Goal: Transaction & Acquisition: Download file/media

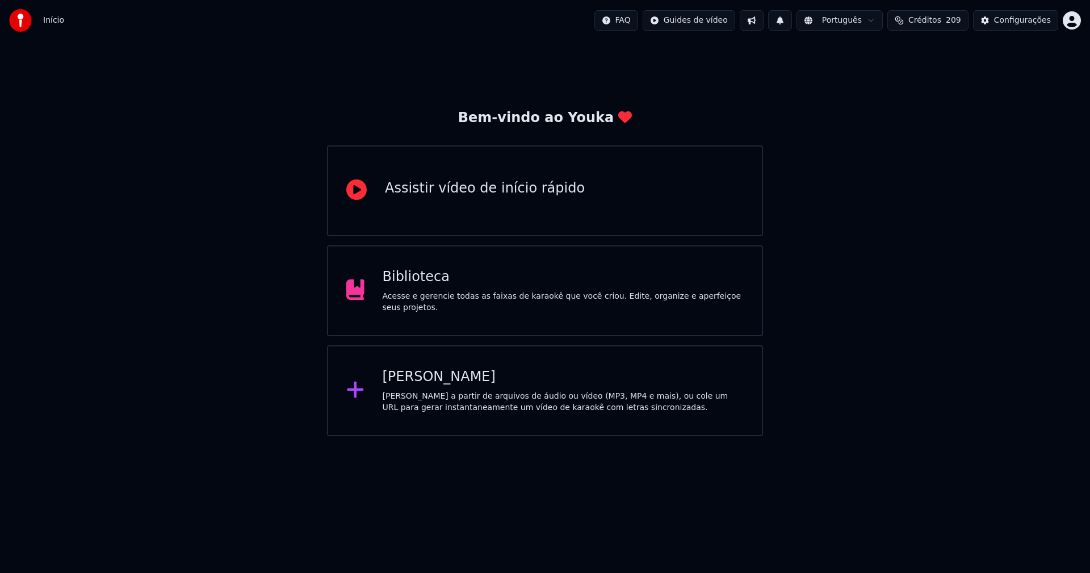
click at [420, 286] on div "Biblioteca" at bounding box center [564, 277] width 362 height 18
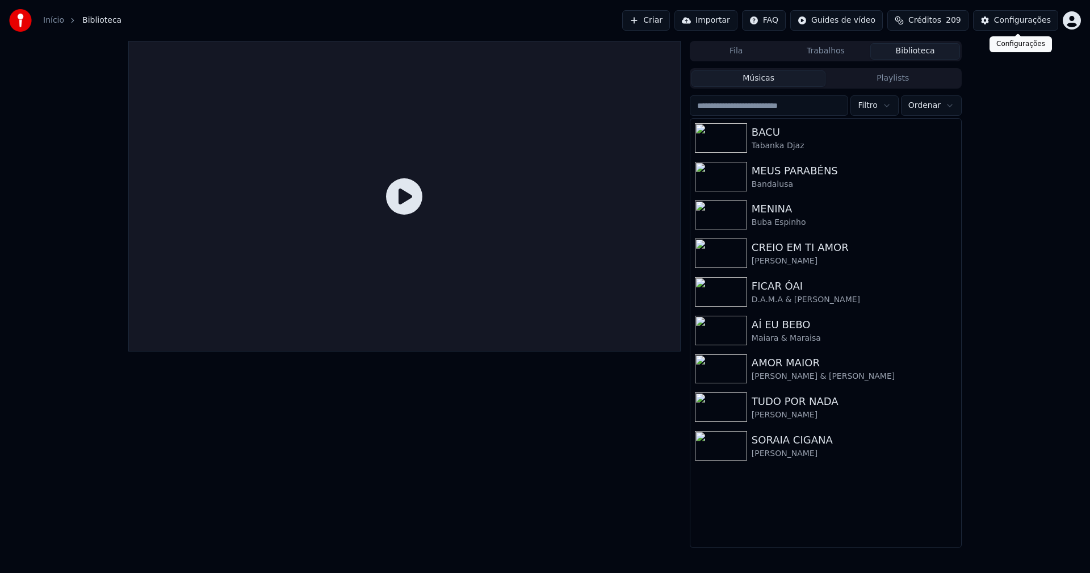
click at [1037, 22] on div "Configurações" at bounding box center [1022, 20] width 57 height 11
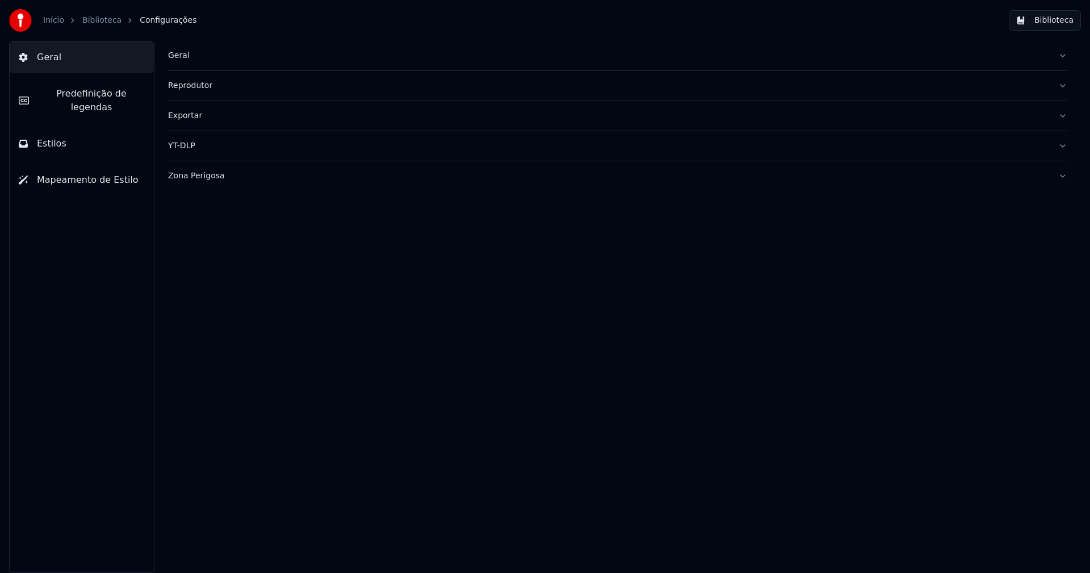
click at [187, 58] on div "Geral" at bounding box center [608, 55] width 881 height 11
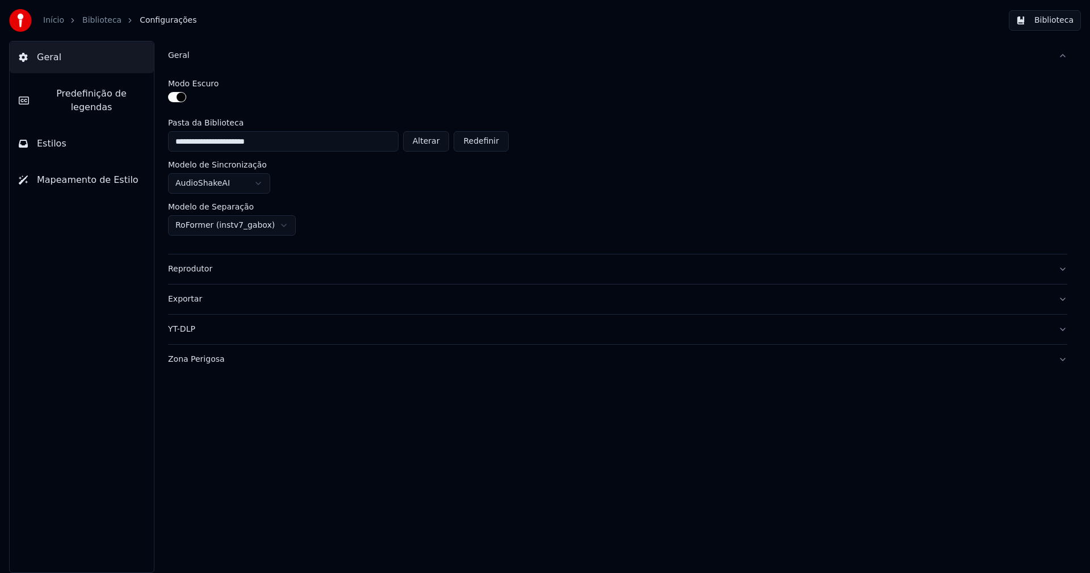
click at [436, 143] on button "Alterar" at bounding box center [426, 141] width 47 height 20
type input "**********"
click at [1039, 26] on button "Biblioteca" at bounding box center [1045, 20] width 72 height 20
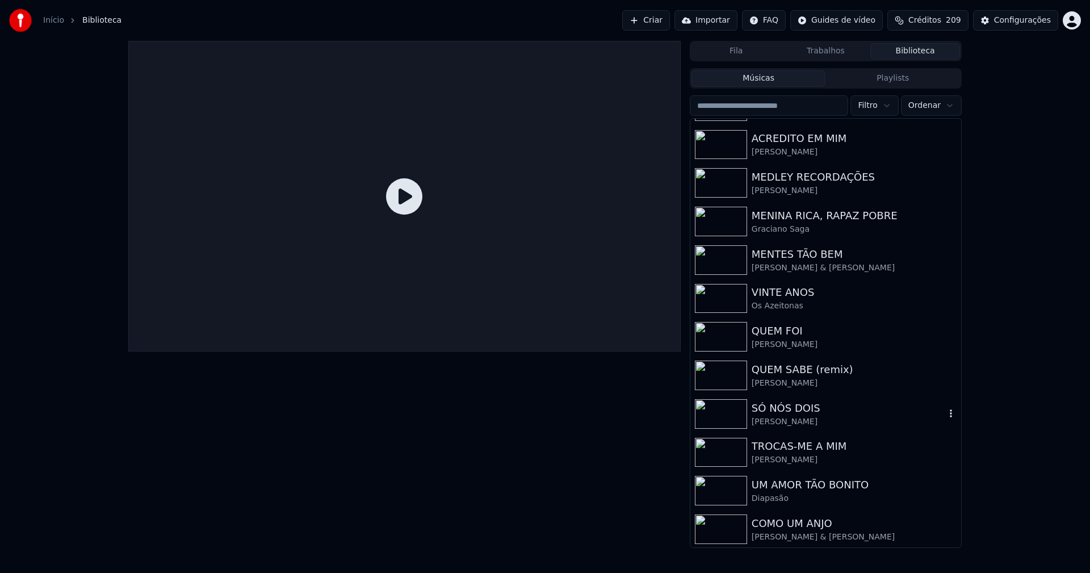
scroll to position [342, 0]
click at [1017, 23] on div "Configurações" at bounding box center [1022, 20] width 57 height 11
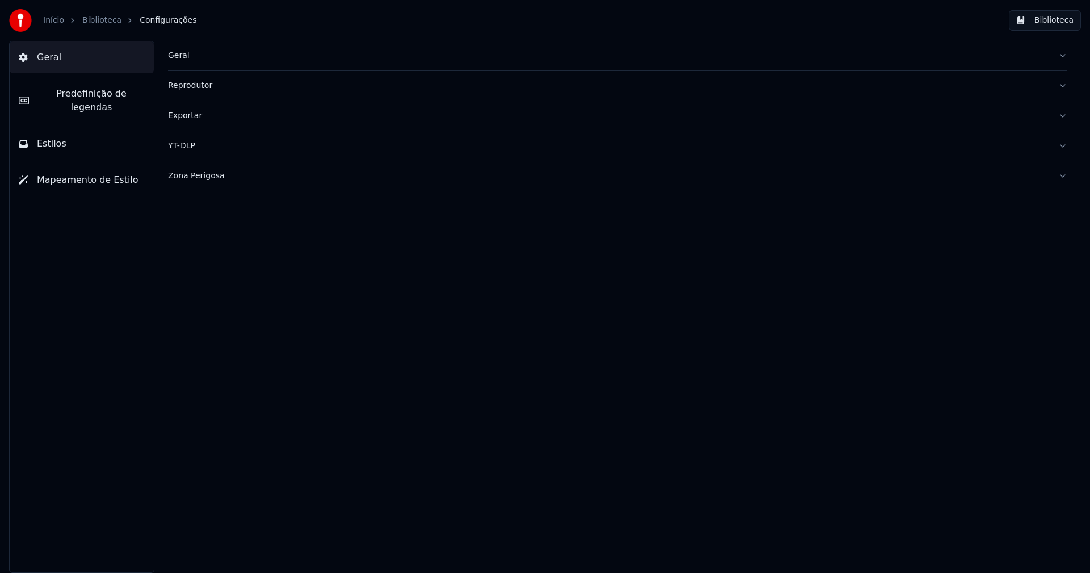
click at [184, 57] on div "Geral" at bounding box center [608, 55] width 881 height 11
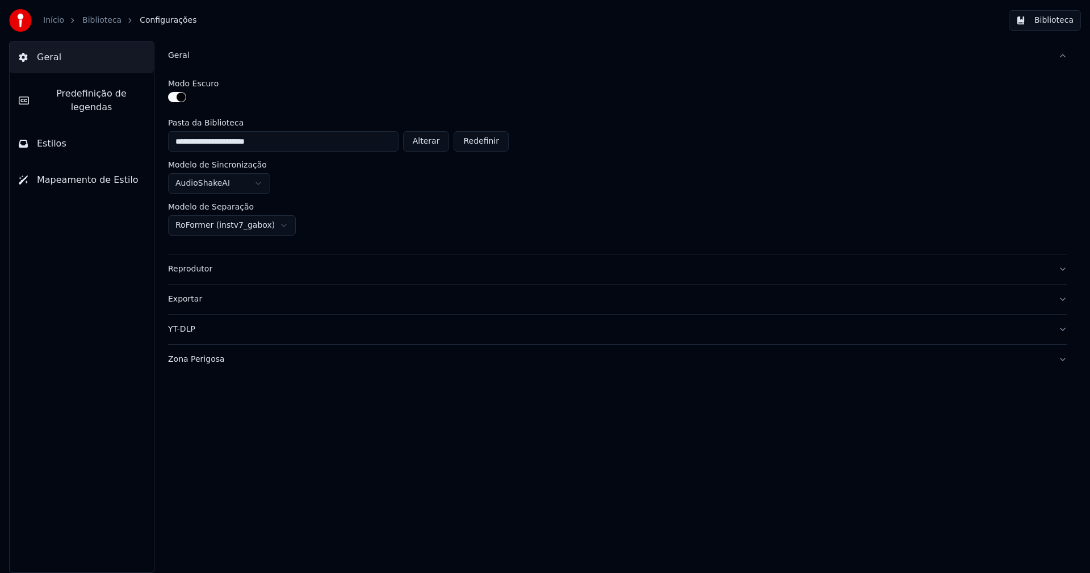
click at [436, 144] on button "Alterar" at bounding box center [426, 141] width 47 height 20
type input "**********"
click at [1059, 19] on button "Biblioteca" at bounding box center [1045, 20] width 72 height 20
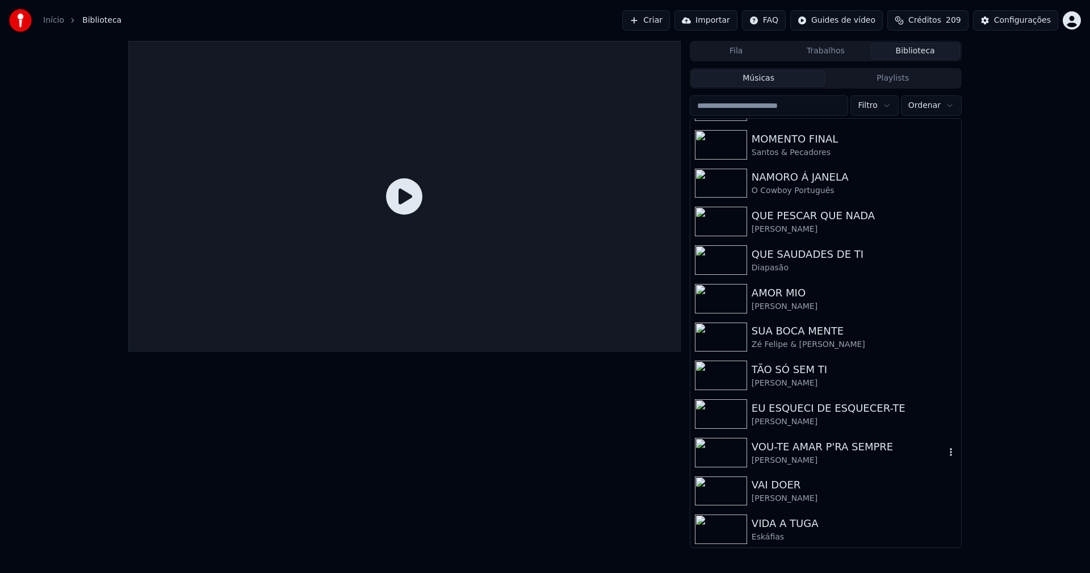
scroll to position [342, 0]
click at [1017, 20] on div "Configurações" at bounding box center [1022, 20] width 57 height 11
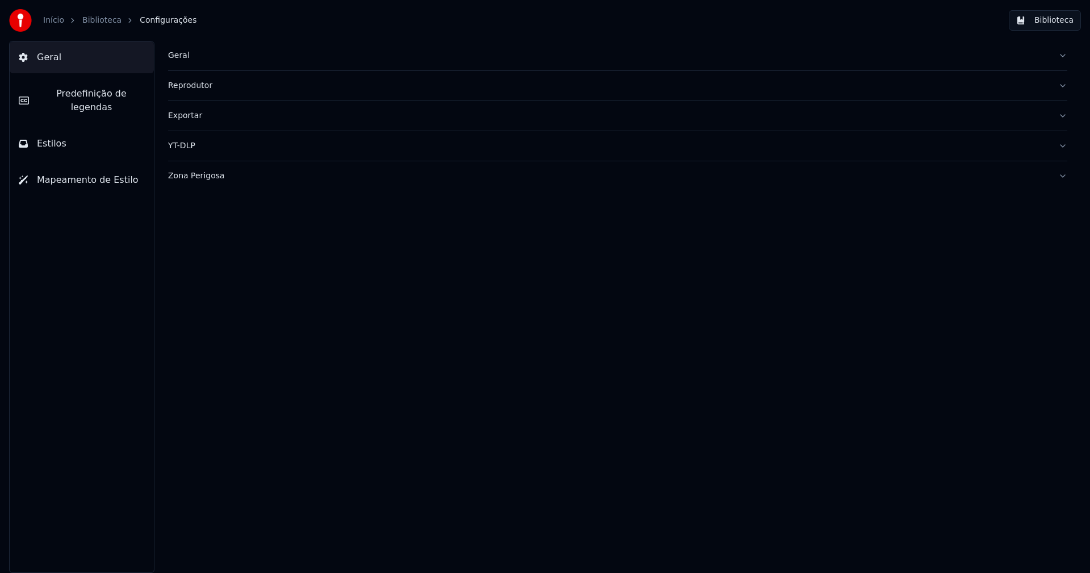
click at [184, 56] on div "Geral" at bounding box center [608, 55] width 881 height 11
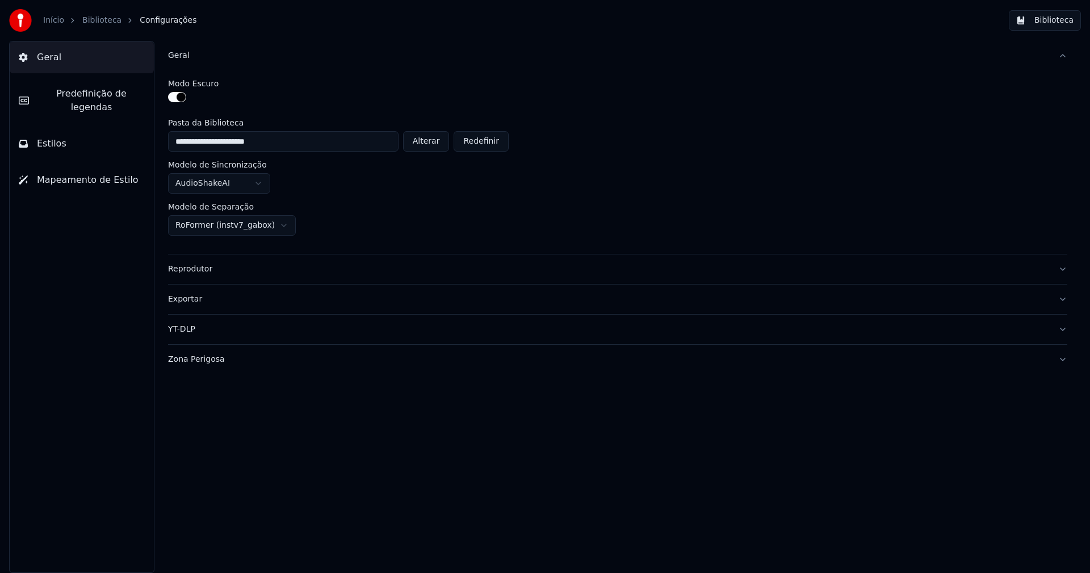
click at [442, 137] on button "Alterar" at bounding box center [426, 141] width 47 height 20
type input "**********"
click at [1051, 21] on button "Biblioteca" at bounding box center [1045, 20] width 72 height 20
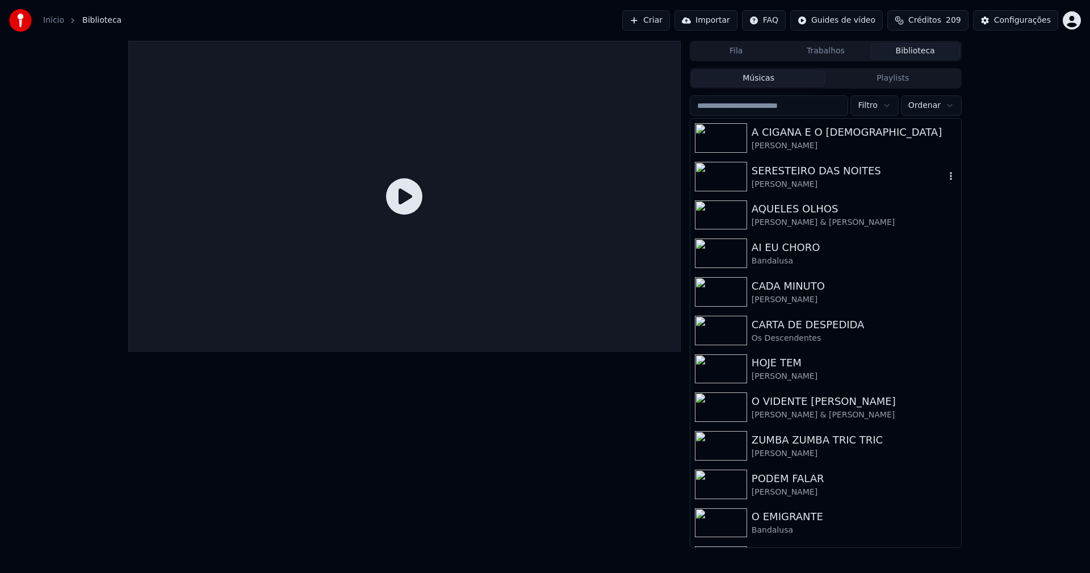
click at [824, 169] on div "SERESTEIRO DAS NOITES" at bounding box center [849, 171] width 194 height 16
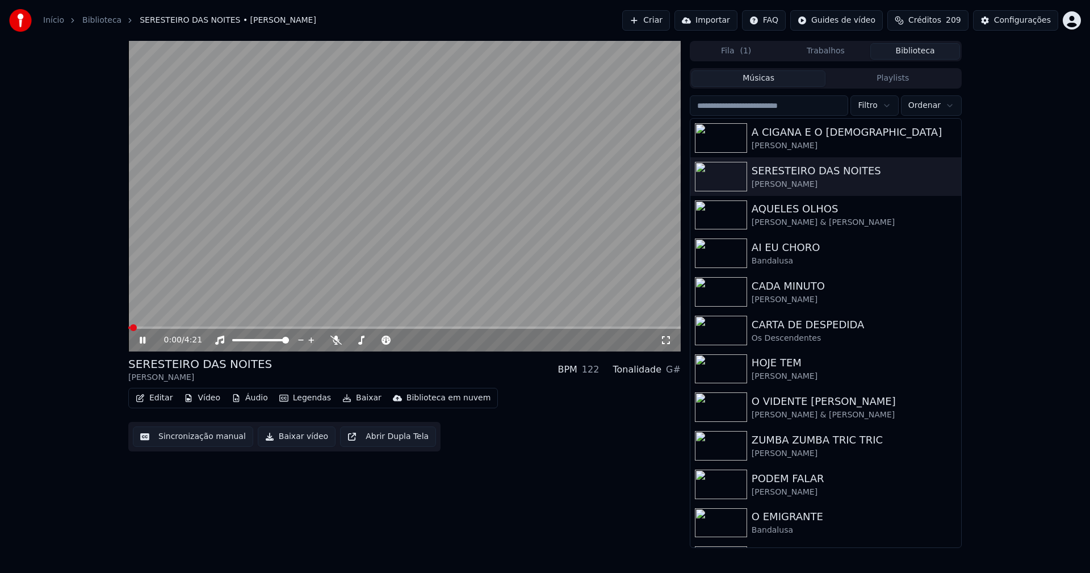
click at [667, 337] on icon at bounding box center [666, 340] width 8 height 8
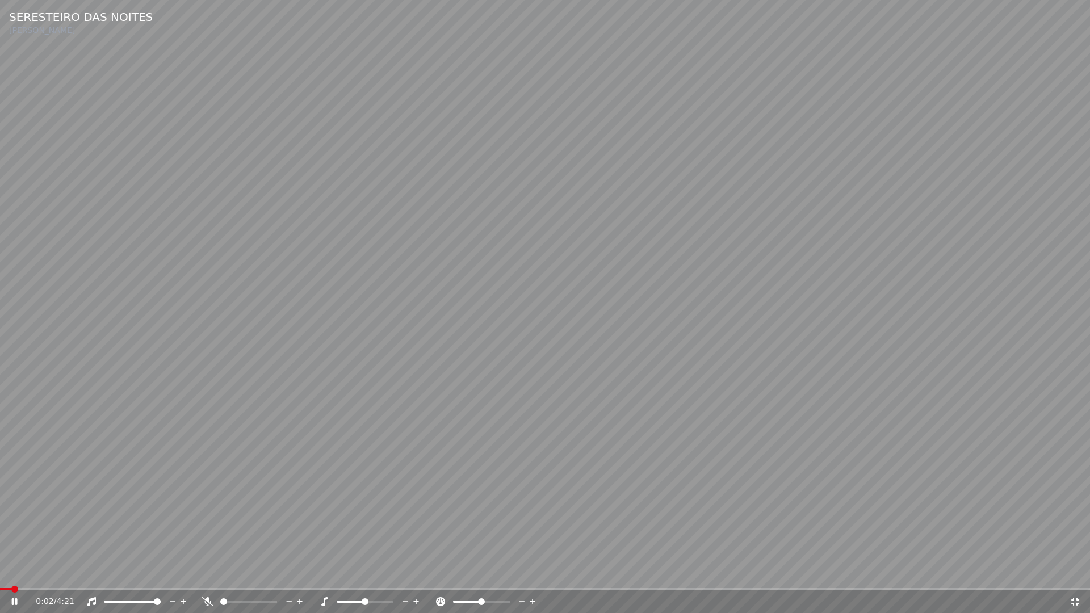
click at [1079, 572] on icon at bounding box center [1076, 602] width 8 height 8
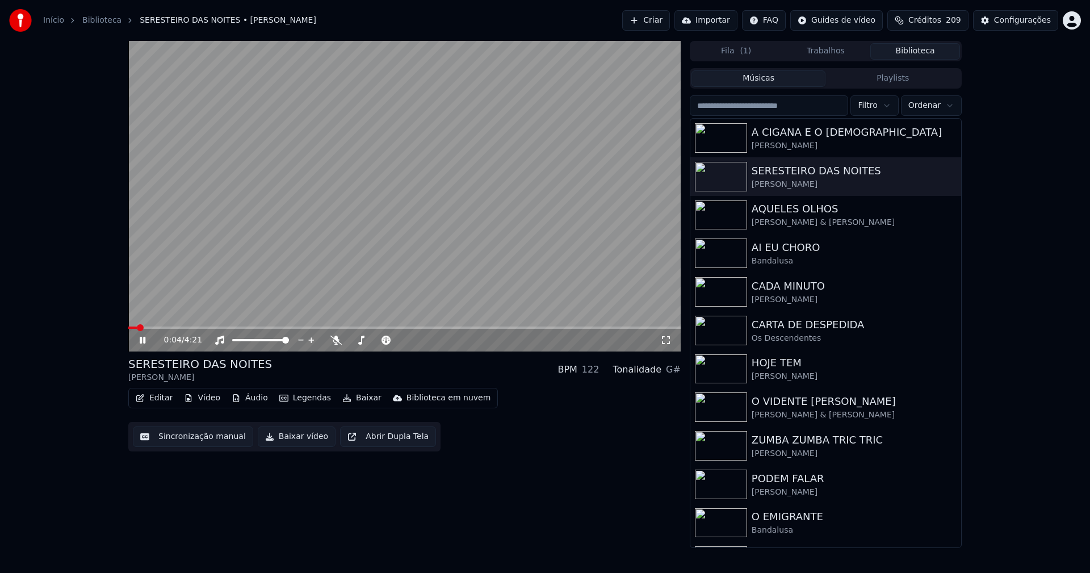
click at [145, 338] on icon at bounding box center [143, 340] width 6 height 7
click at [292, 435] on button "Baixar vídeo" at bounding box center [297, 437] width 78 height 20
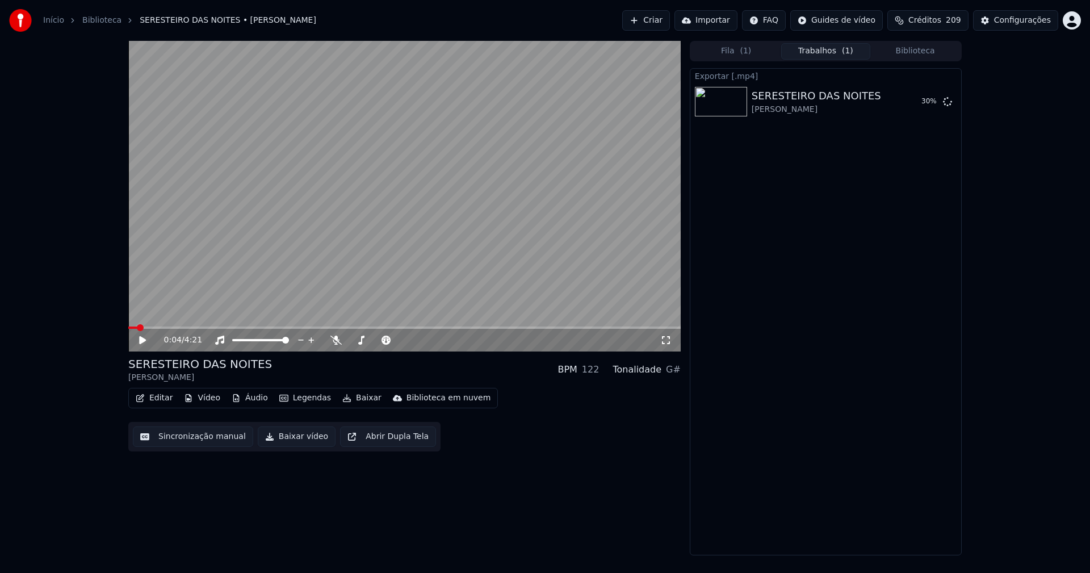
click at [933, 46] on button "Biblioteca" at bounding box center [916, 51] width 90 height 16
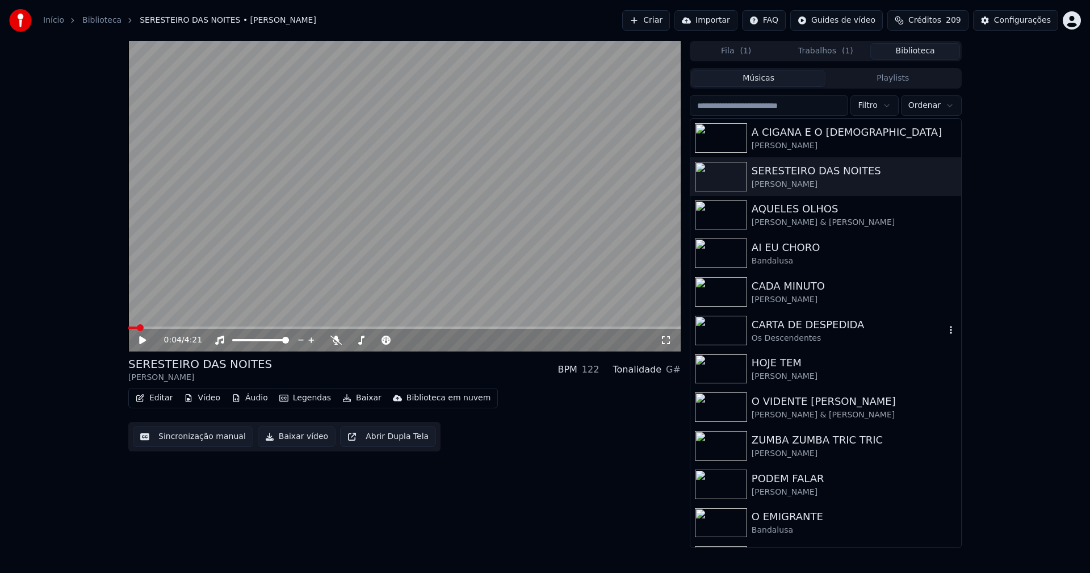
click at [810, 328] on div "CARTA DE DESPEDIDA" at bounding box center [849, 325] width 194 height 16
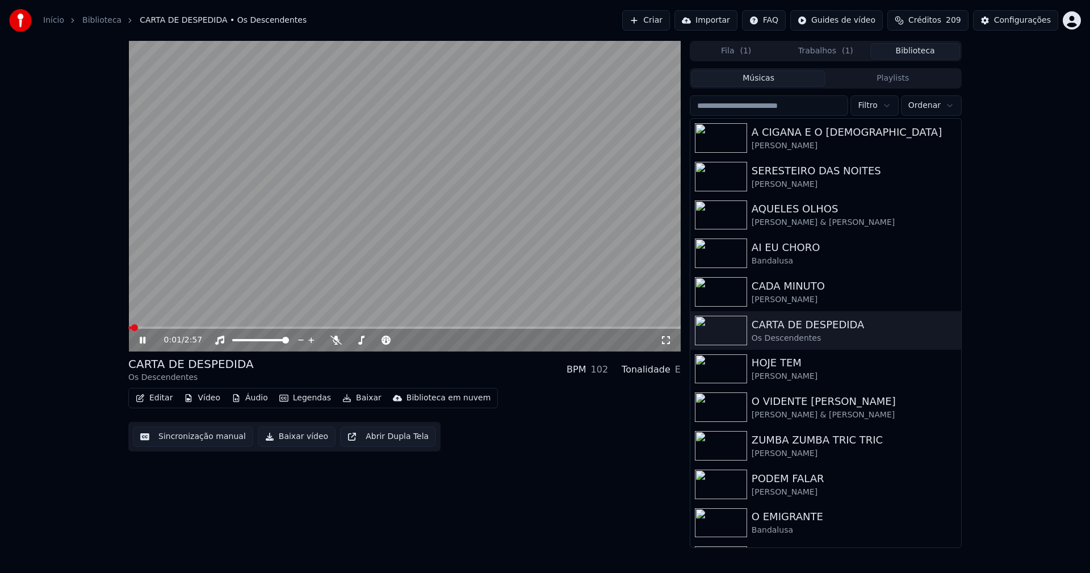
click at [141, 340] on icon at bounding box center [143, 340] width 6 height 7
click at [283, 432] on button "Baixar vídeo" at bounding box center [297, 437] width 78 height 20
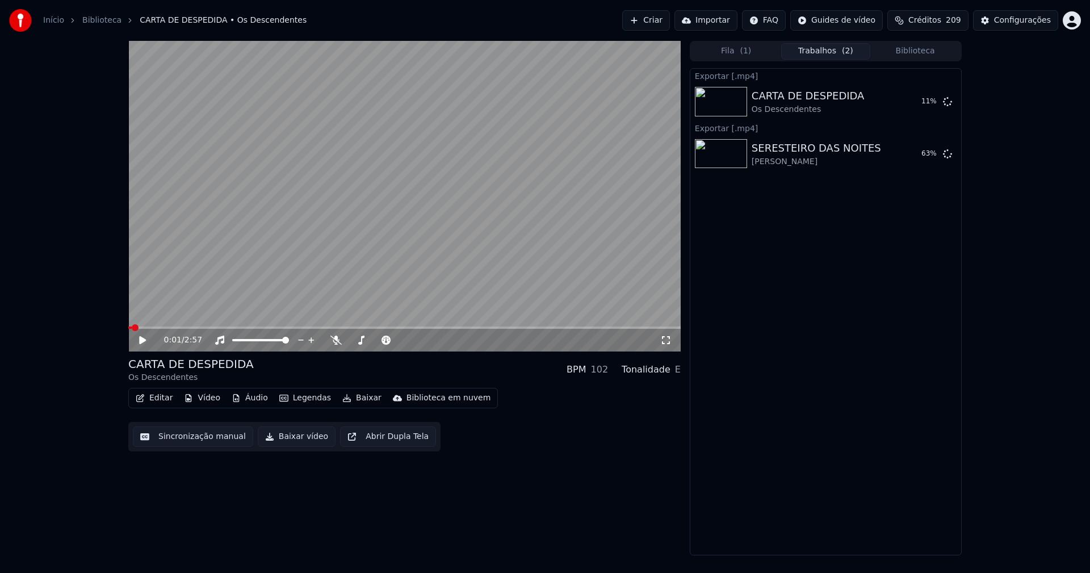
click at [918, 48] on button "Biblioteca" at bounding box center [916, 51] width 90 height 16
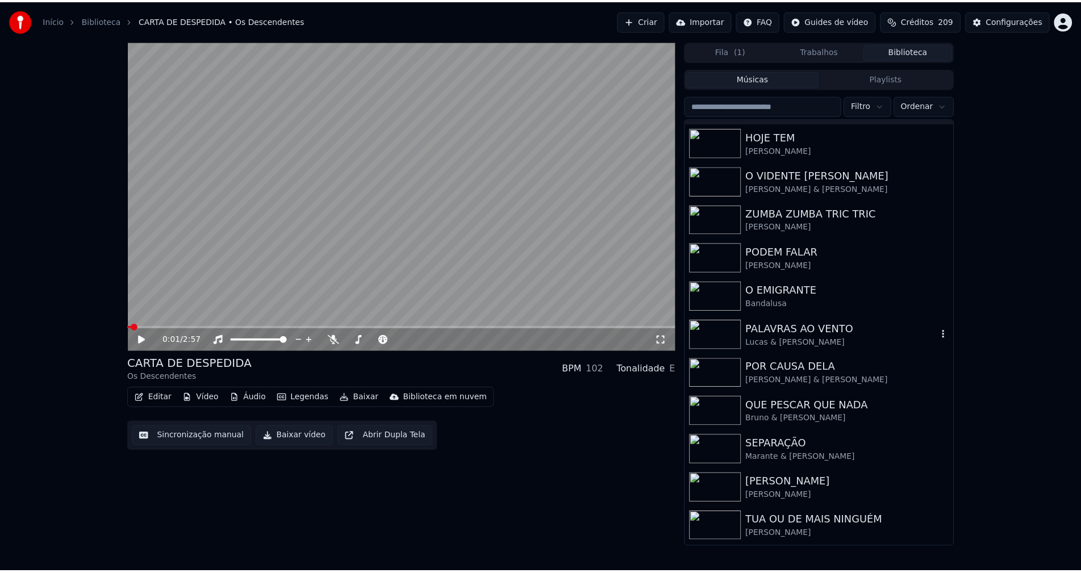
scroll to position [227, 0]
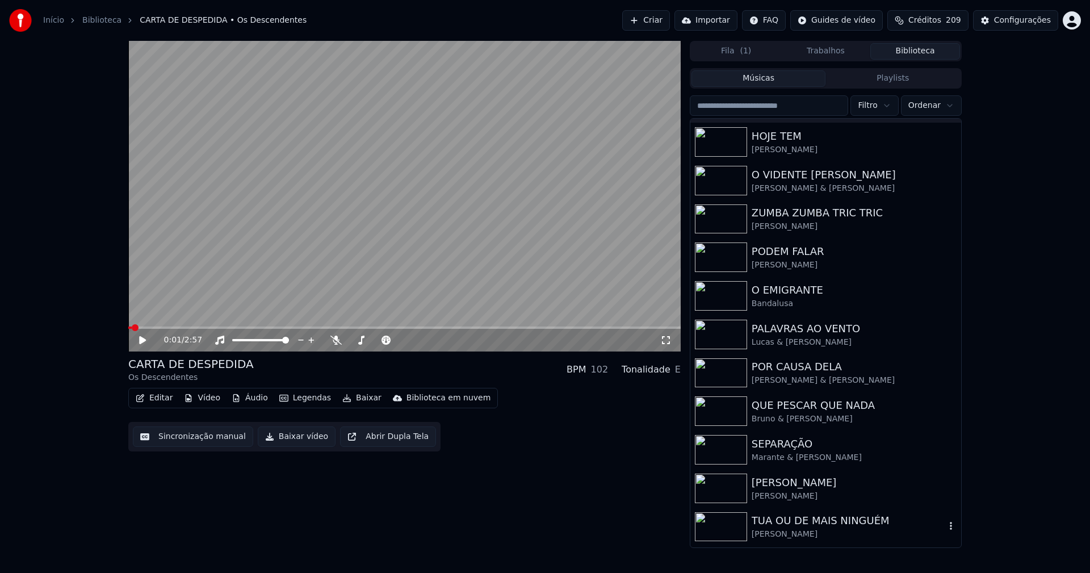
click at [826, 518] on div "TUA OU DE MAIS NINGUÉM" at bounding box center [849, 521] width 194 height 16
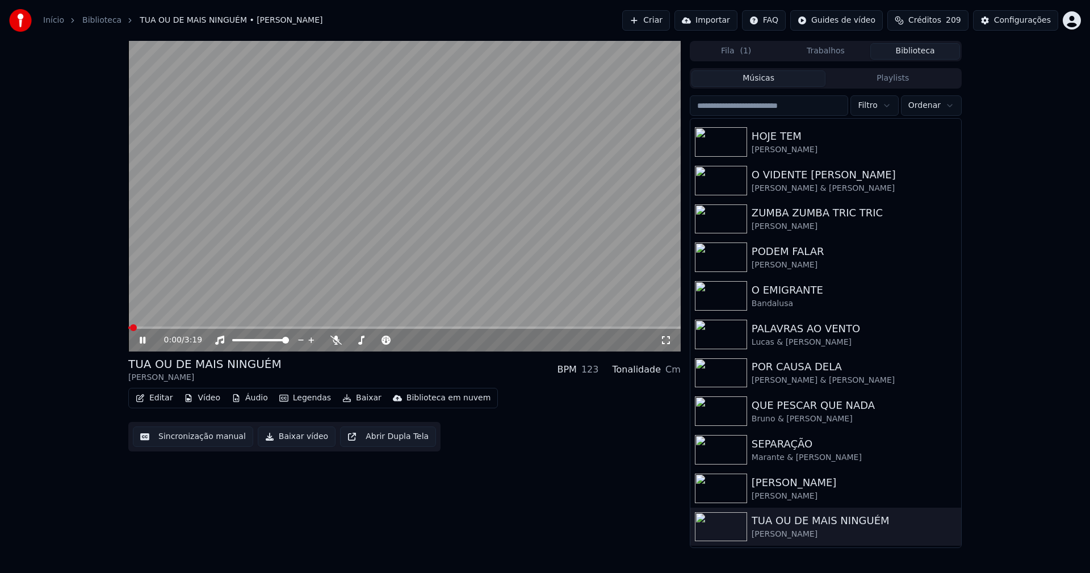
click at [144, 338] on icon at bounding box center [143, 340] width 6 height 7
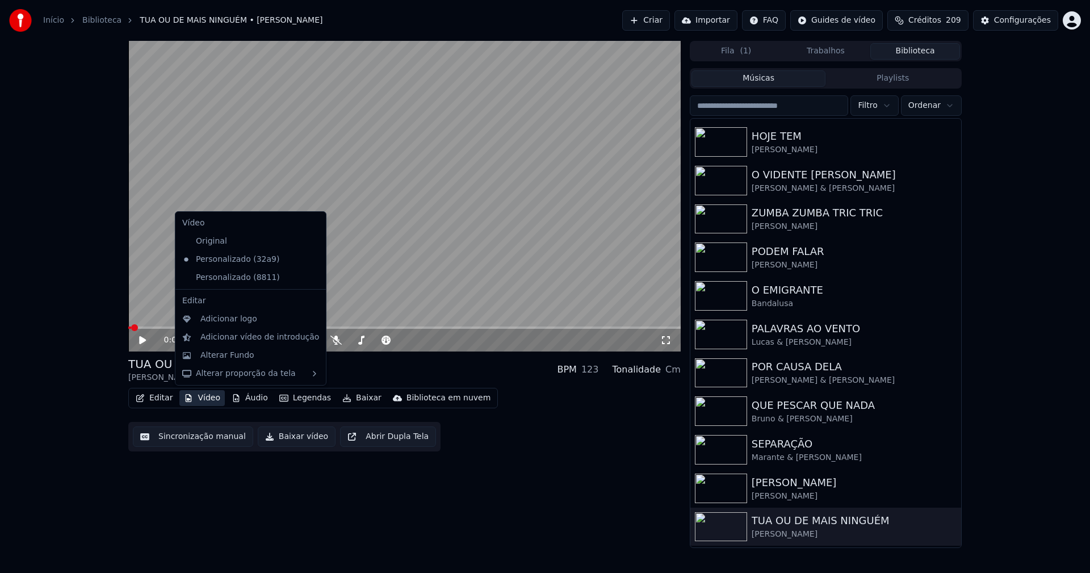
click at [208, 399] on button "Vídeo" at bounding box center [201, 398] width 45 height 16
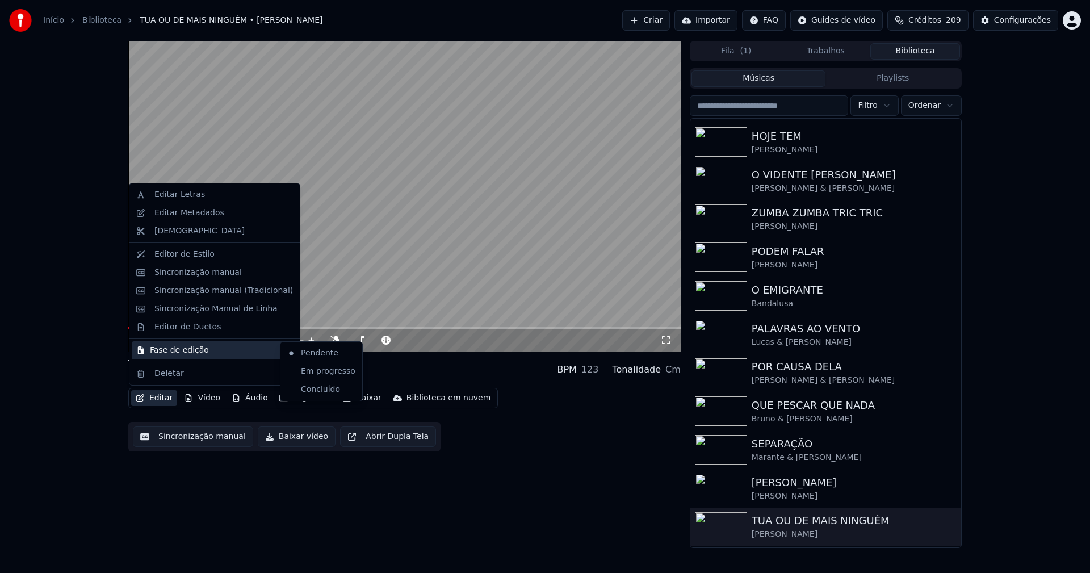
click at [174, 352] on div "Fase de edição" at bounding box center [215, 350] width 166 height 18
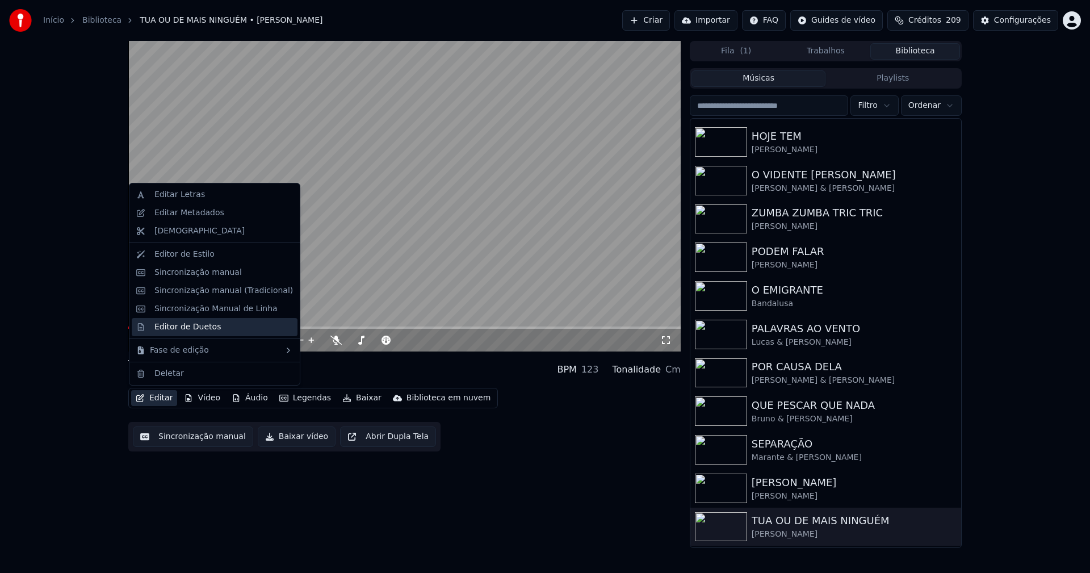
click at [183, 325] on div "Editor de Duetos" at bounding box center [187, 326] width 66 height 11
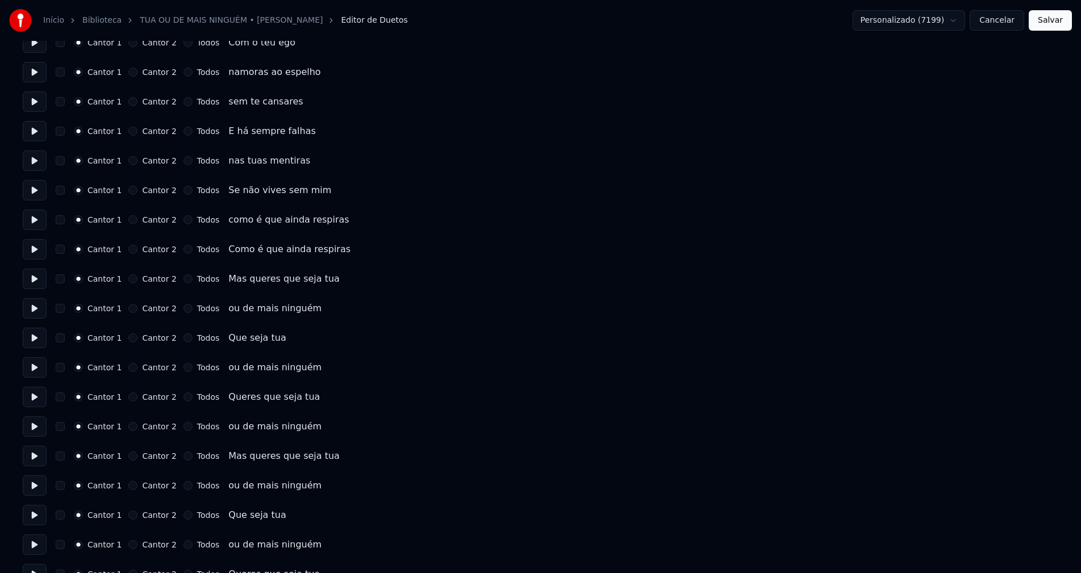
scroll to position [1490, 0]
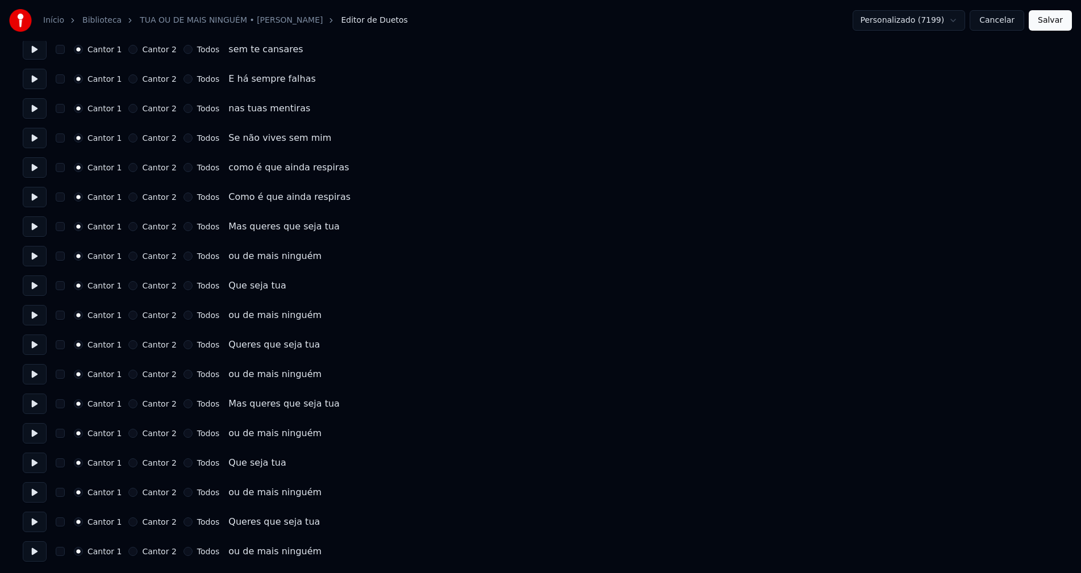
click at [1000, 22] on button "Cancelar" at bounding box center [996, 20] width 55 height 20
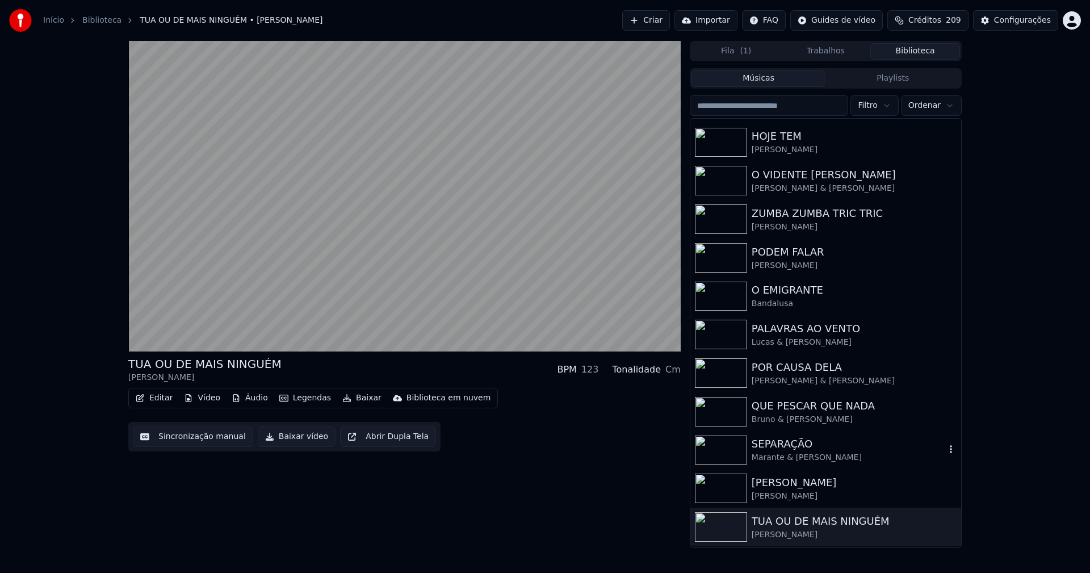
scroll to position [380, 0]
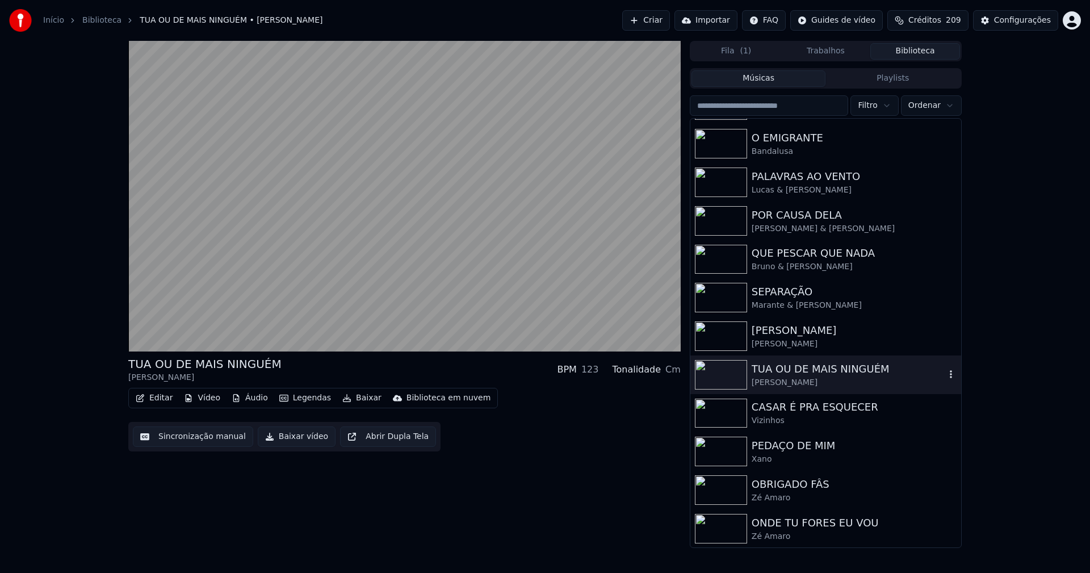
click at [806, 373] on div "TUA OU DE MAIS NINGUÉM" at bounding box center [849, 369] width 194 height 16
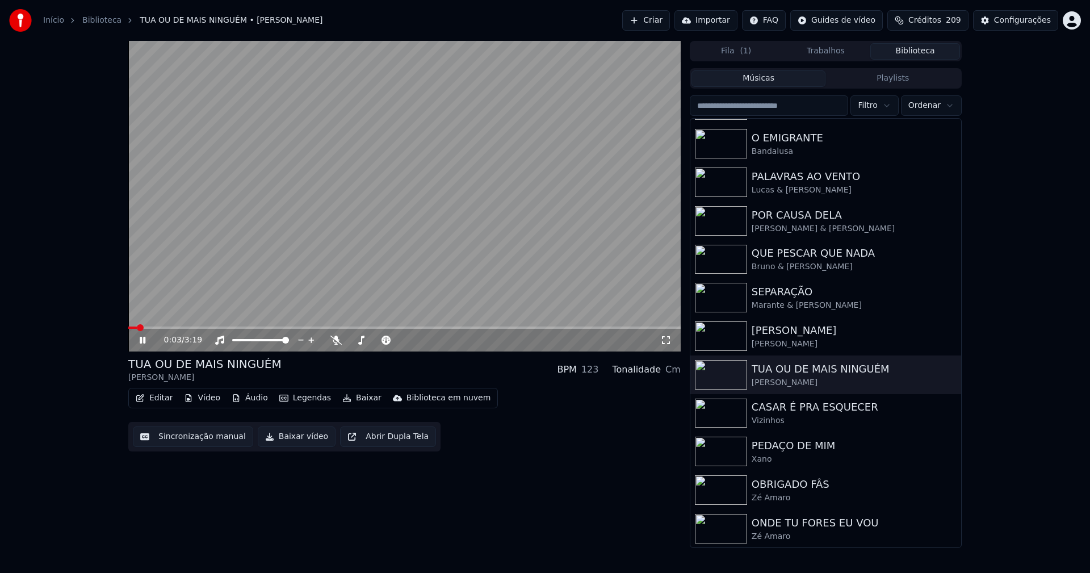
click at [145, 339] on icon at bounding box center [143, 340] width 6 height 7
click at [1028, 22] on div "Configurações" at bounding box center [1022, 20] width 57 height 11
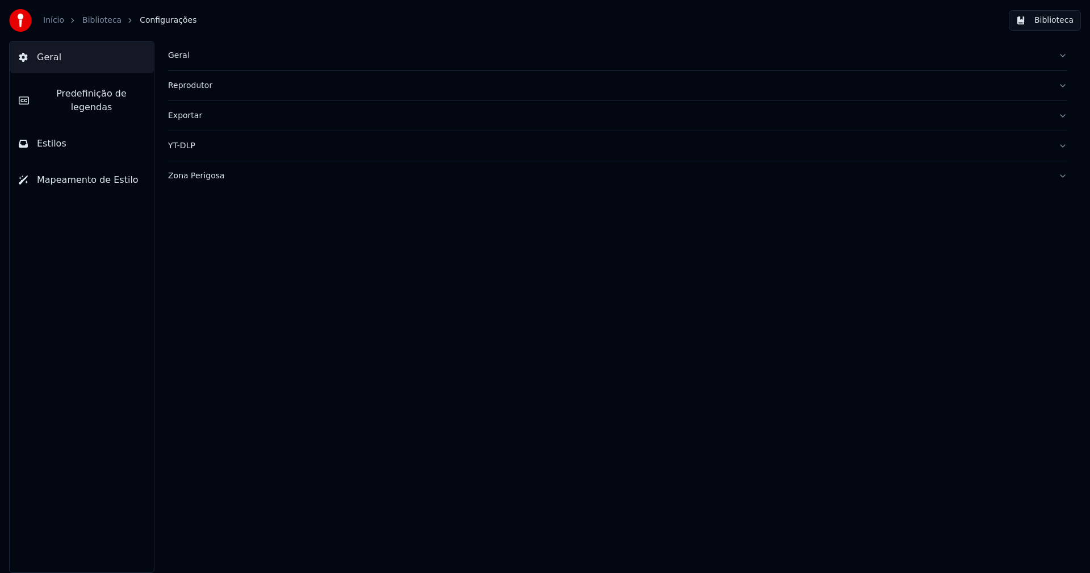
click at [87, 132] on button "Estilos" at bounding box center [82, 144] width 144 height 32
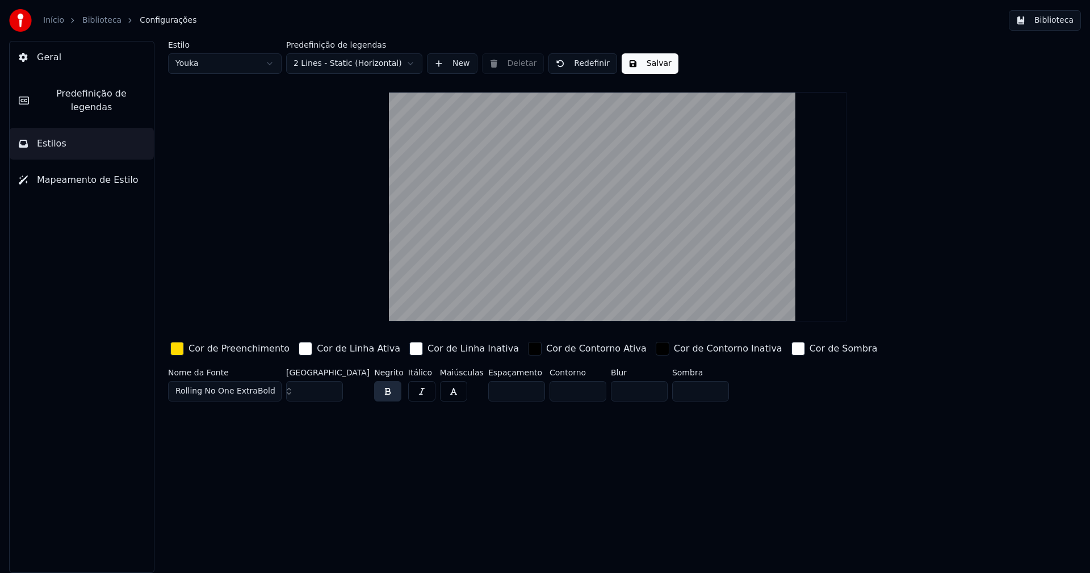
click at [172, 351] on div "button" at bounding box center [177, 349] width 14 height 14
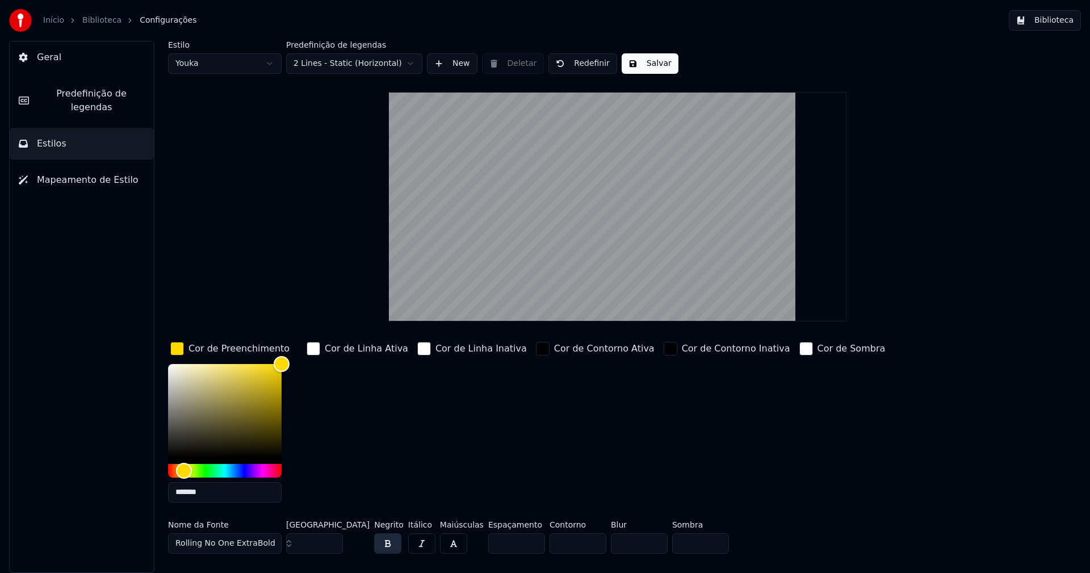
click at [214, 494] on input "*******" at bounding box center [225, 492] width 114 height 20
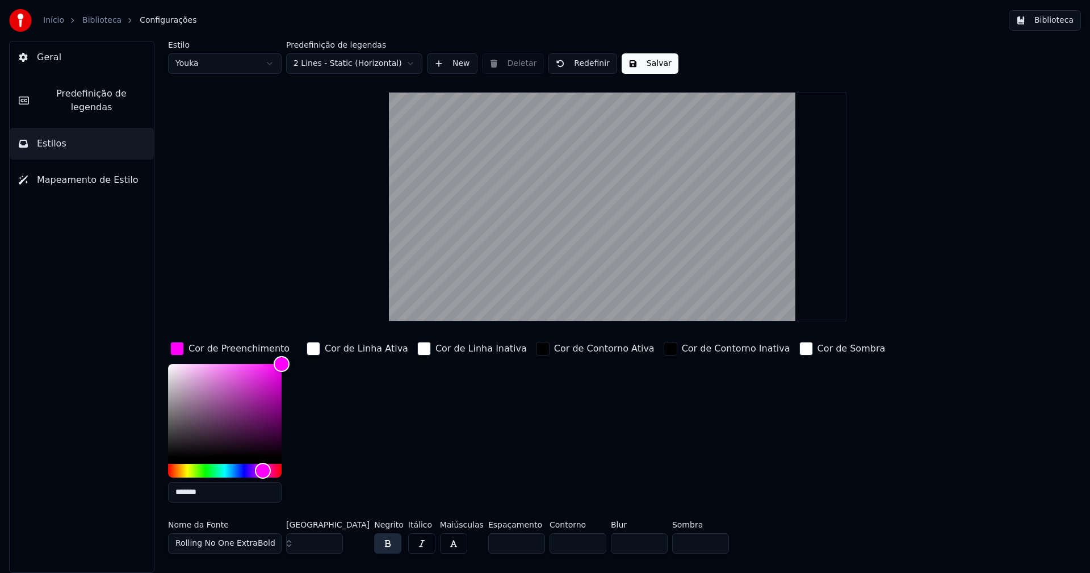
type input "*******"
click at [177, 348] on div "button" at bounding box center [177, 349] width 14 height 14
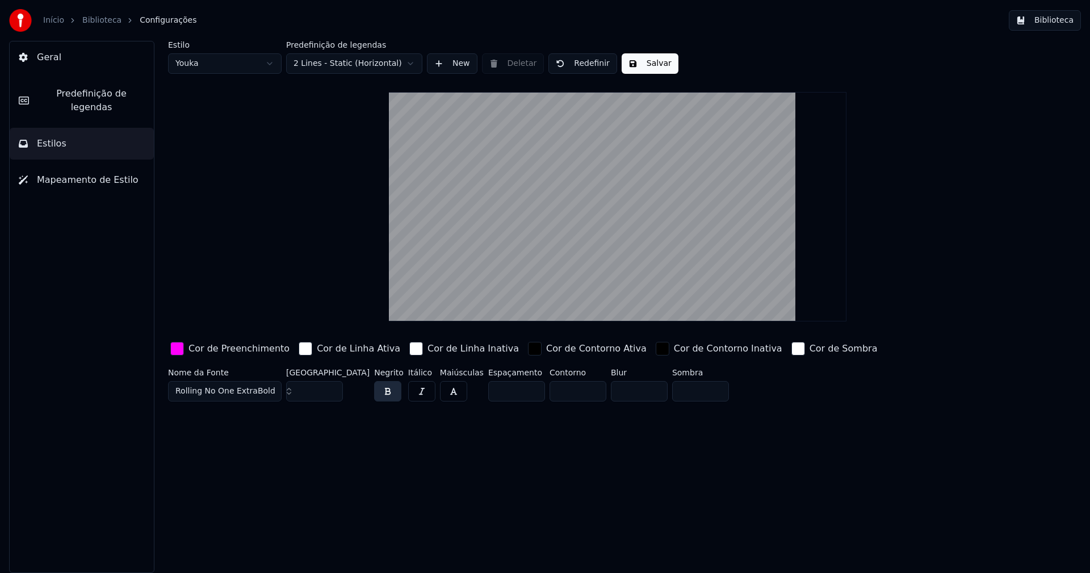
click at [653, 62] on button "Salvar" at bounding box center [650, 63] width 57 height 20
click at [1065, 24] on button "Biblioteca" at bounding box center [1045, 20] width 72 height 20
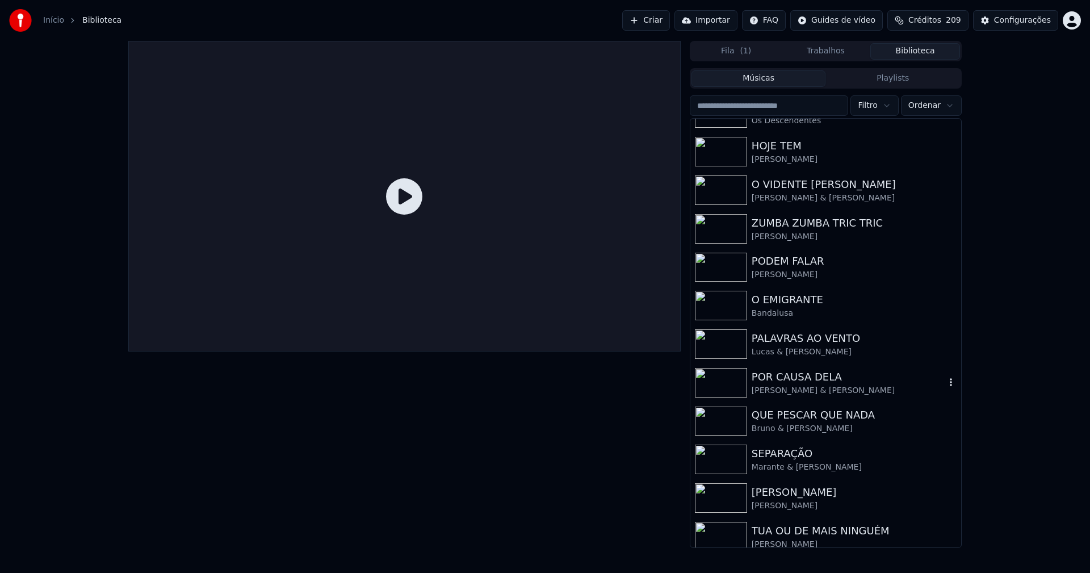
scroll to position [227, 0]
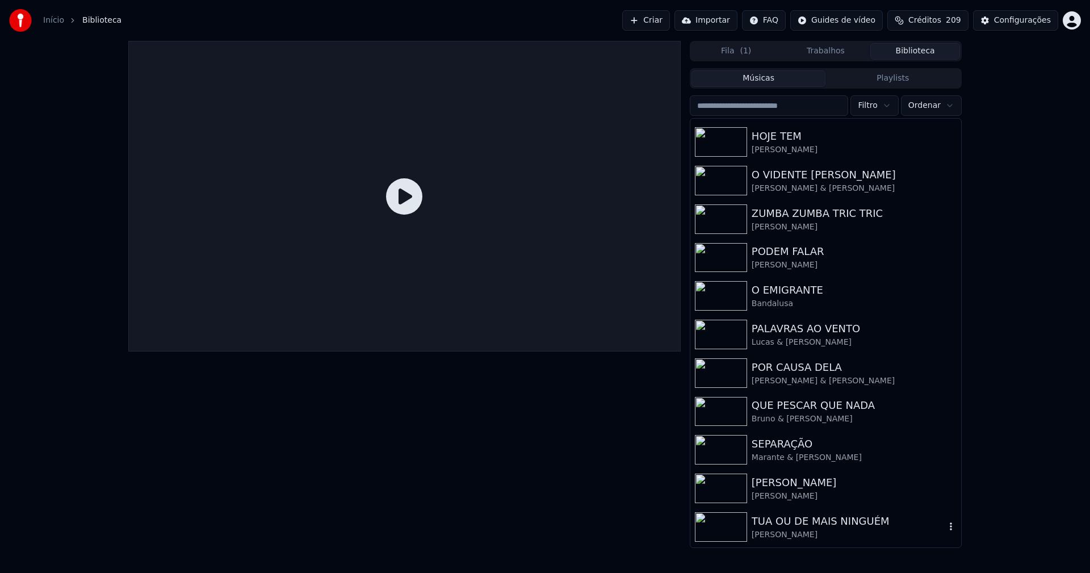
drag, startPoint x: 847, startPoint y: 521, endPoint x: 900, endPoint y: 454, distance: 84.9
click at [848, 521] on div "TUA OU DE MAIS NINGUÉM" at bounding box center [849, 521] width 194 height 16
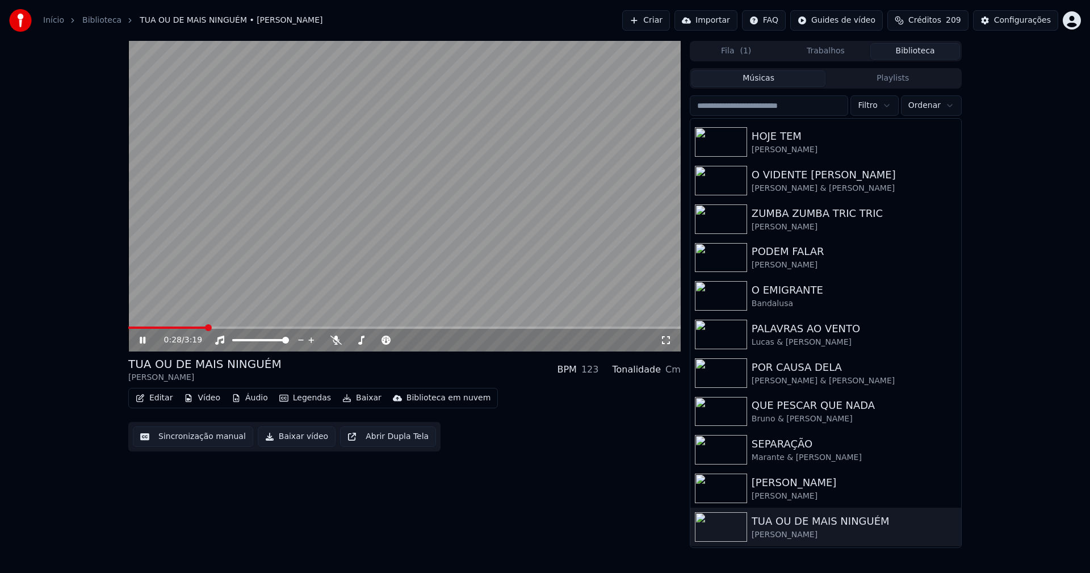
click at [207, 328] on span at bounding box center [404, 328] width 553 height 2
click at [666, 336] on icon at bounding box center [665, 340] width 11 height 9
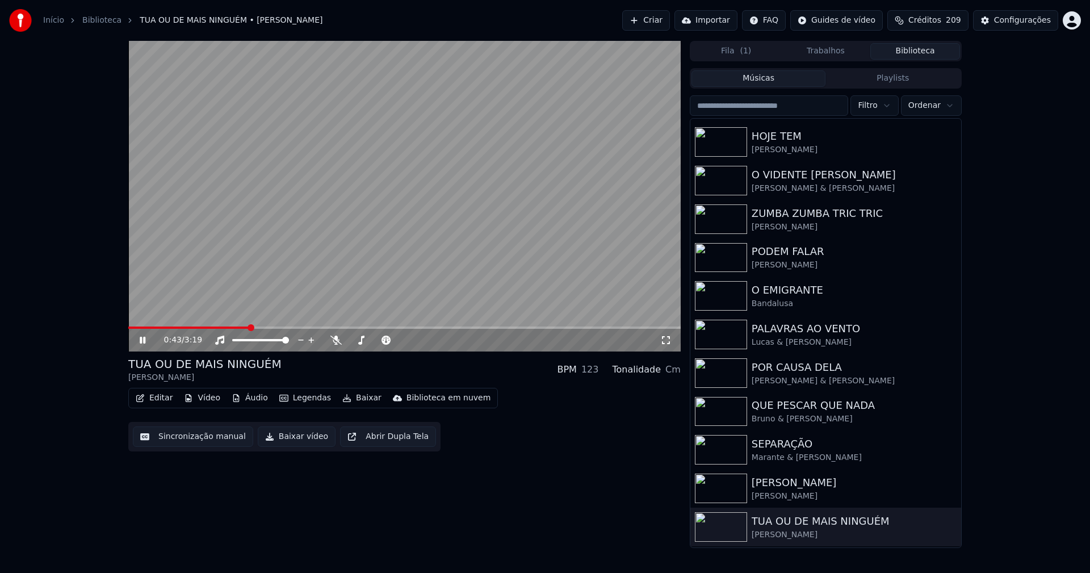
click at [285, 445] on button "Baixar vídeo" at bounding box center [297, 437] width 78 height 20
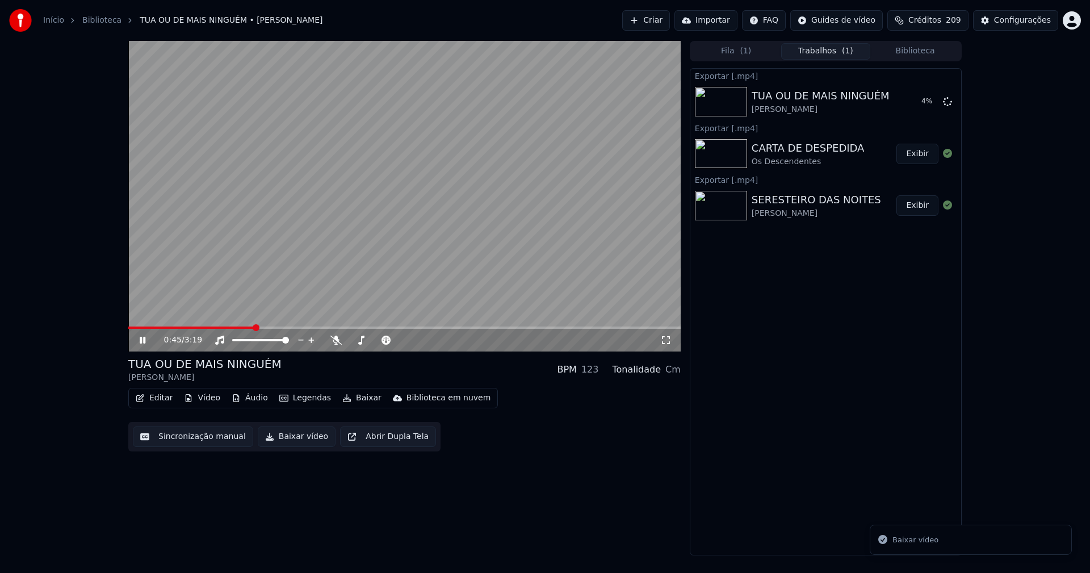
click at [139, 338] on icon at bounding box center [150, 340] width 27 height 9
click at [1022, 23] on div "Configurações" at bounding box center [1022, 20] width 57 height 11
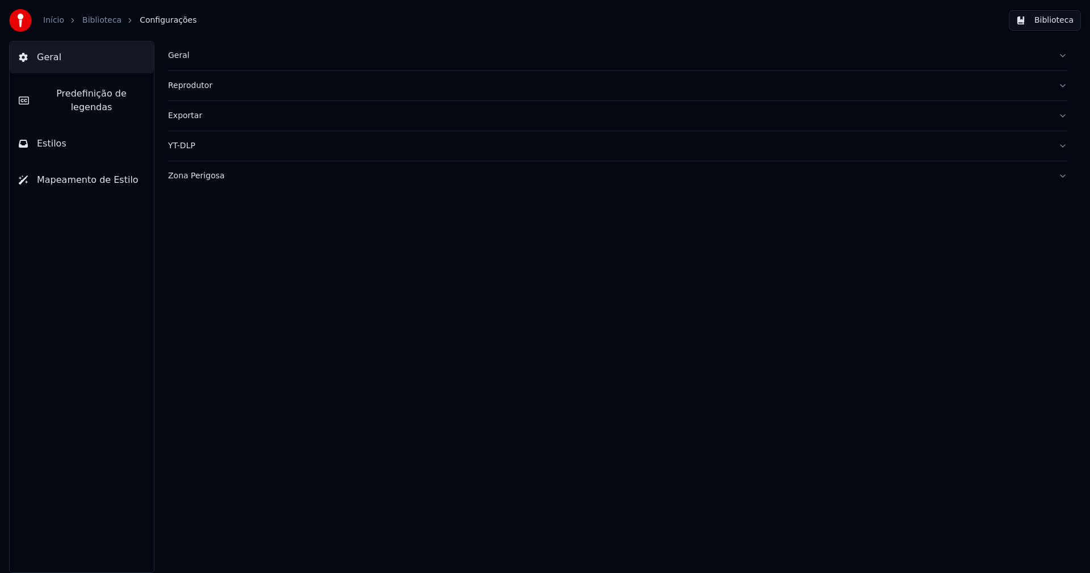
click at [91, 128] on button "Estilos" at bounding box center [82, 144] width 144 height 32
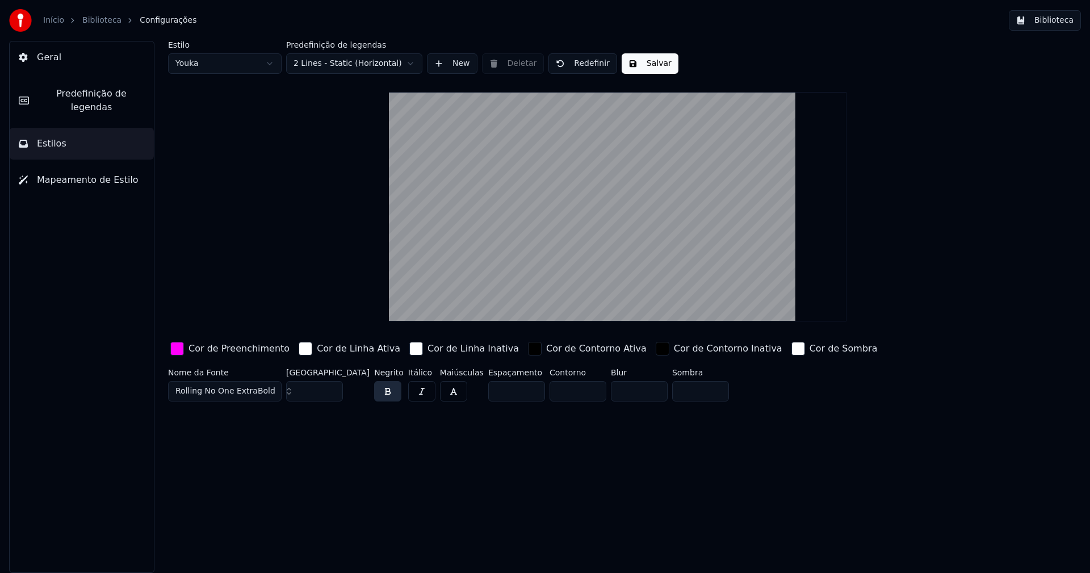
click at [177, 352] on div "button" at bounding box center [177, 349] width 14 height 14
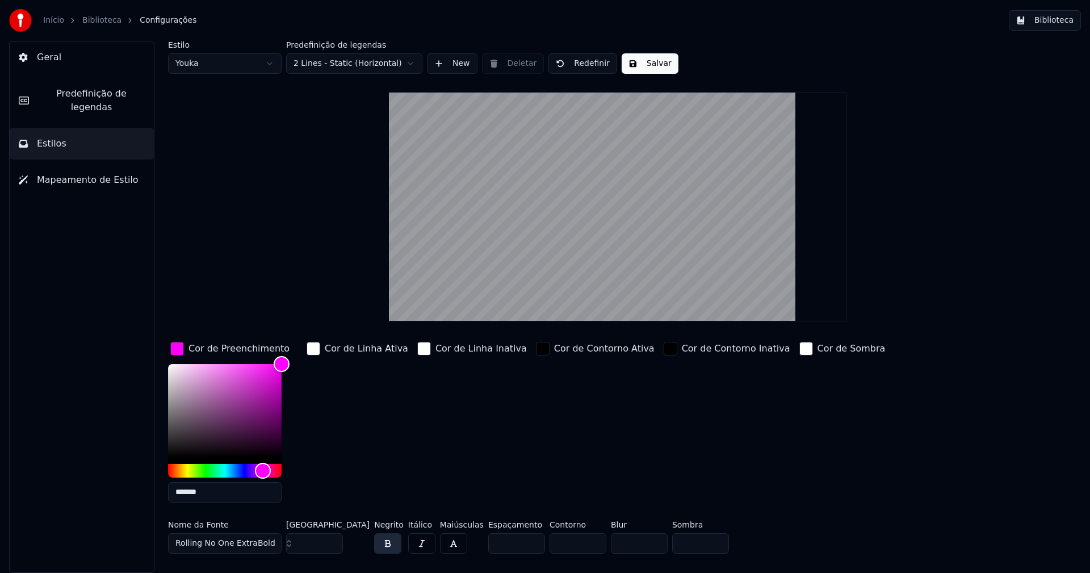
click at [220, 494] on input "*******" at bounding box center [225, 492] width 114 height 20
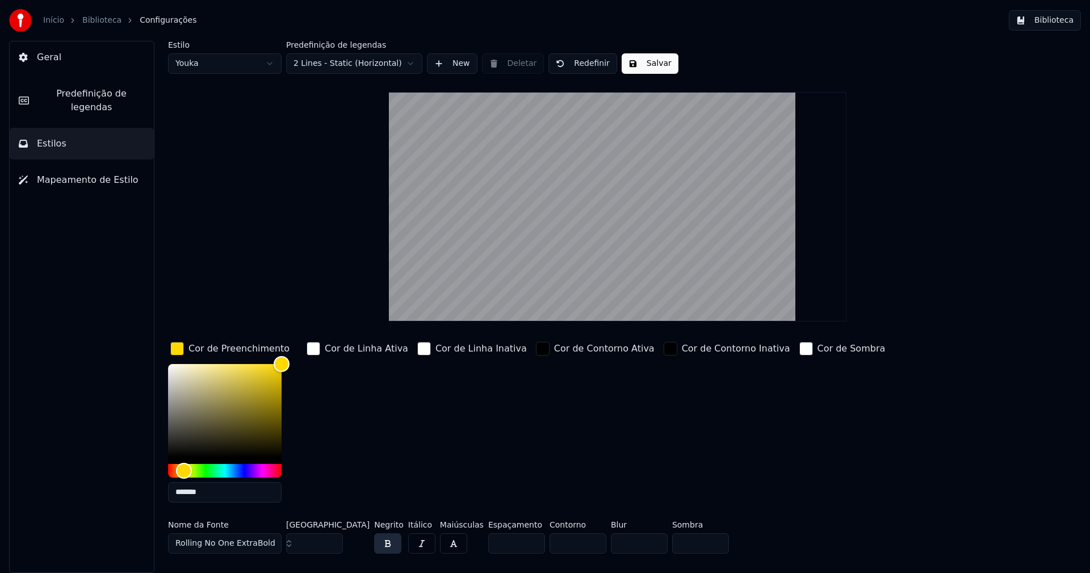
type input "*******"
click at [181, 350] on div "button" at bounding box center [177, 349] width 14 height 14
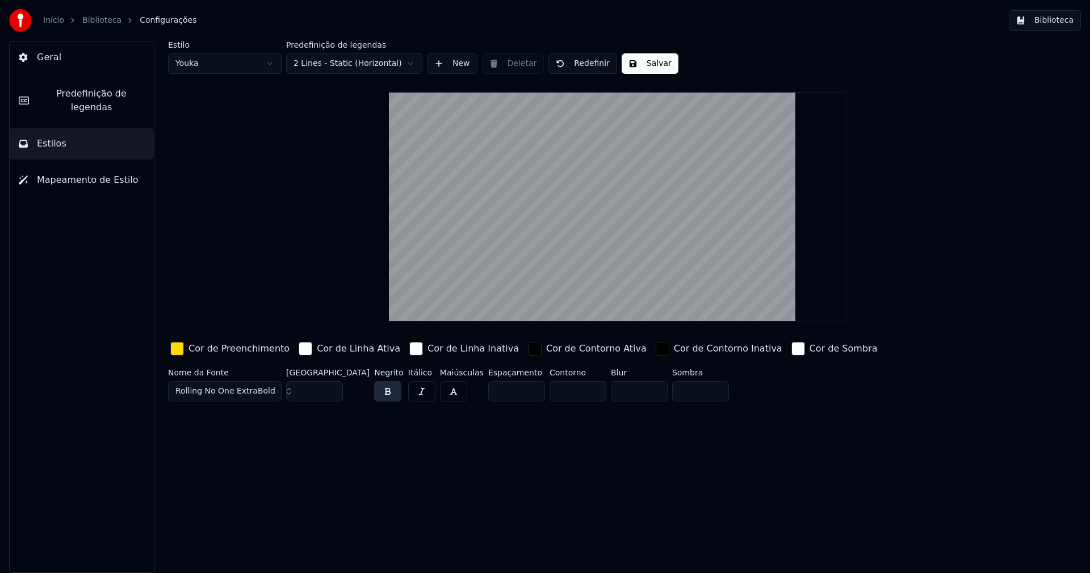
click at [652, 65] on button "Salvar" at bounding box center [650, 63] width 57 height 20
click at [1060, 23] on button "Biblioteca" at bounding box center [1045, 20] width 72 height 20
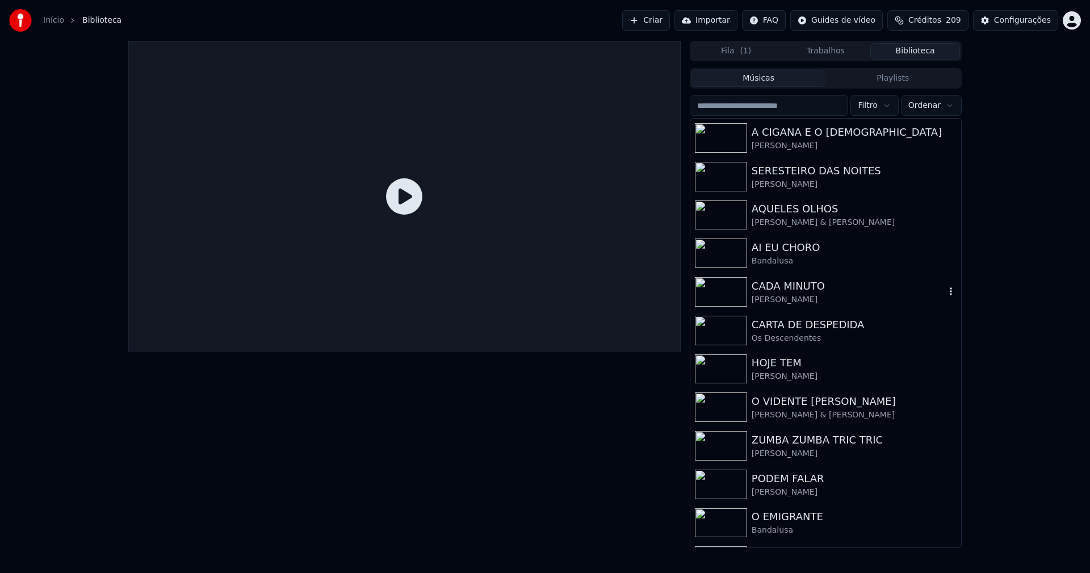
click at [796, 300] on div "[PERSON_NAME]" at bounding box center [849, 299] width 194 height 11
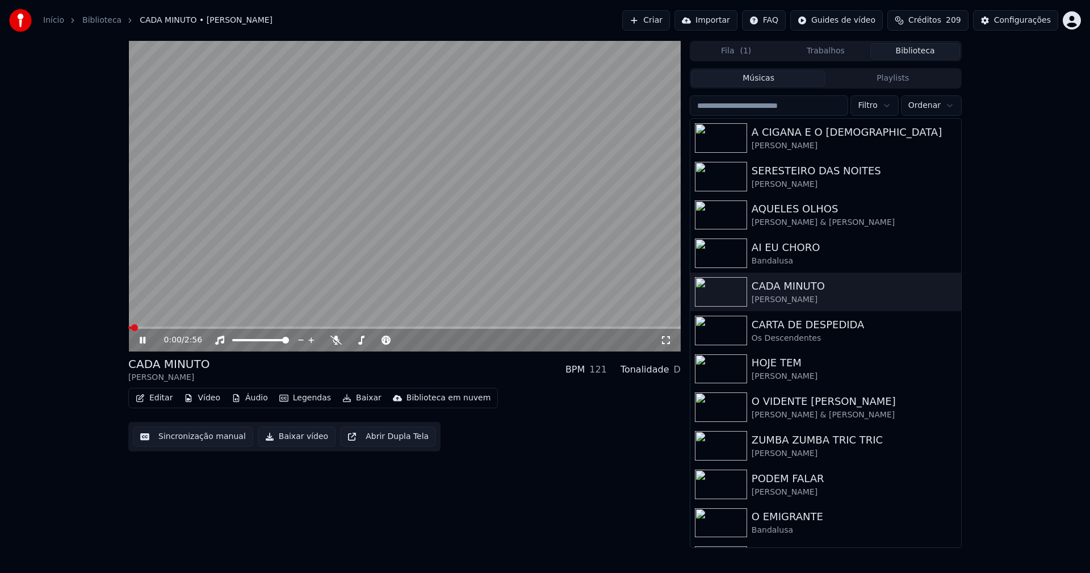
click at [280, 327] on span at bounding box center [404, 328] width 553 height 2
click at [143, 340] on icon at bounding box center [150, 340] width 27 height 9
click at [302, 438] on button "Baixar vídeo" at bounding box center [297, 437] width 78 height 20
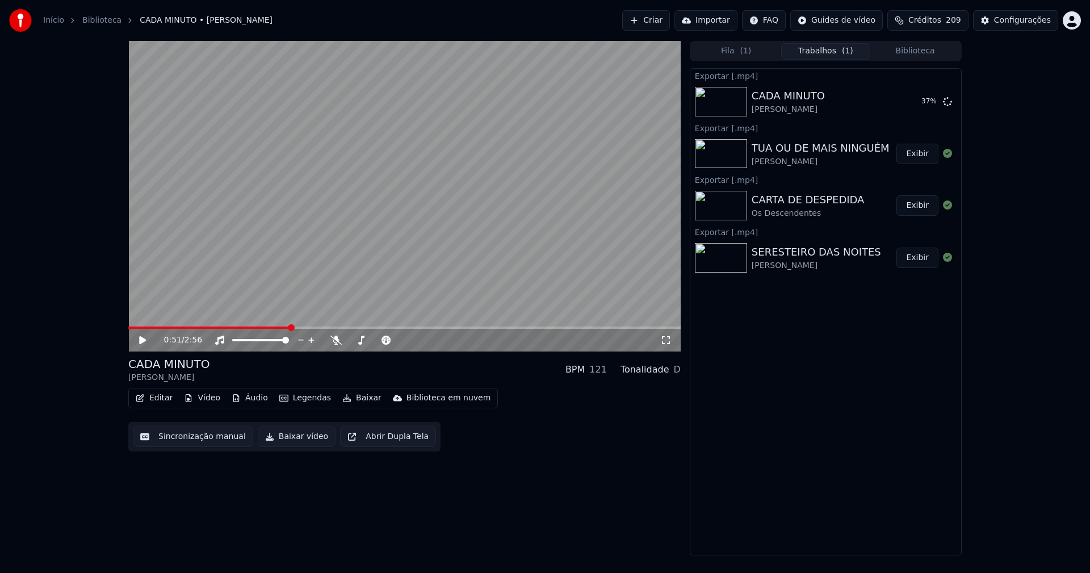
click at [929, 50] on button "Biblioteca" at bounding box center [916, 51] width 90 height 16
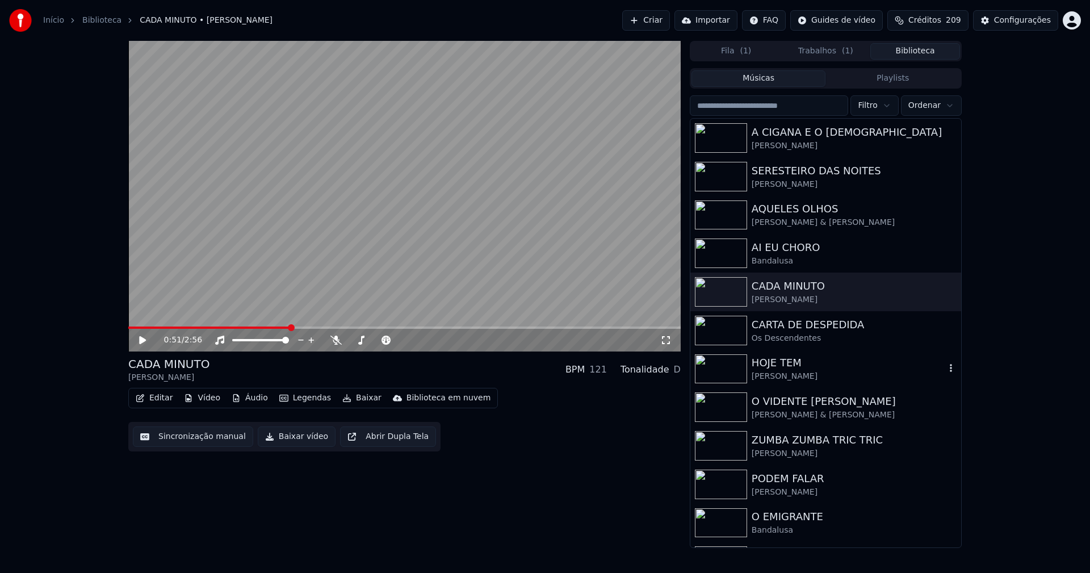
click at [785, 373] on div "[PERSON_NAME]" at bounding box center [849, 376] width 194 height 11
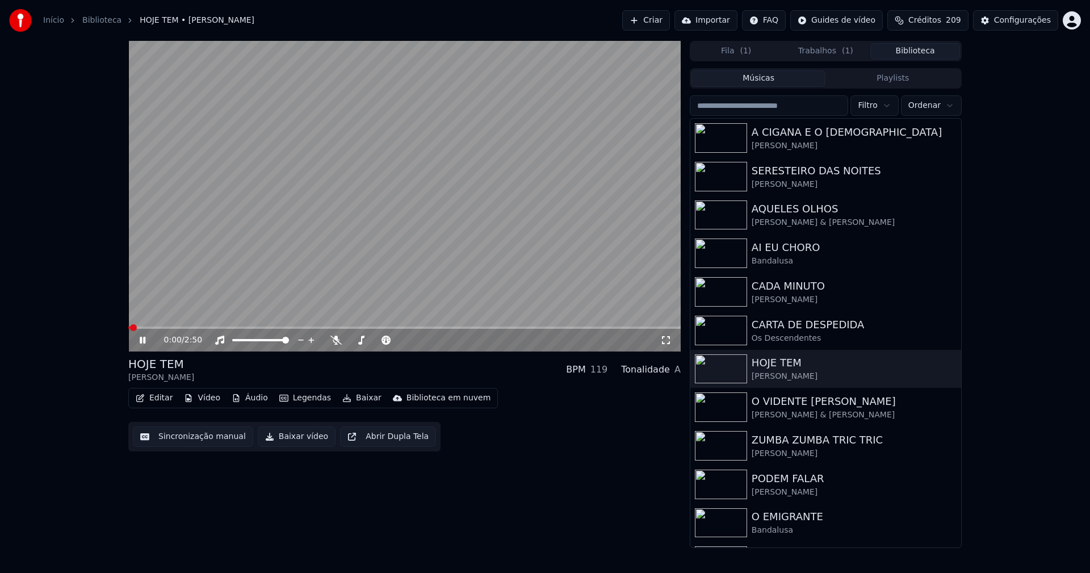
click at [146, 340] on icon at bounding box center [150, 340] width 27 height 9
click at [293, 441] on button "Baixar vídeo" at bounding box center [297, 437] width 78 height 20
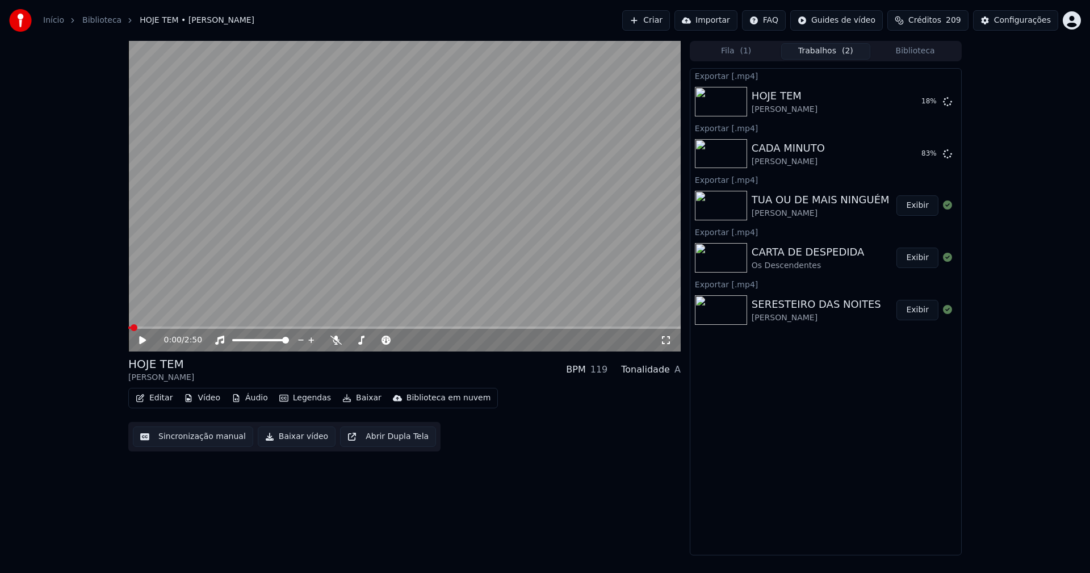
click at [926, 48] on button "Biblioteca" at bounding box center [916, 51] width 90 height 16
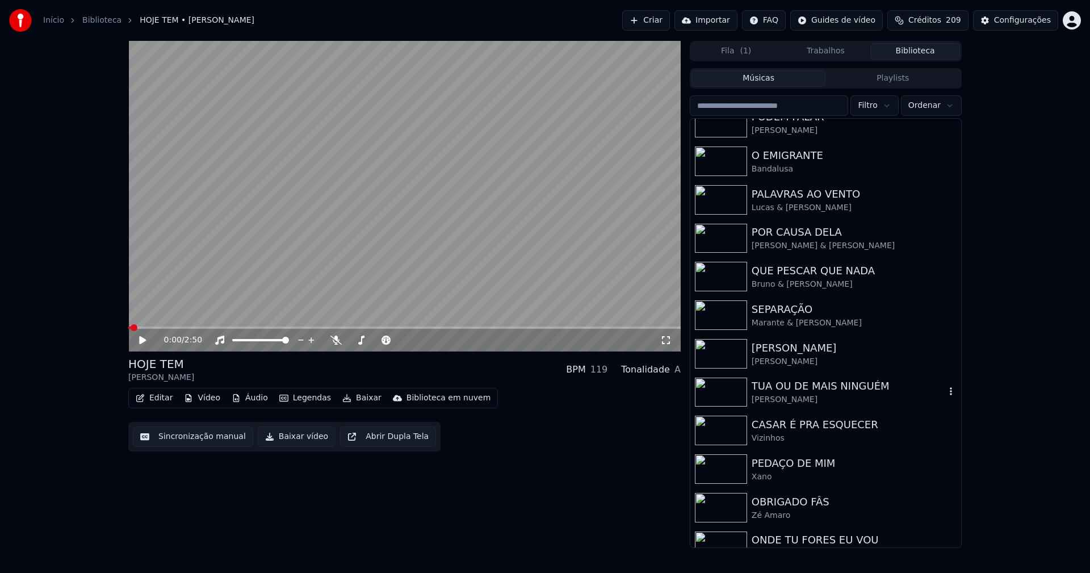
scroll to position [380, 0]
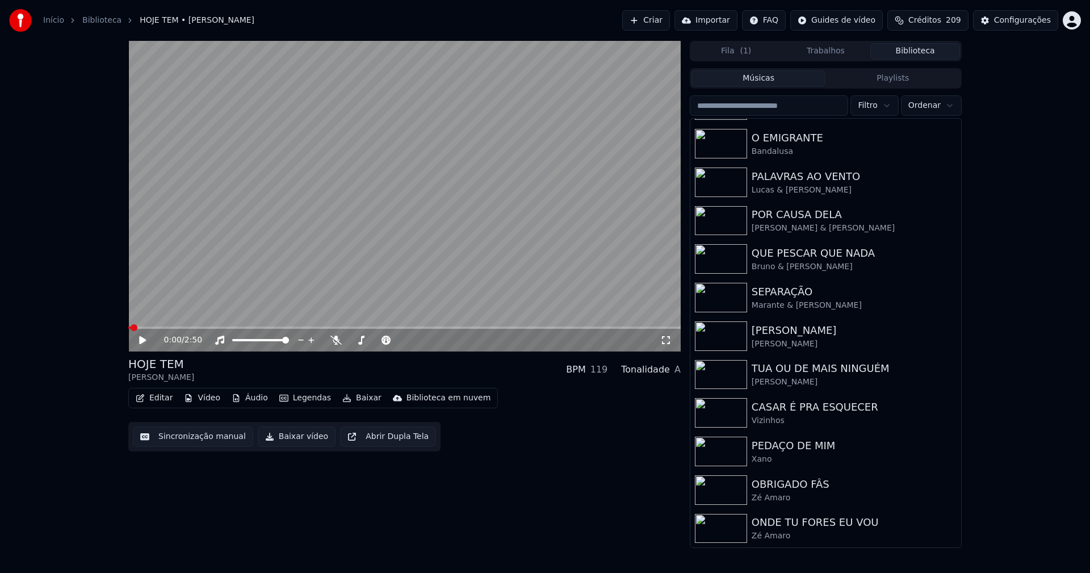
click at [914, 48] on button "Biblioteca" at bounding box center [916, 51] width 90 height 16
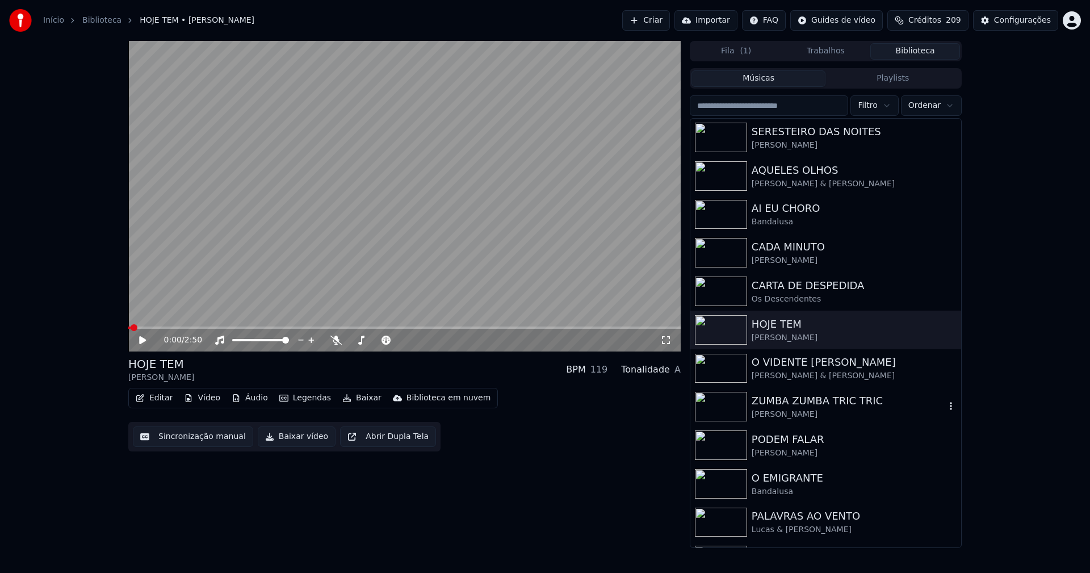
scroll to position [0, 0]
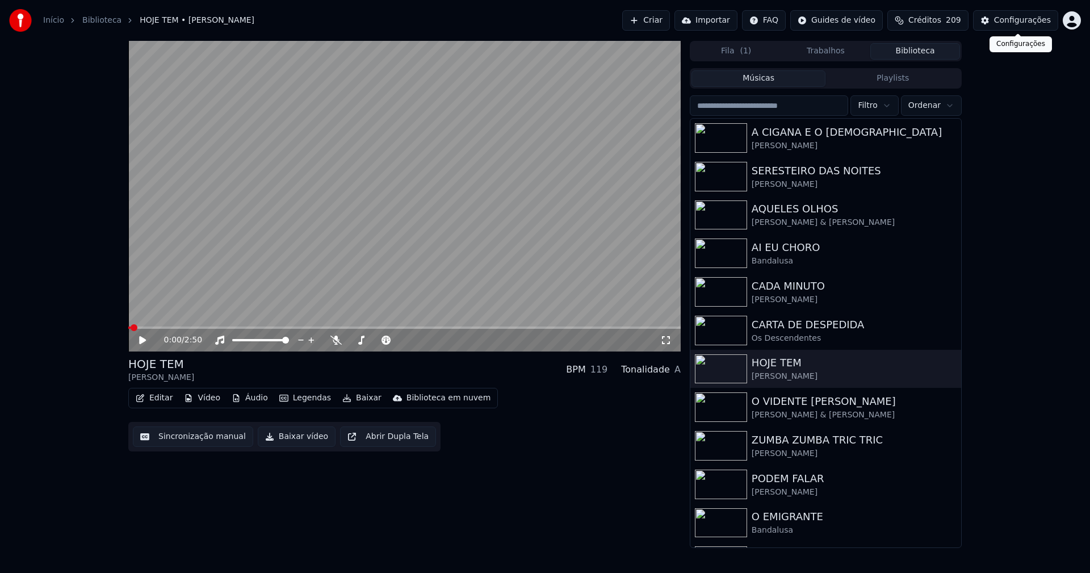
click at [1026, 26] on div "Configurações" at bounding box center [1022, 20] width 57 height 11
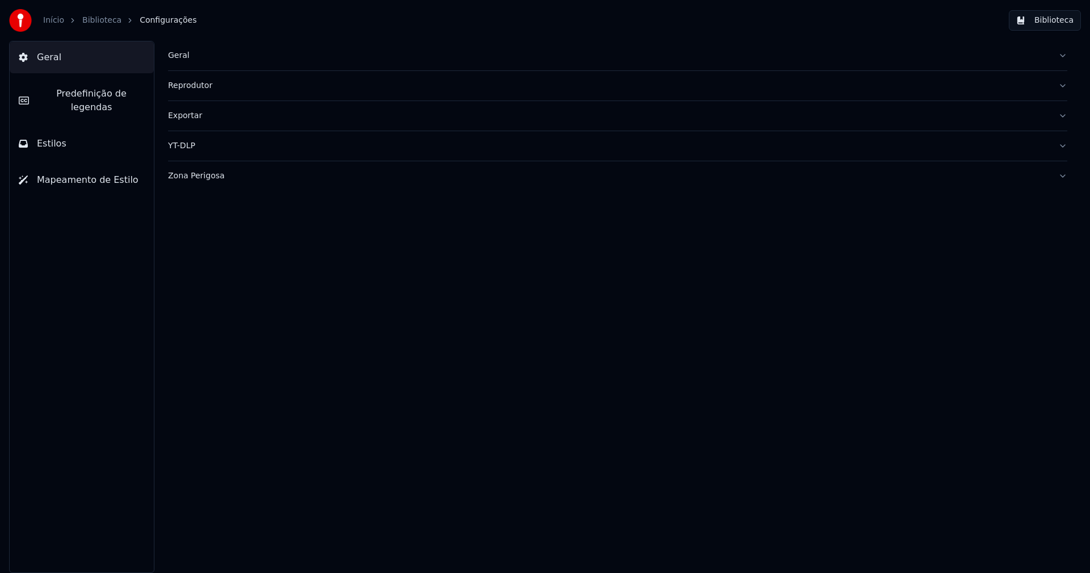
click at [170, 56] on div "Geral" at bounding box center [608, 55] width 881 height 11
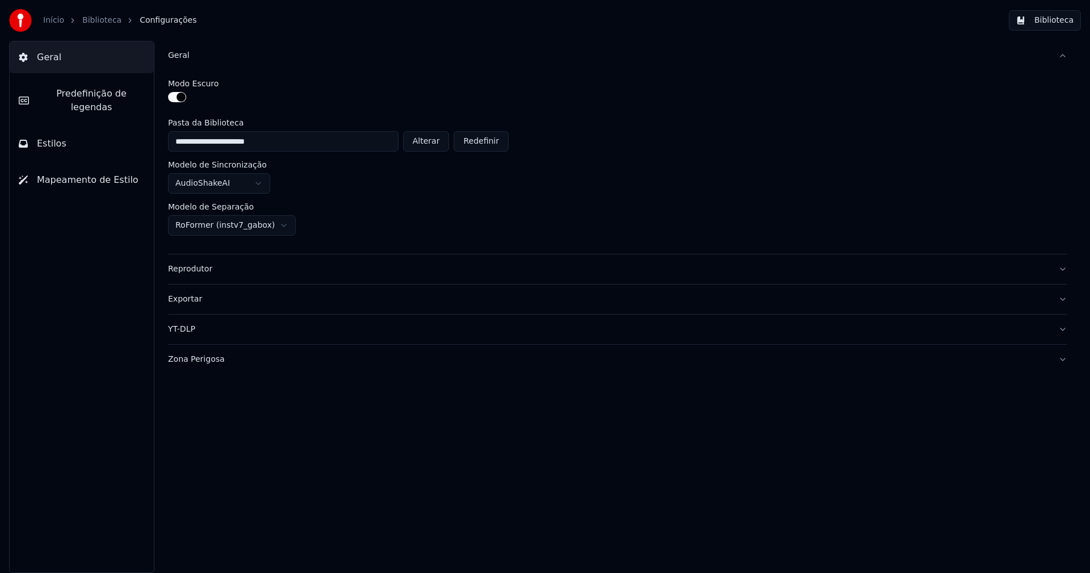
click at [435, 147] on button "Alterar" at bounding box center [426, 141] width 47 height 20
type input "**********"
click at [1053, 19] on button "Biblioteca" at bounding box center [1045, 20] width 72 height 20
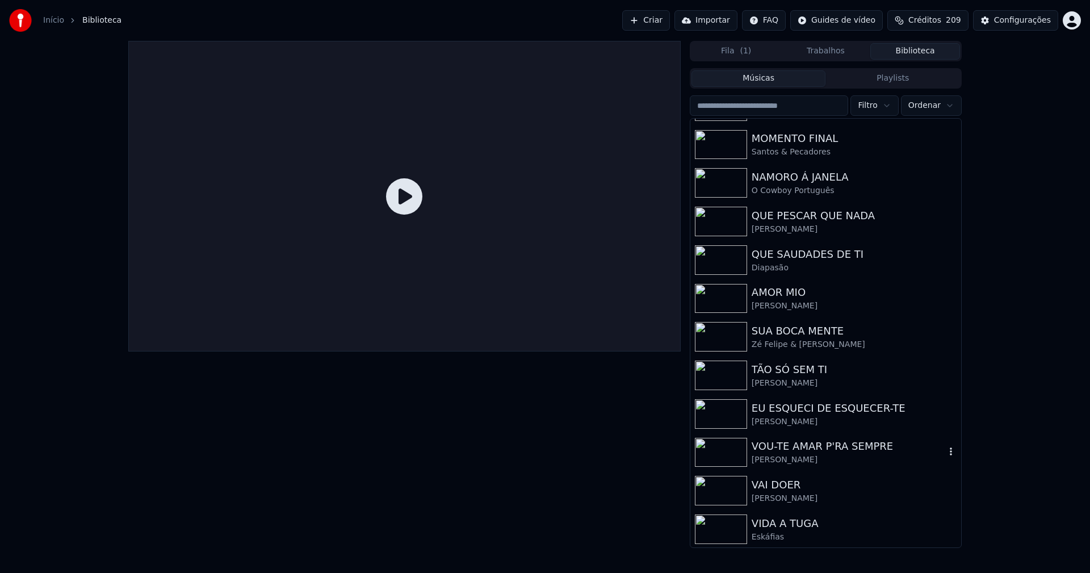
scroll to position [342, 0]
click at [797, 491] on div "VAI DOER" at bounding box center [849, 484] width 194 height 16
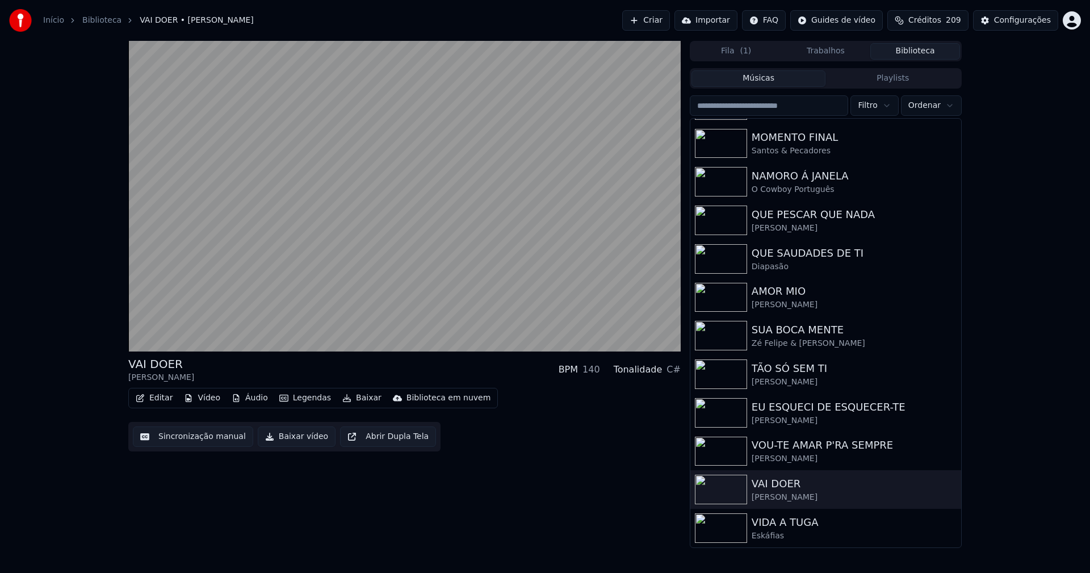
click at [287, 439] on button "Baixar vídeo" at bounding box center [297, 437] width 78 height 20
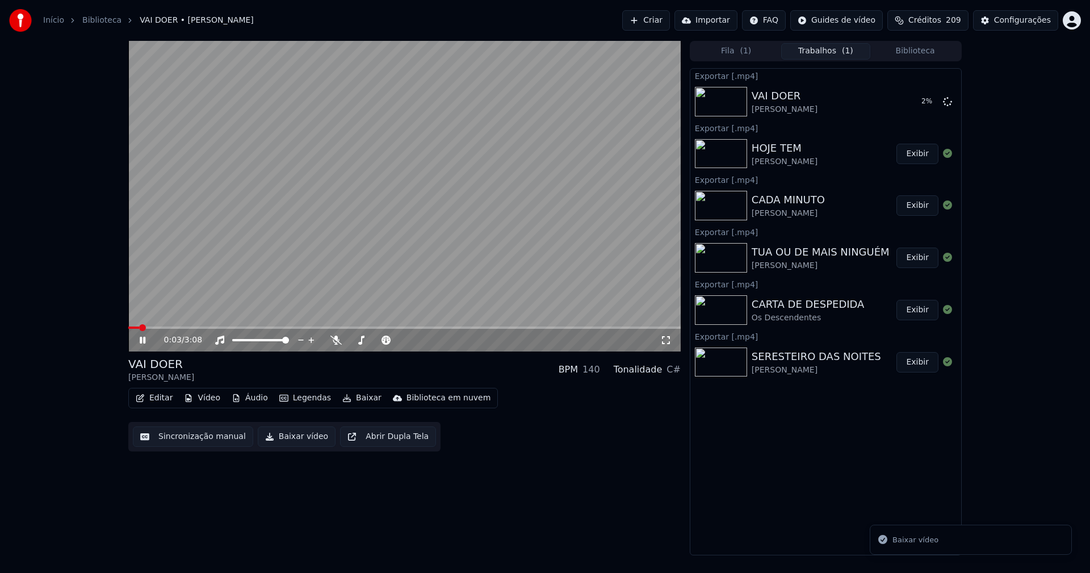
click at [144, 339] on icon at bounding box center [143, 340] width 6 height 7
click at [918, 51] on button "Biblioteca" at bounding box center [916, 51] width 90 height 16
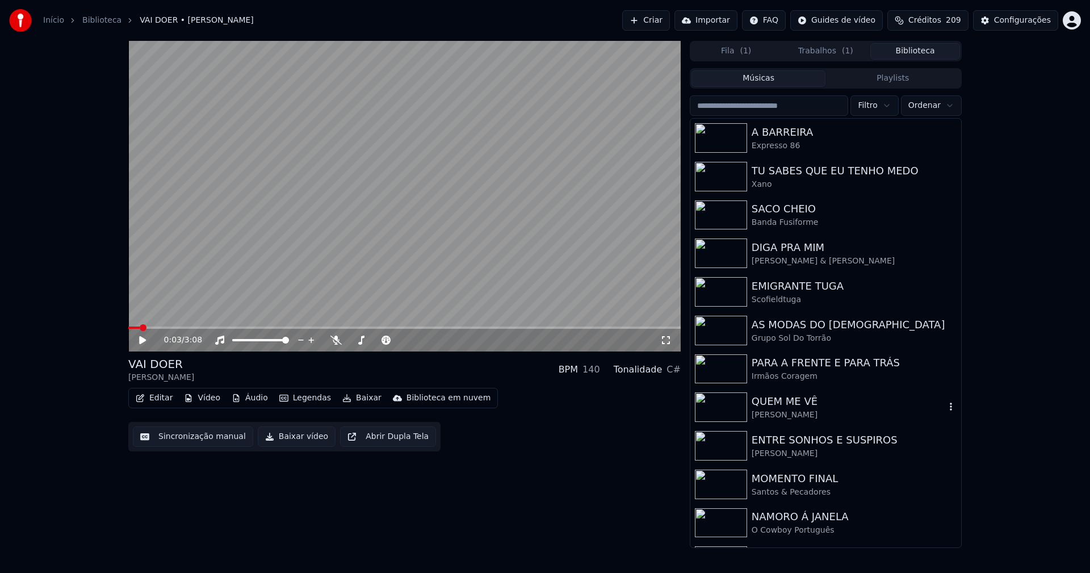
click at [787, 409] on div "QUEM ME VÊ" at bounding box center [849, 402] width 194 height 16
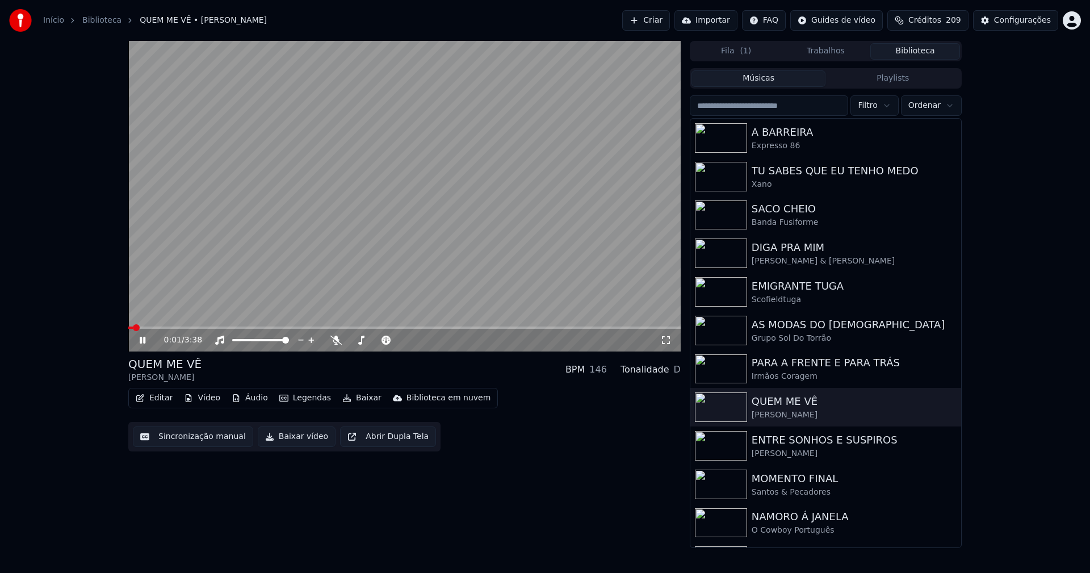
click at [144, 338] on icon at bounding box center [143, 340] width 6 height 7
click at [289, 438] on button "Baixar vídeo" at bounding box center [297, 437] width 78 height 20
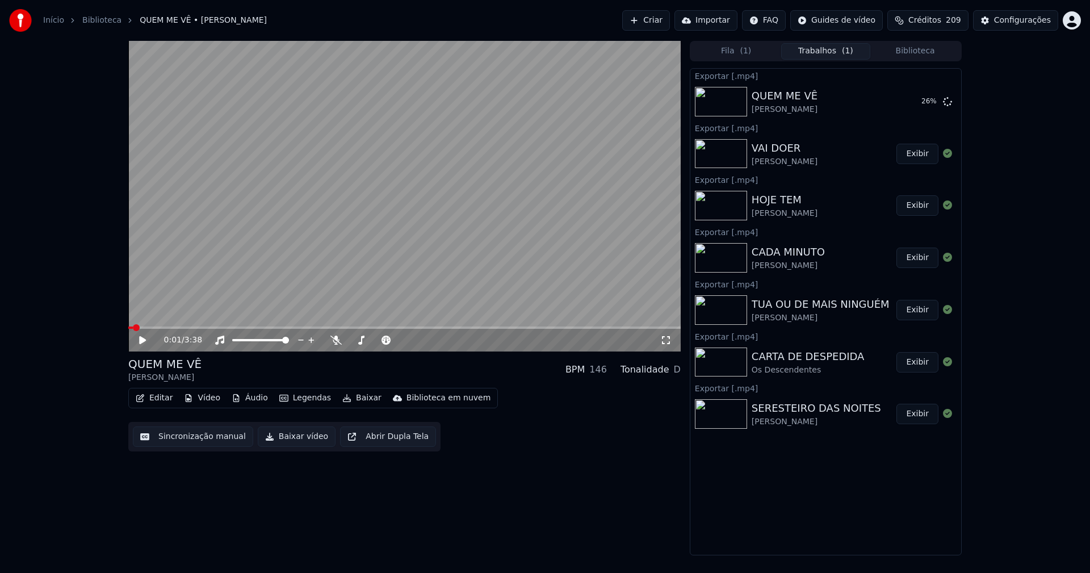
click at [929, 45] on button "Biblioteca" at bounding box center [916, 51] width 90 height 16
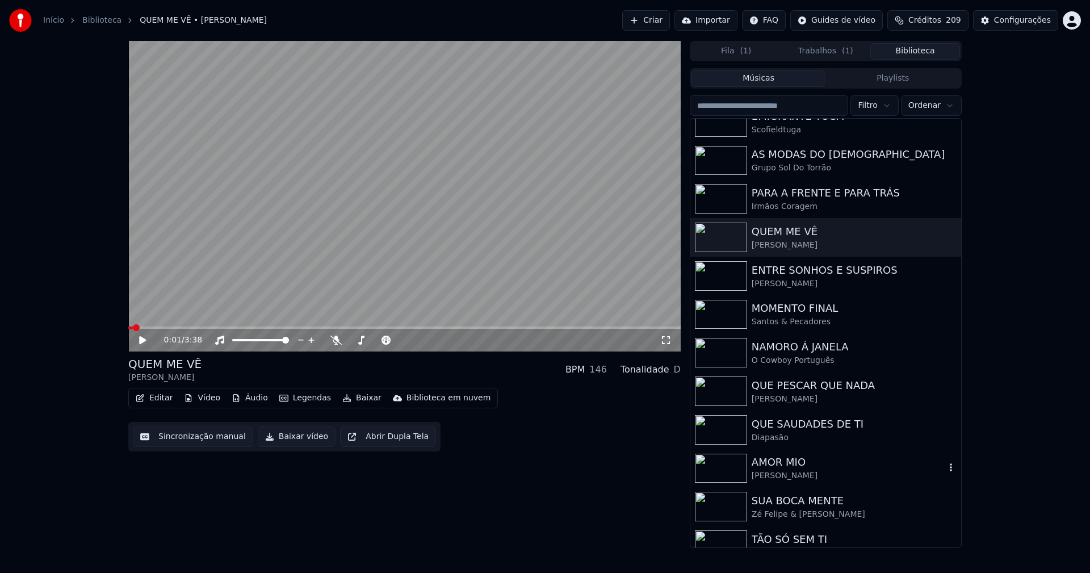
scroll to position [227, 0]
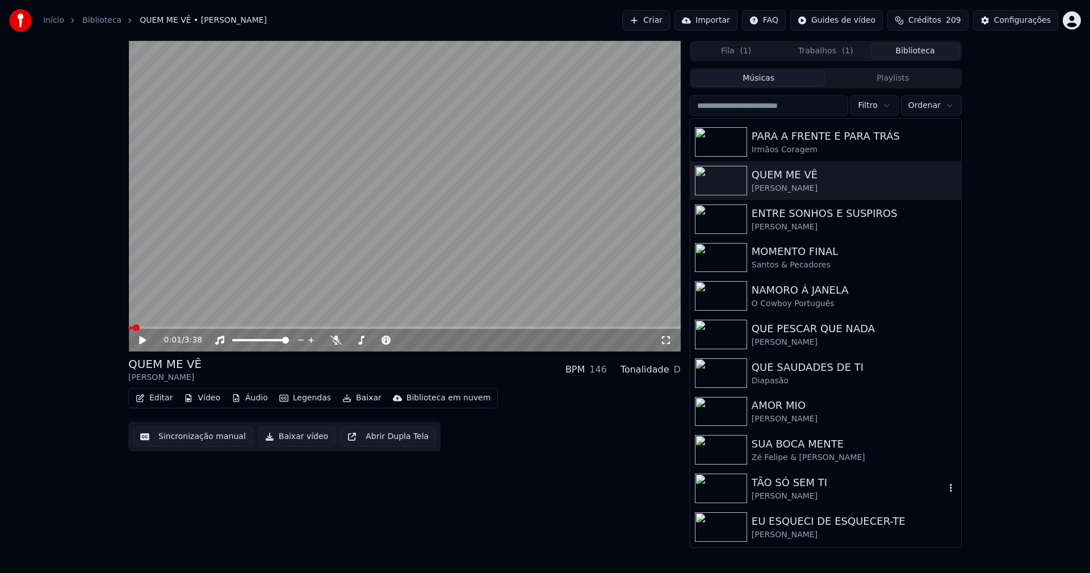
click at [812, 487] on div "TÃO SÓ SEM TI" at bounding box center [849, 483] width 194 height 16
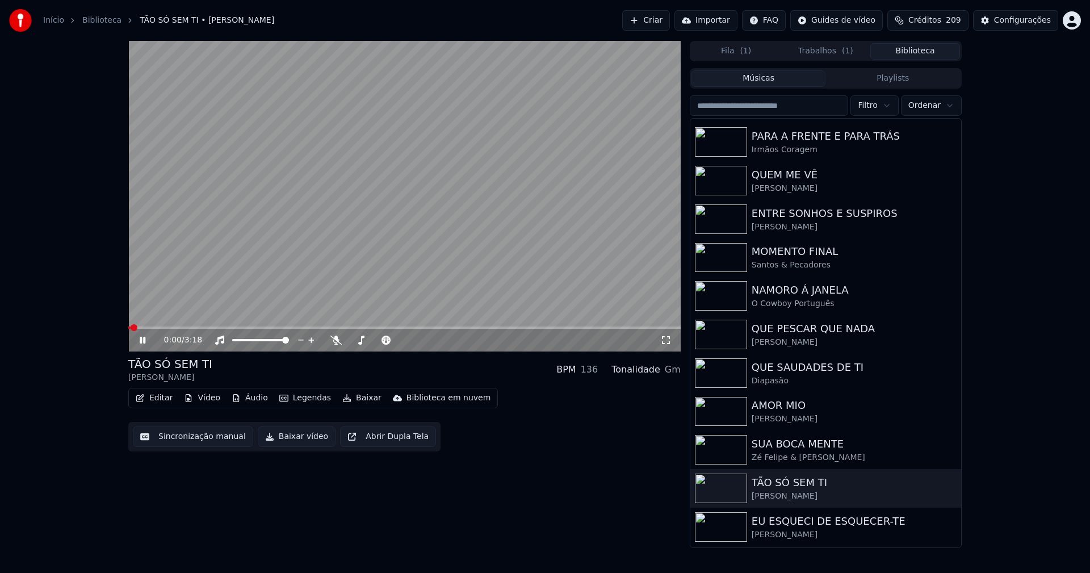
click at [141, 340] on icon at bounding box center [143, 340] width 6 height 7
click at [299, 436] on button "Baixar vídeo" at bounding box center [297, 437] width 78 height 20
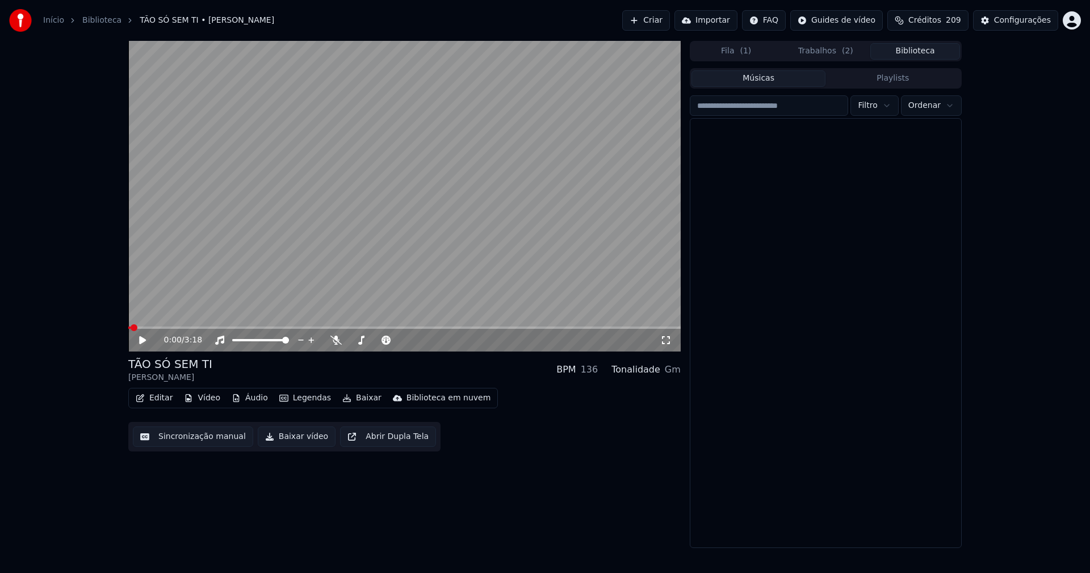
click at [919, 54] on button "Biblioteca" at bounding box center [916, 51] width 90 height 16
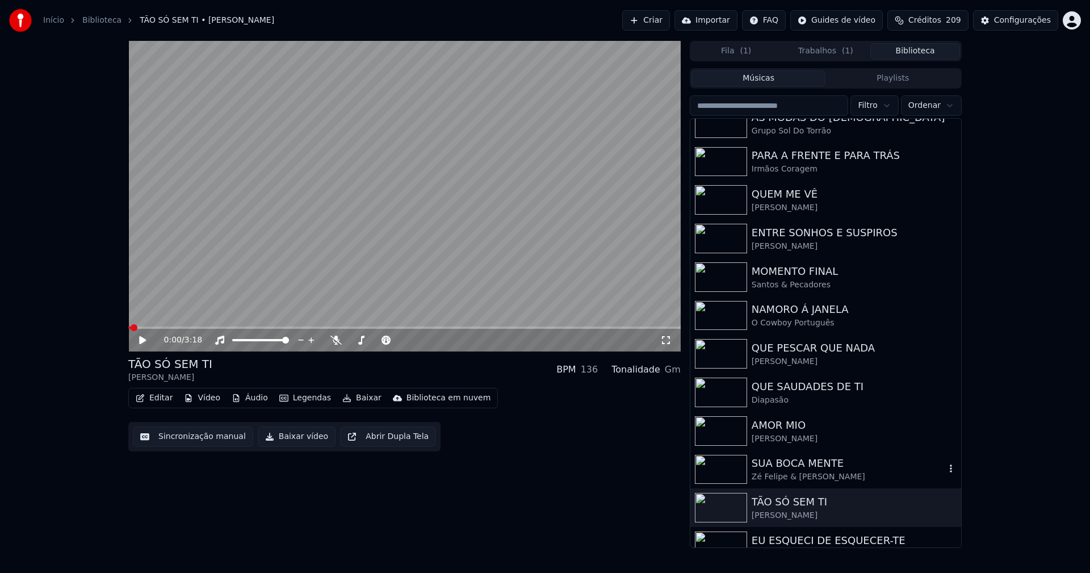
scroll to position [227, 0]
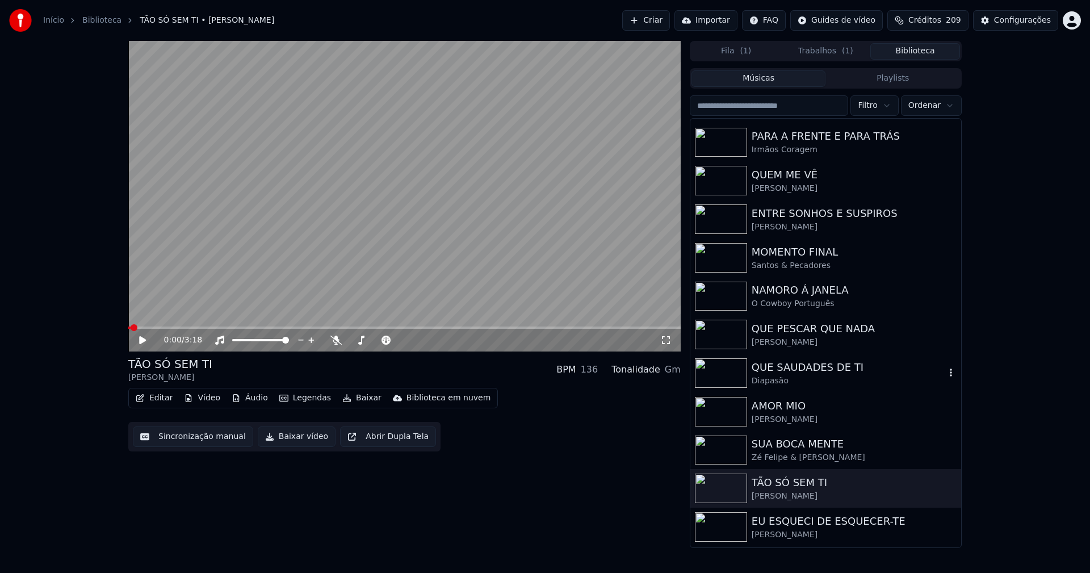
click at [787, 373] on div "QUE SAUDADES DE TI" at bounding box center [849, 367] width 194 height 16
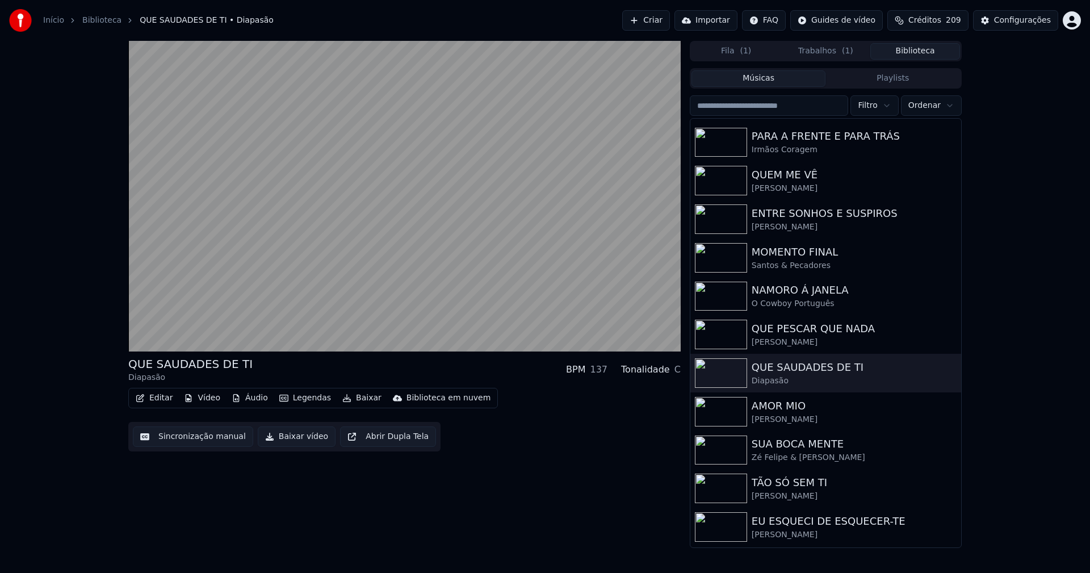
click at [296, 438] on button "Baixar vídeo" at bounding box center [297, 437] width 78 height 20
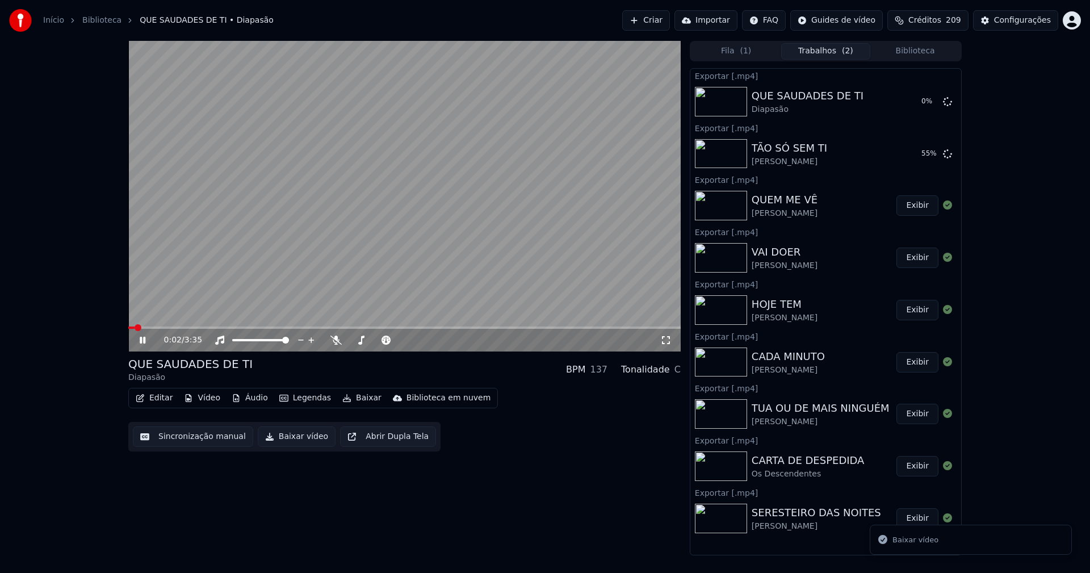
click at [145, 341] on icon at bounding box center [143, 340] width 6 height 7
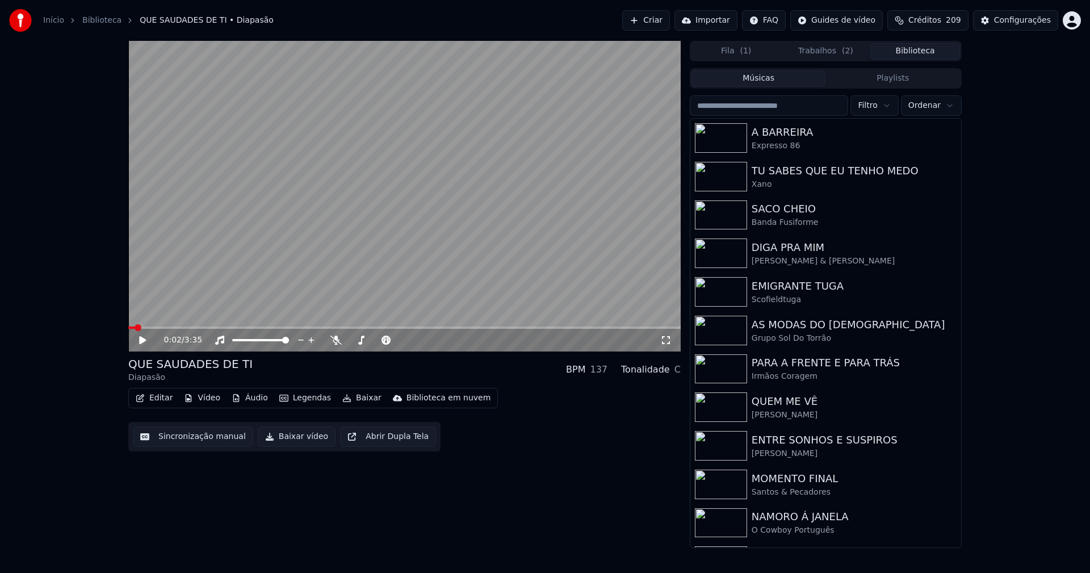
click at [924, 51] on button "Biblioteca" at bounding box center [916, 51] width 90 height 16
drag, startPoint x: 805, startPoint y: 332, endPoint x: 879, endPoint y: 349, distance: 75.9
click at [805, 332] on div "AS MODAS DO [DEMOGRAPHIC_DATA]" at bounding box center [849, 325] width 194 height 16
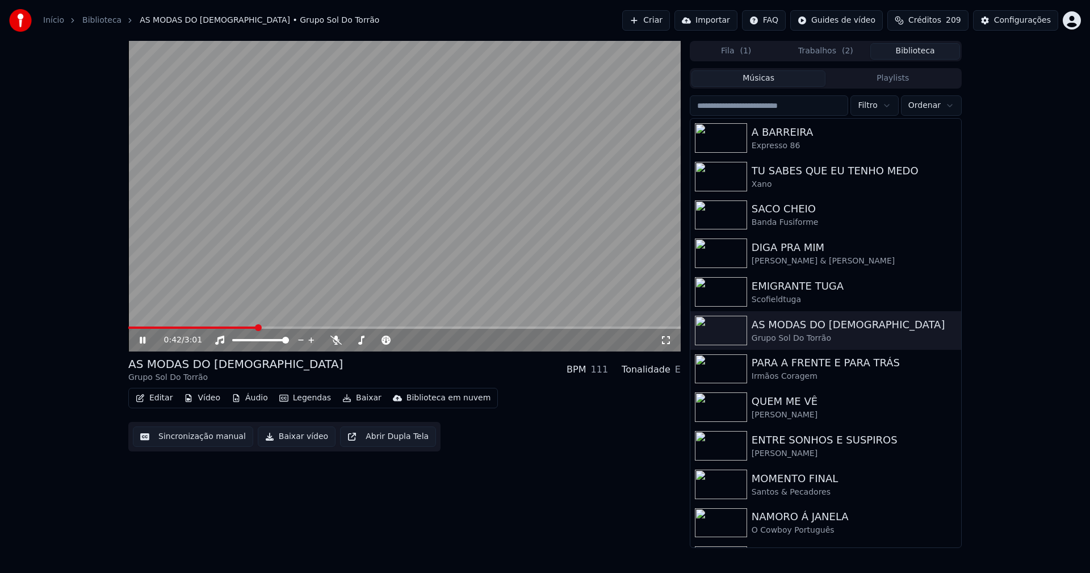
click at [257, 327] on span at bounding box center [404, 328] width 553 height 2
click at [143, 341] on icon at bounding box center [150, 340] width 27 height 9
click at [303, 442] on button "Baixar vídeo" at bounding box center [297, 437] width 78 height 20
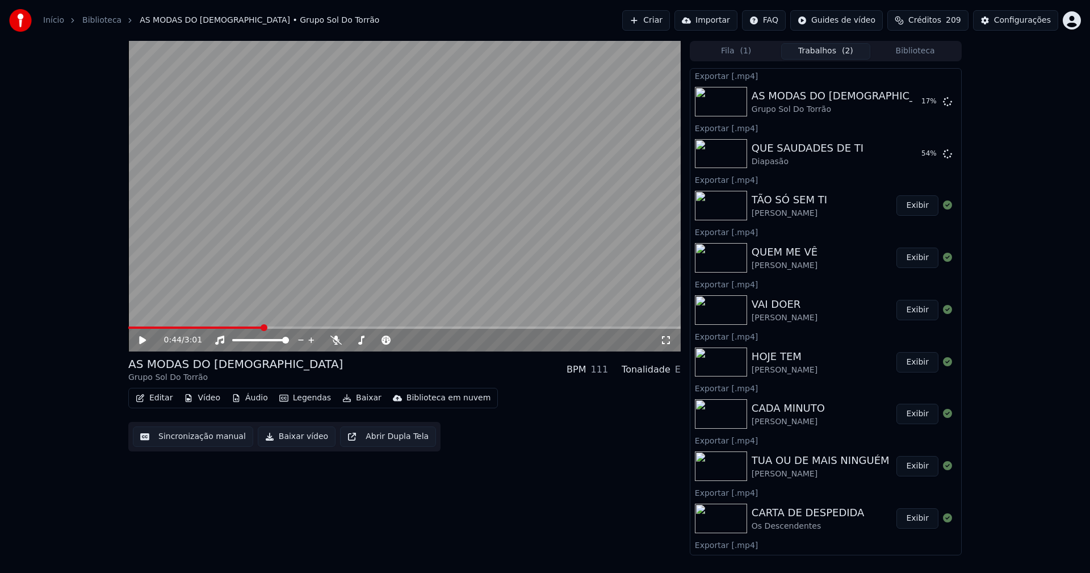
click at [933, 45] on button "Biblioteca" at bounding box center [916, 51] width 90 height 16
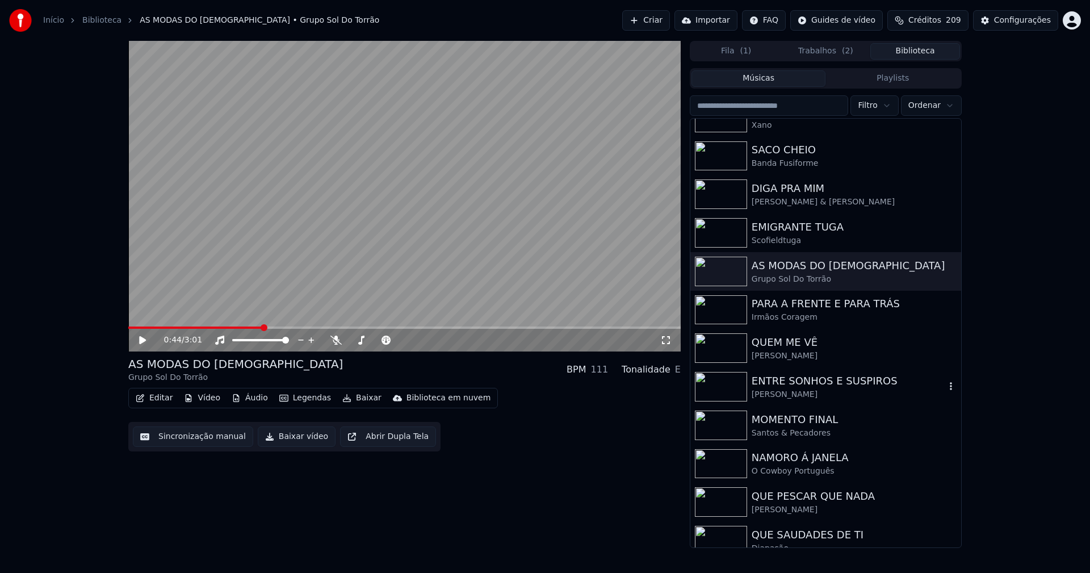
scroll to position [58, 0]
click at [809, 194] on div "DIGA PRA MIM" at bounding box center [849, 190] width 194 height 16
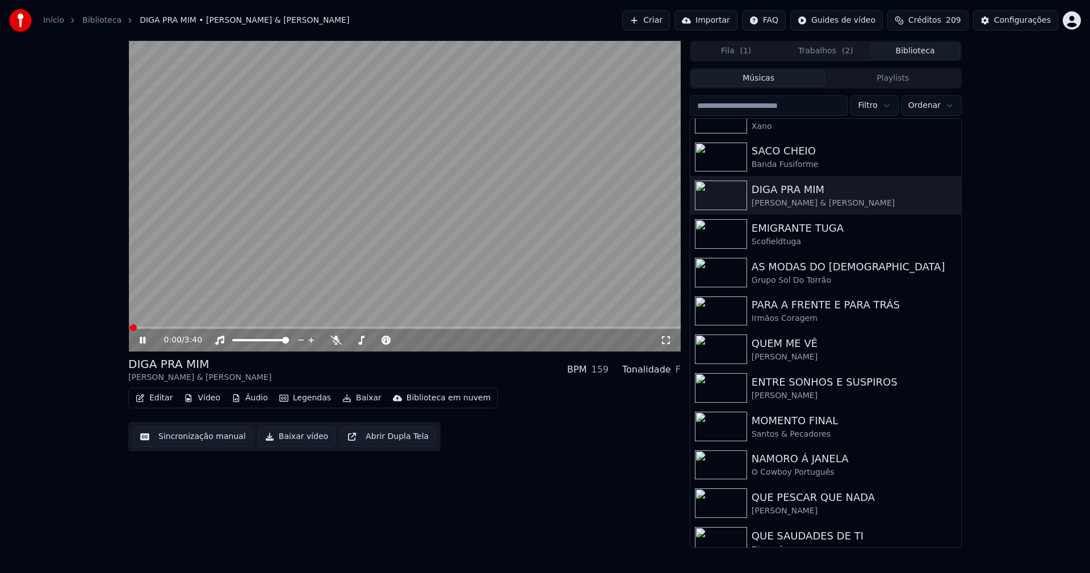
click at [207, 398] on button "Vídeo" at bounding box center [201, 398] width 45 height 16
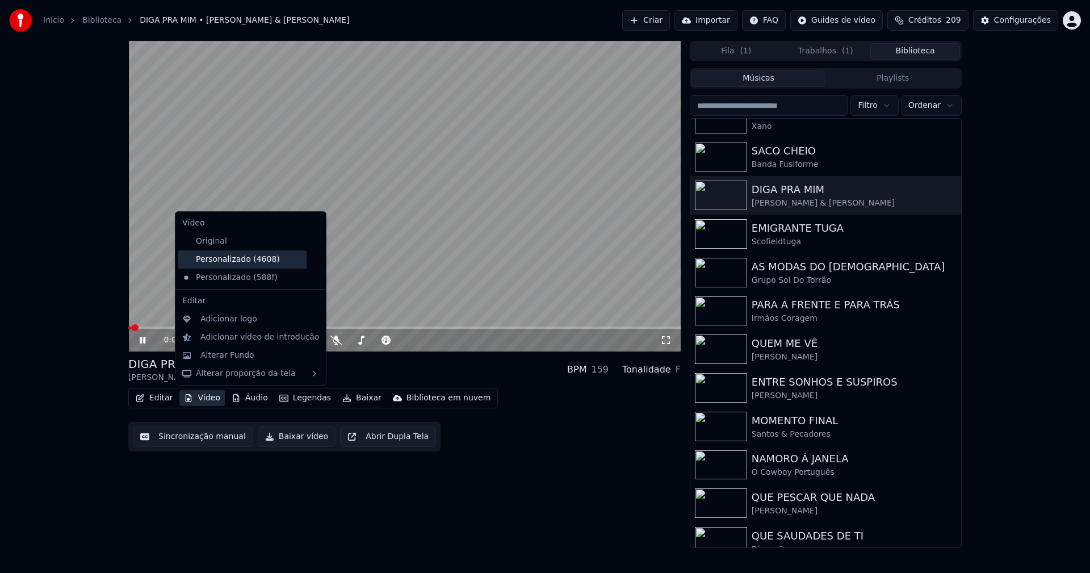
click at [241, 261] on div "Personalizado (4608)" at bounding box center [242, 259] width 129 height 18
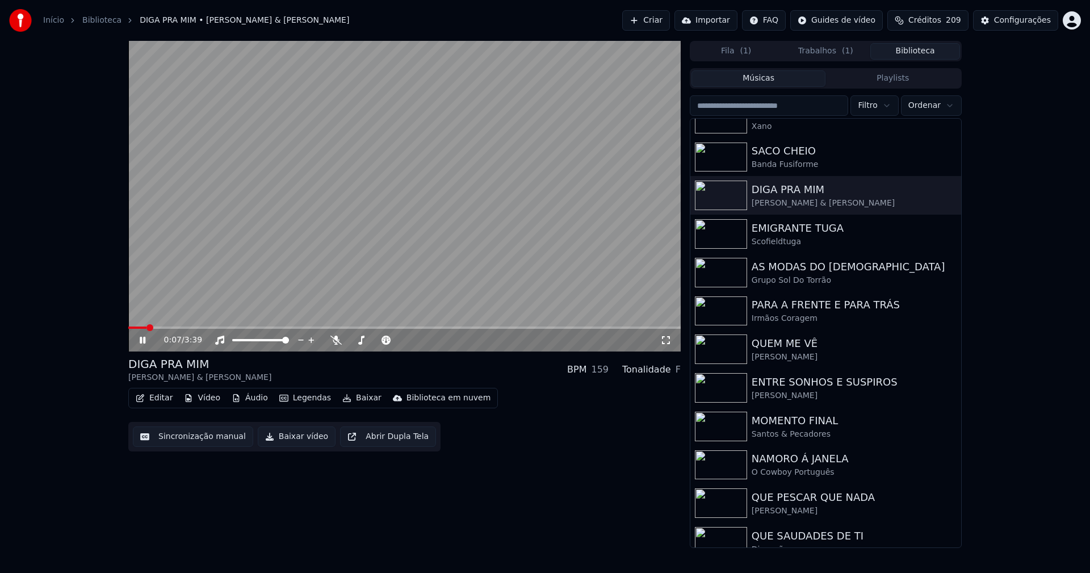
click at [262, 329] on span at bounding box center [404, 328] width 553 height 2
click at [145, 341] on icon at bounding box center [143, 340] width 6 height 7
click at [163, 400] on button "Editar" at bounding box center [154, 398] width 46 height 16
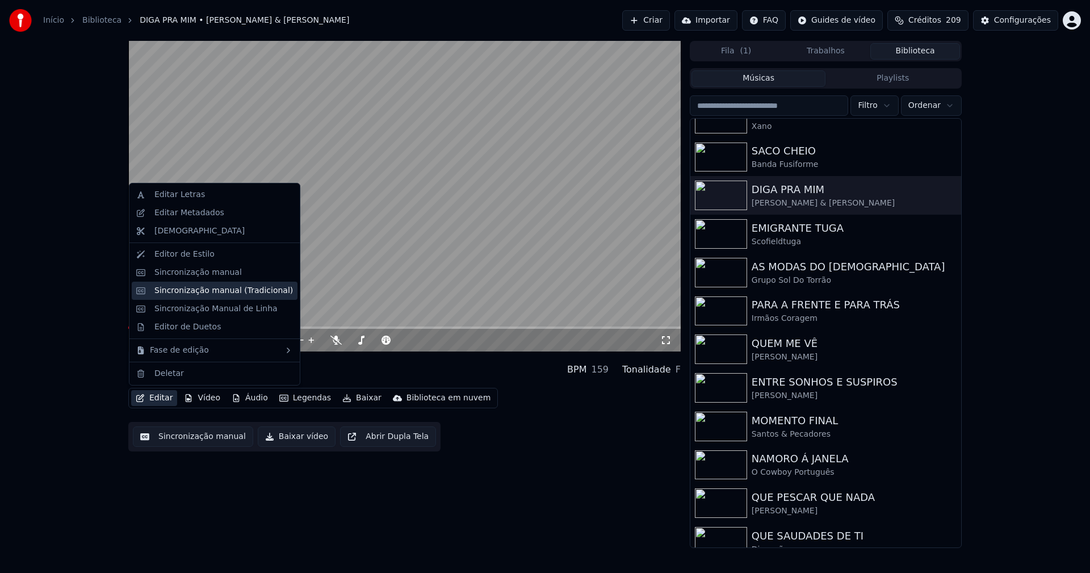
click at [208, 289] on div "Sincronização manual (Tradicional)" at bounding box center [223, 290] width 139 height 11
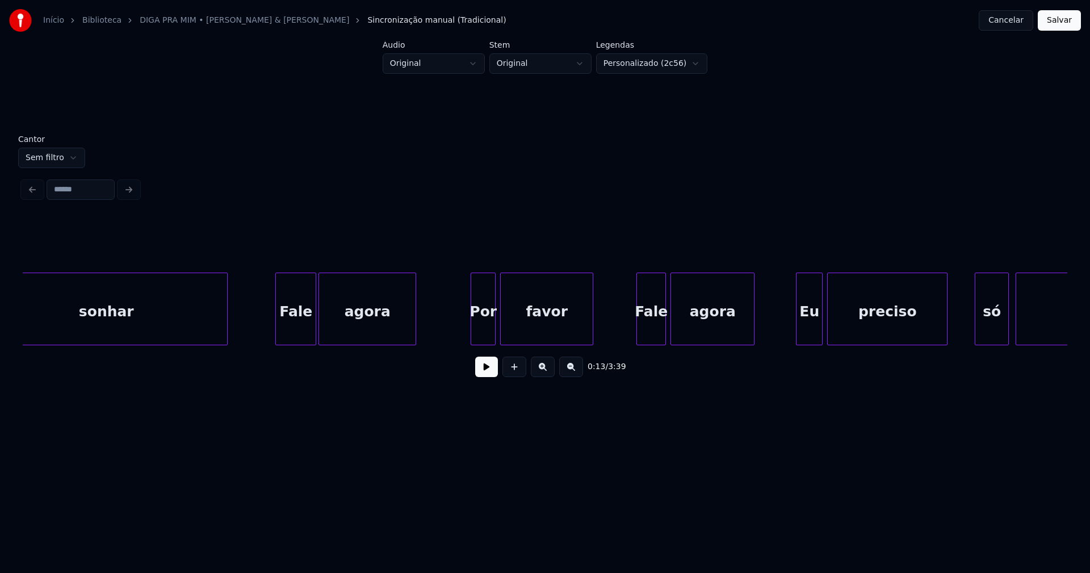
scroll to position [0, 6195]
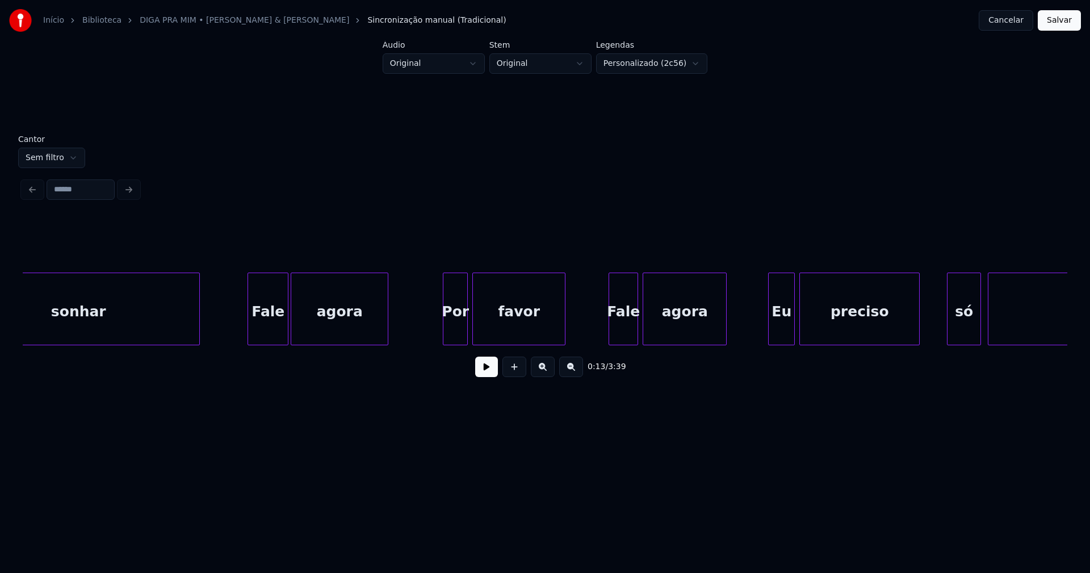
click at [459, 333] on div "Por" at bounding box center [456, 311] width 24 height 77
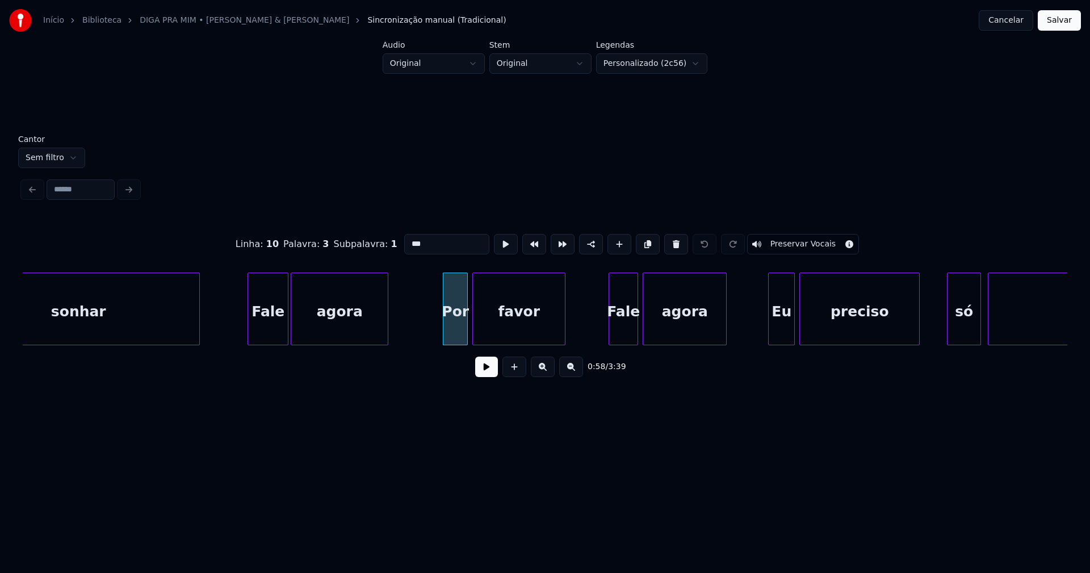
click at [408, 239] on input "***" at bounding box center [446, 244] width 85 height 20
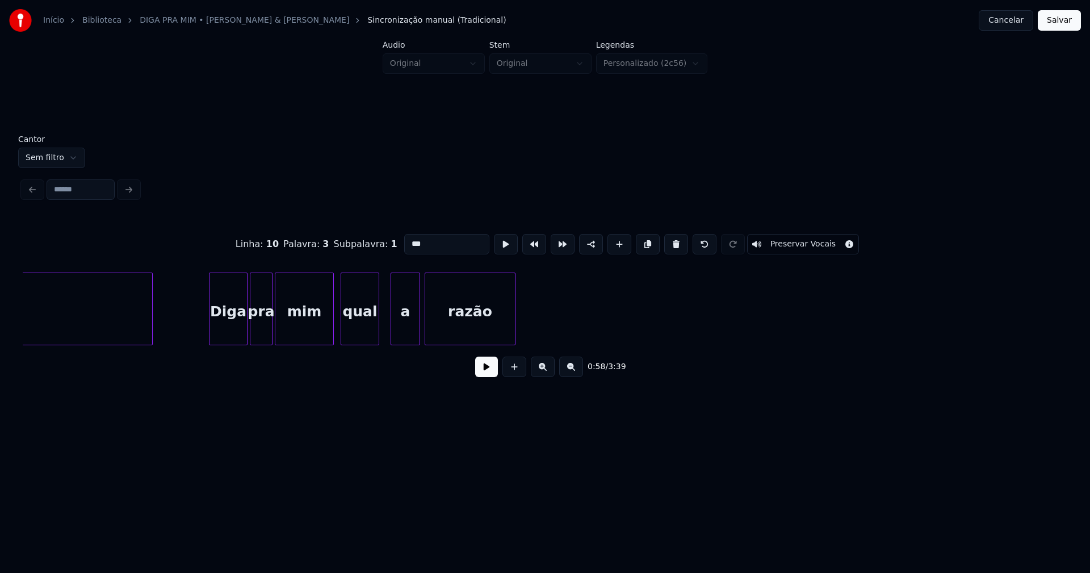
scroll to position [0, 23867]
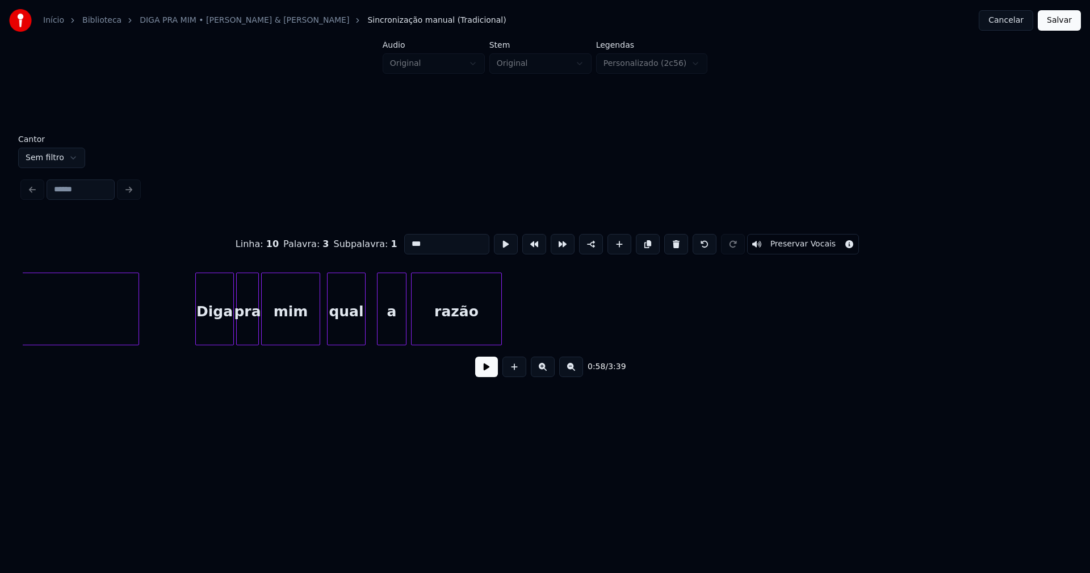
type input "***"
click at [1067, 22] on button "Salvar" at bounding box center [1059, 20] width 43 height 20
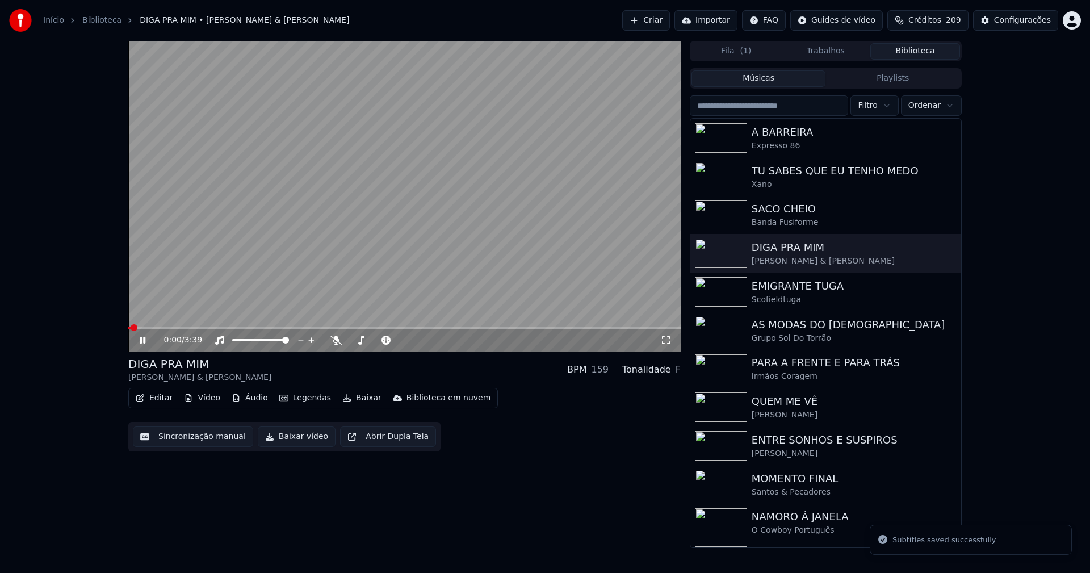
click at [145, 341] on icon at bounding box center [143, 340] width 6 height 7
click at [295, 443] on button "Baixar vídeo" at bounding box center [297, 437] width 78 height 20
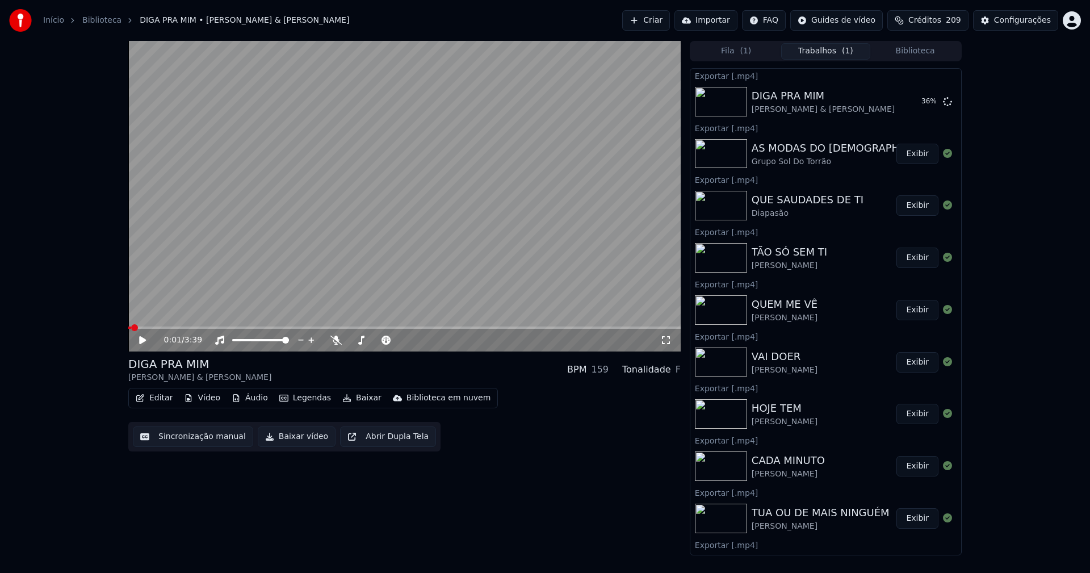
drag, startPoint x: 915, startPoint y: 35, endPoint x: 916, endPoint y: 48, distance: 12.5
click at [915, 36] on div "Início Biblioteca DIGA PRA MIM • [PERSON_NAME] & [PERSON_NAME] Importar FAQ Gui…" at bounding box center [545, 20] width 1090 height 41
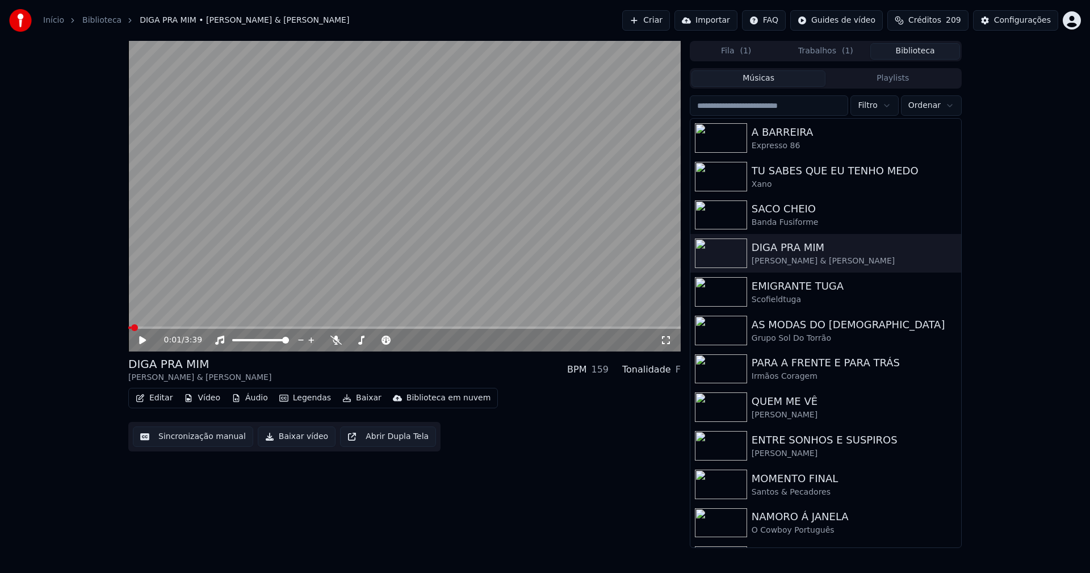
click at [926, 51] on button "Biblioteca" at bounding box center [916, 51] width 90 height 16
click at [806, 212] on div "SACO CHEIO" at bounding box center [849, 209] width 194 height 16
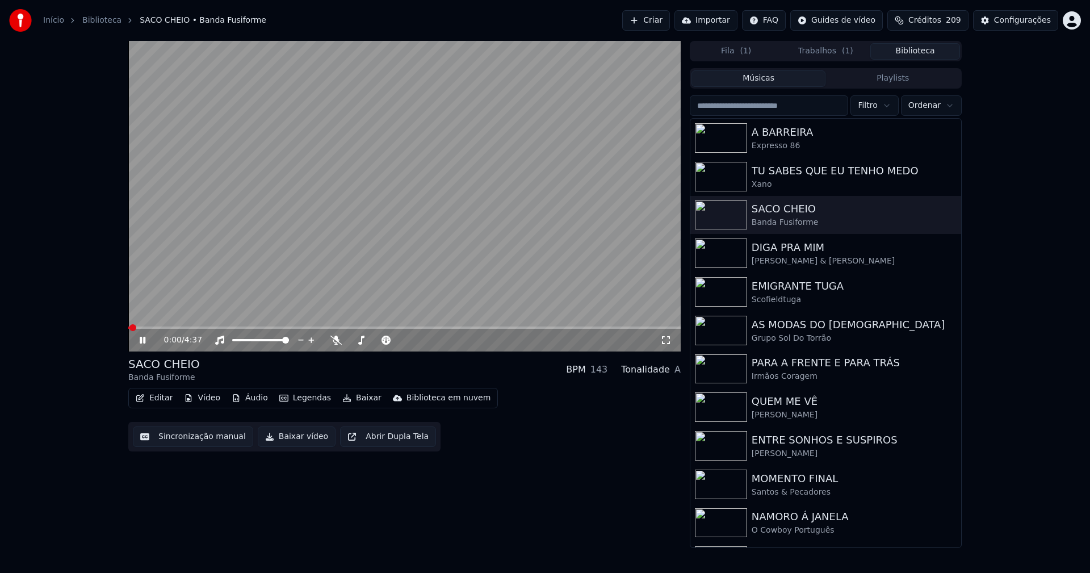
click at [144, 340] on icon at bounding box center [143, 340] width 6 height 7
click at [294, 438] on button "Baixar vídeo" at bounding box center [297, 437] width 78 height 20
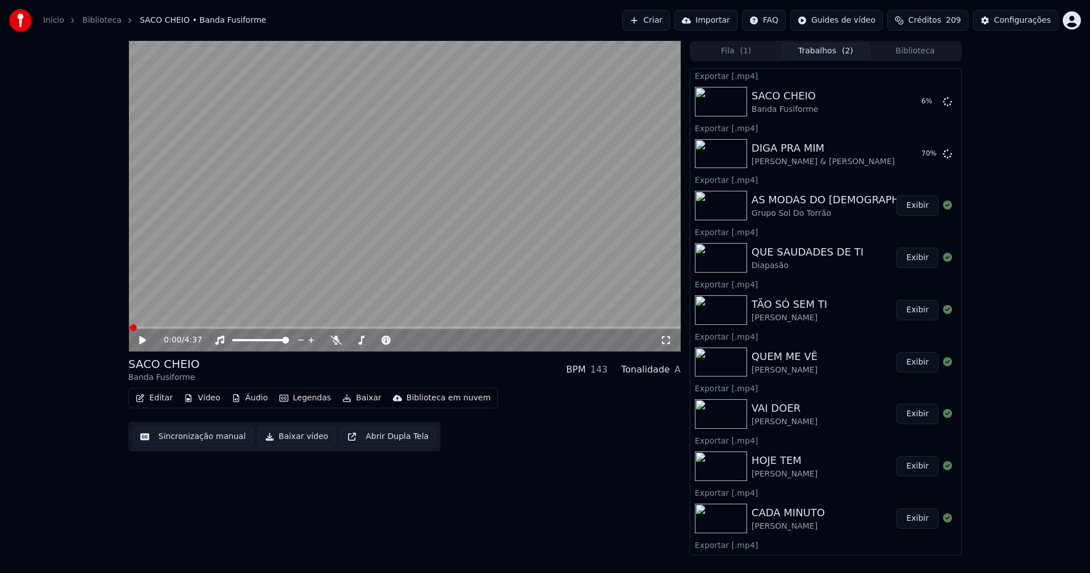
click at [917, 52] on button "Biblioteca" at bounding box center [916, 51] width 90 height 16
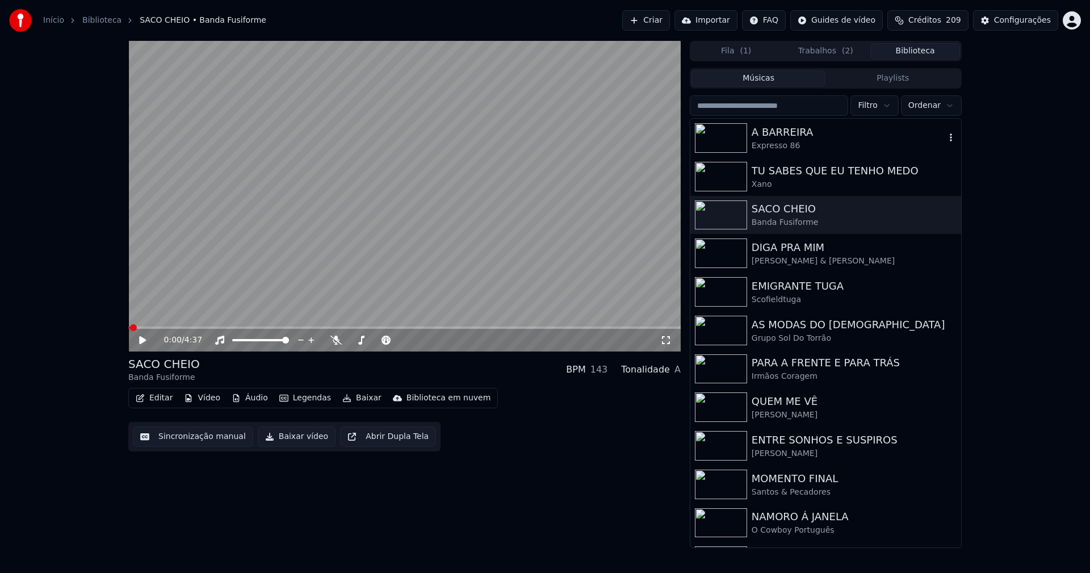
click at [802, 137] on div "A BARREIRA" at bounding box center [849, 132] width 194 height 16
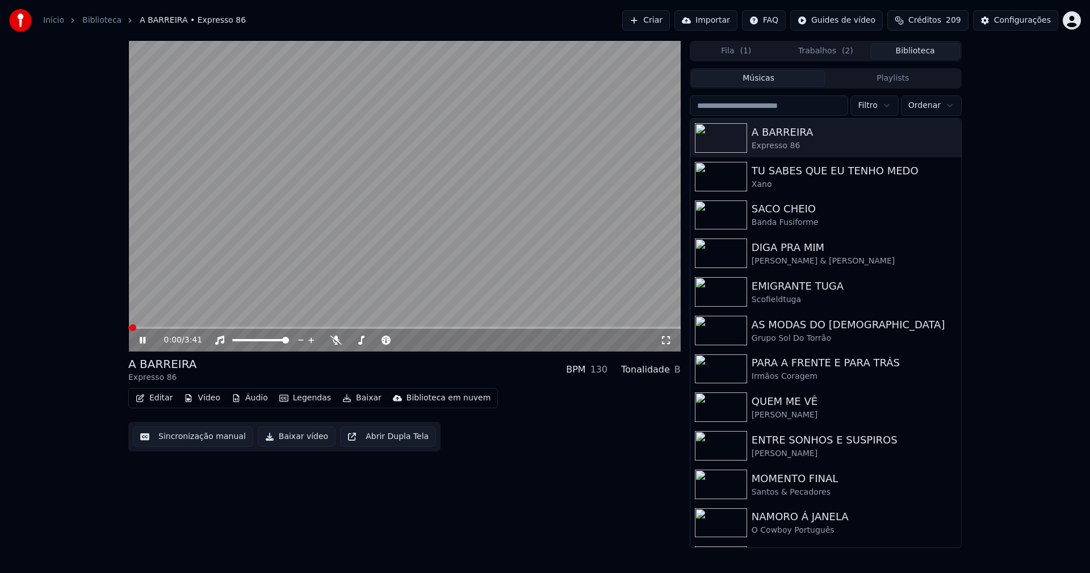
click at [216, 402] on button "Vídeo" at bounding box center [201, 398] width 45 height 16
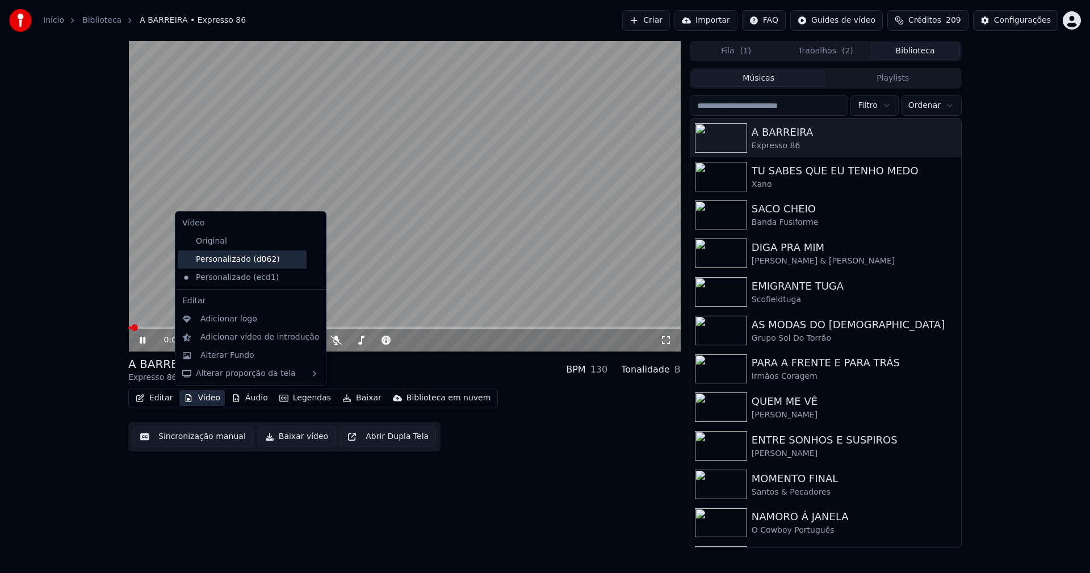
click at [232, 261] on div "Personalizado (d062)" at bounding box center [242, 259] width 129 height 18
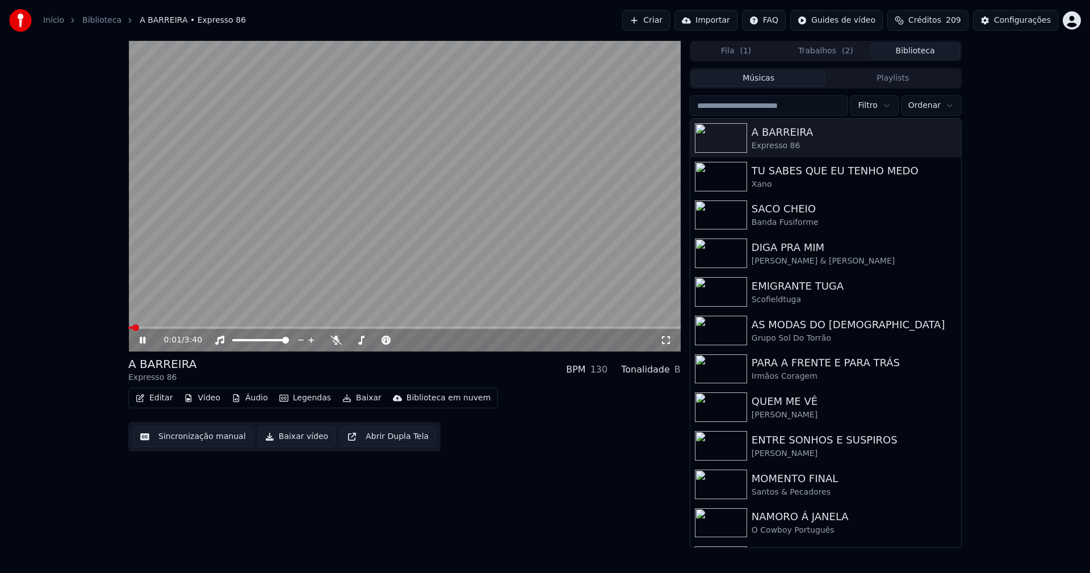
click at [141, 340] on icon at bounding box center [143, 340] width 6 height 7
click at [286, 441] on button "Baixar vídeo" at bounding box center [297, 437] width 78 height 20
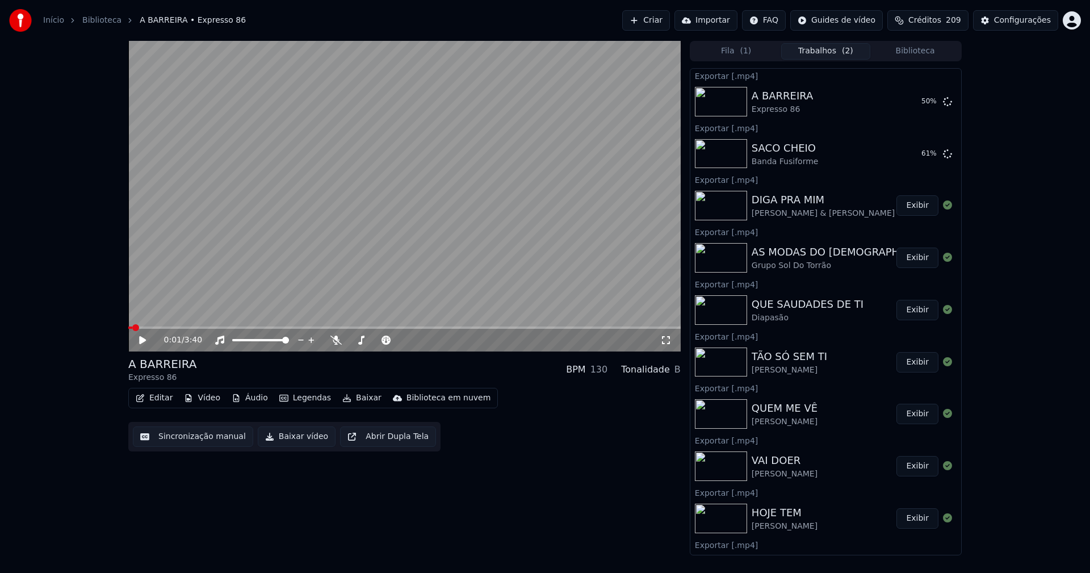
drag, startPoint x: 934, startPoint y: 52, endPoint x: 875, endPoint y: 57, distance: 59.3
click at [934, 52] on button "Biblioteca" at bounding box center [916, 51] width 90 height 16
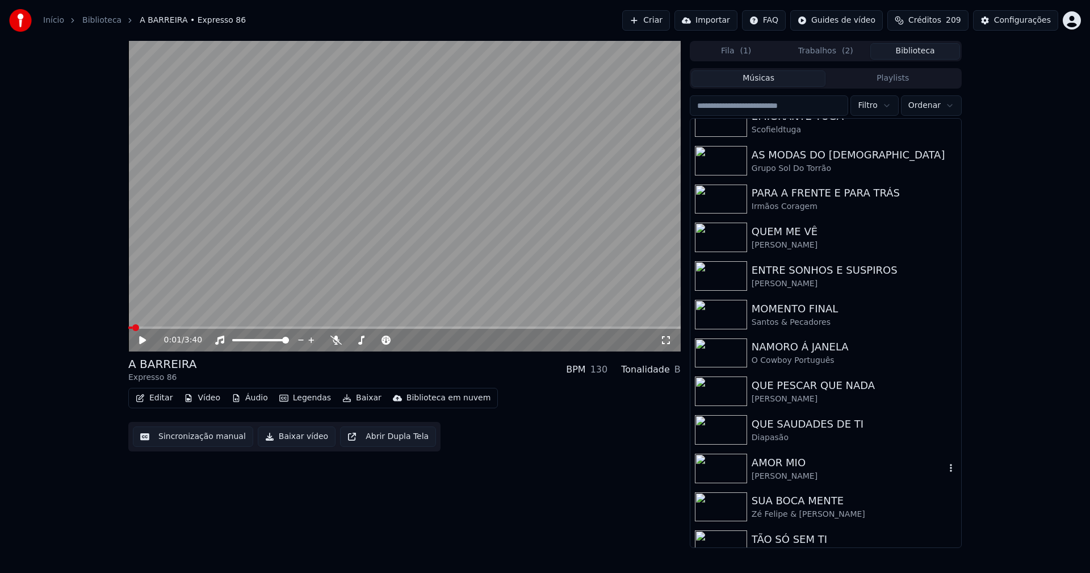
scroll to position [284, 0]
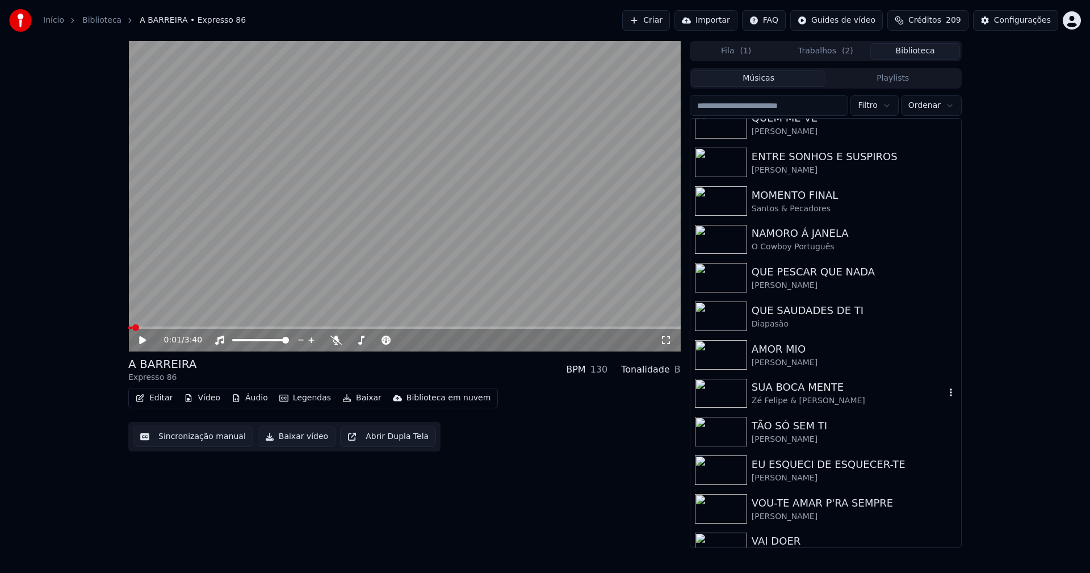
click at [801, 404] on div "Zé Felipe & [PERSON_NAME]" at bounding box center [849, 400] width 194 height 11
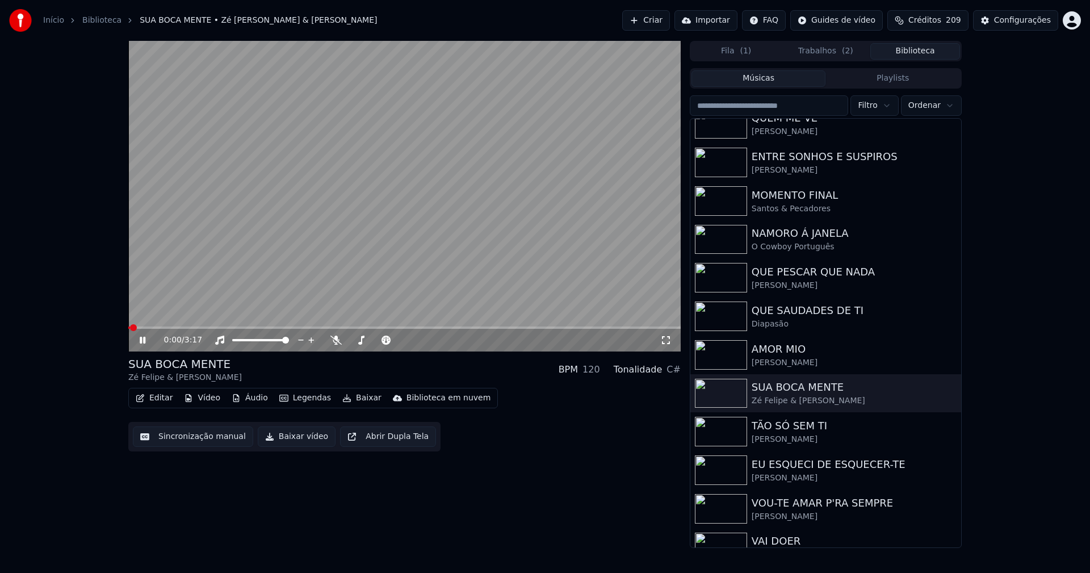
click at [160, 400] on button "Editar" at bounding box center [154, 398] width 46 height 16
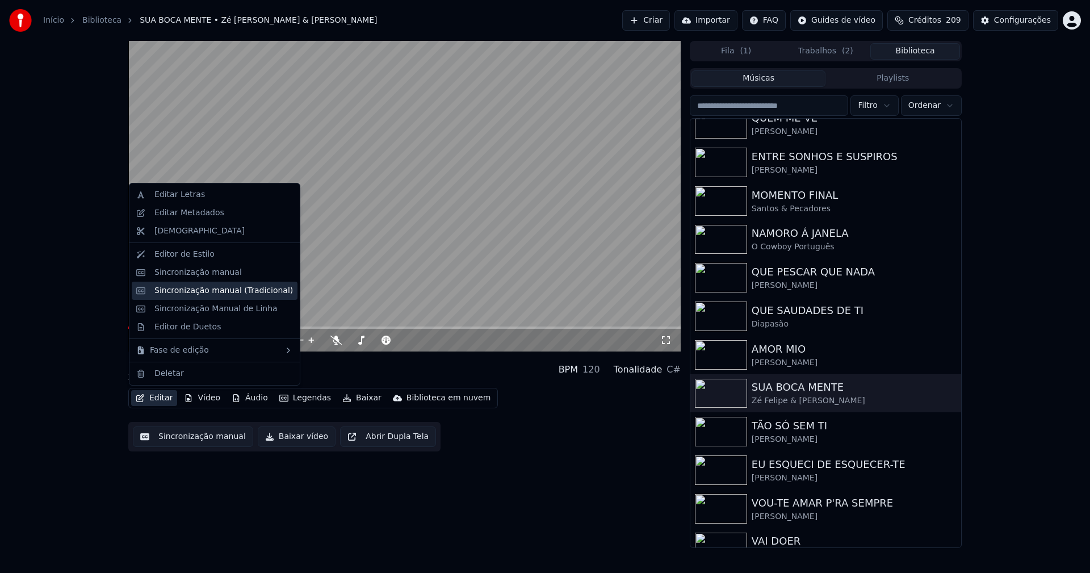
click at [200, 295] on div "Sincronização manual (Tradicional)" at bounding box center [223, 290] width 139 height 11
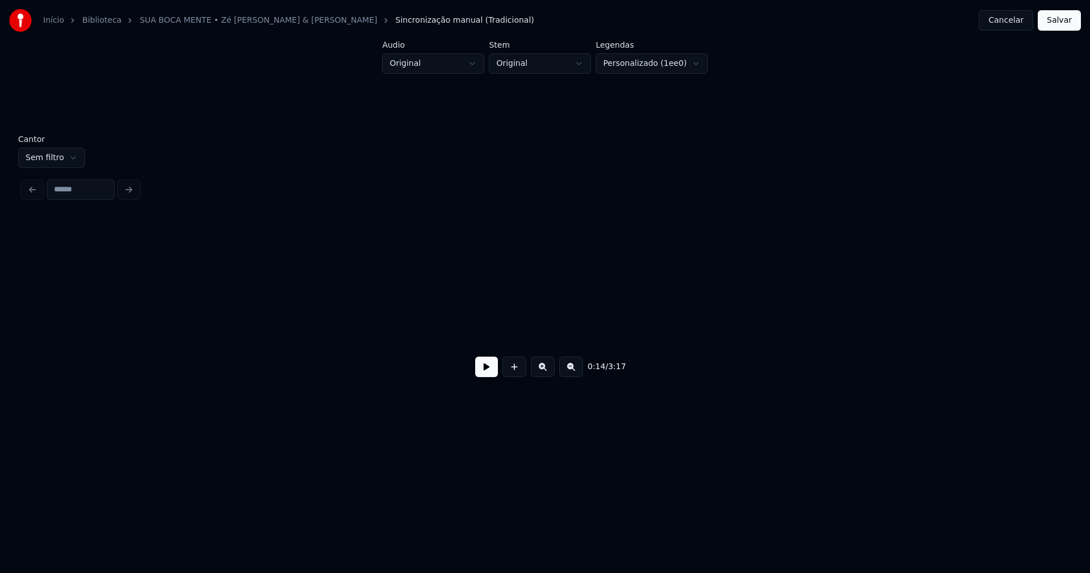
scroll to position [0, 1701]
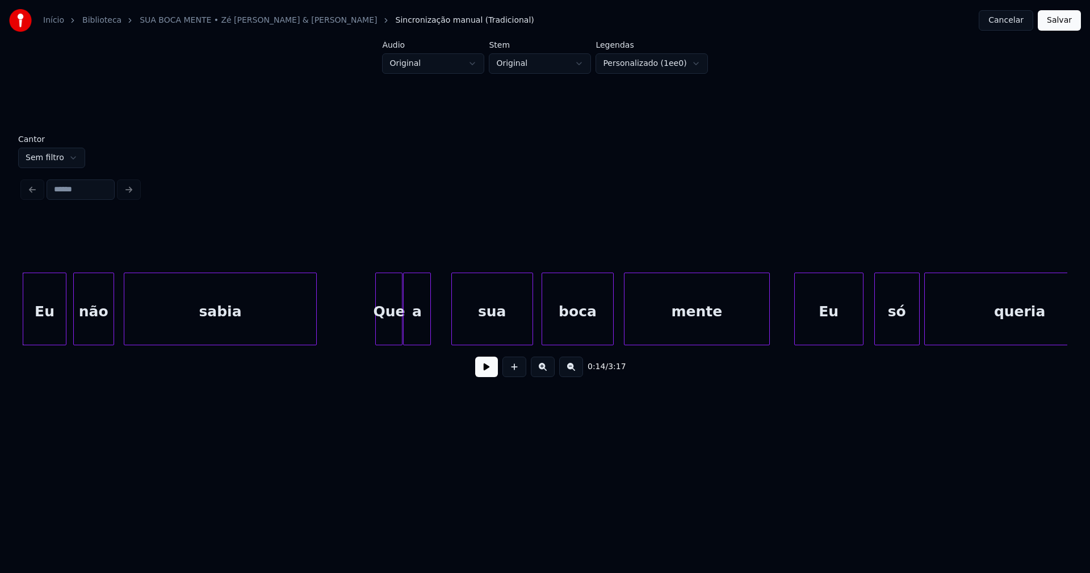
click at [480, 375] on button at bounding box center [486, 367] width 23 height 20
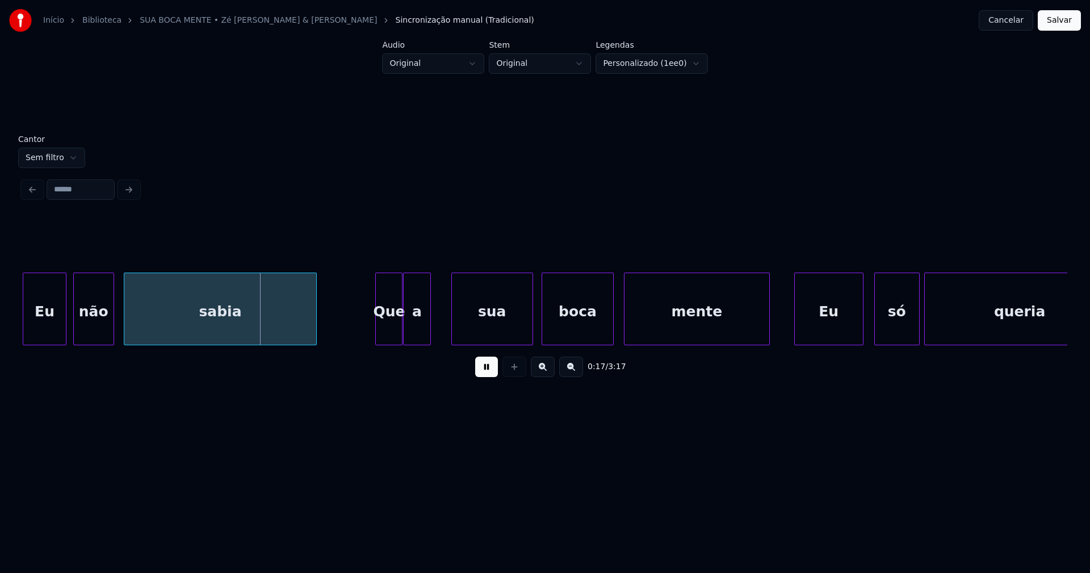
click at [492, 372] on button at bounding box center [486, 367] width 23 height 20
click at [1009, 24] on button "Cancelar" at bounding box center [1006, 20] width 55 height 20
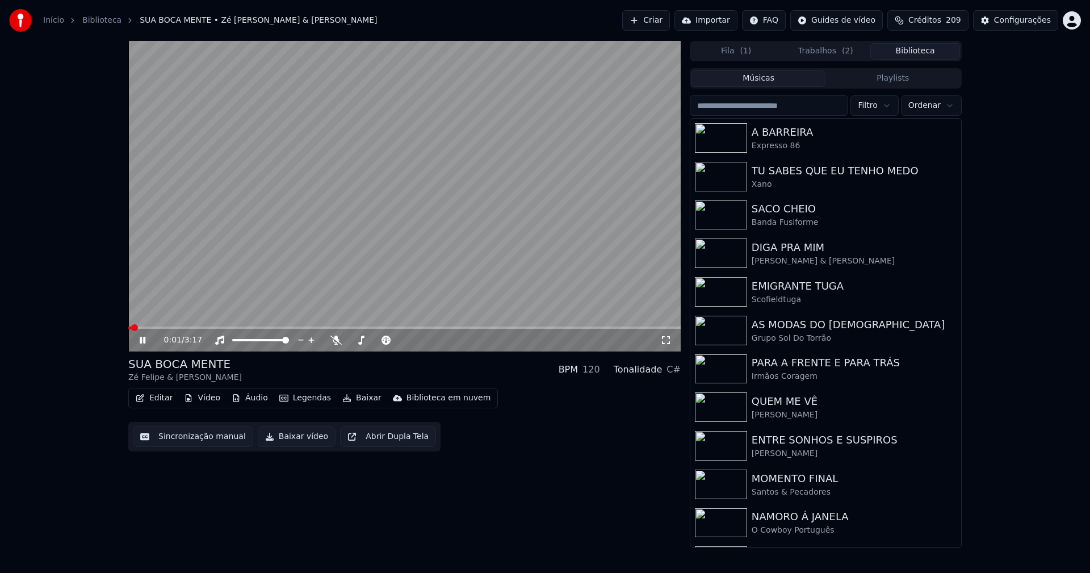
drag, startPoint x: 142, startPoint y: 342, endPoint x: 422, endPoint y: 194, distance: 316.8
click at [143, 342] on icon at bounding box center [150, 340] width 27 height 9
click at [1029, 18] on div "Configurações" at bounding box center [1022, 20] width 57 height 11
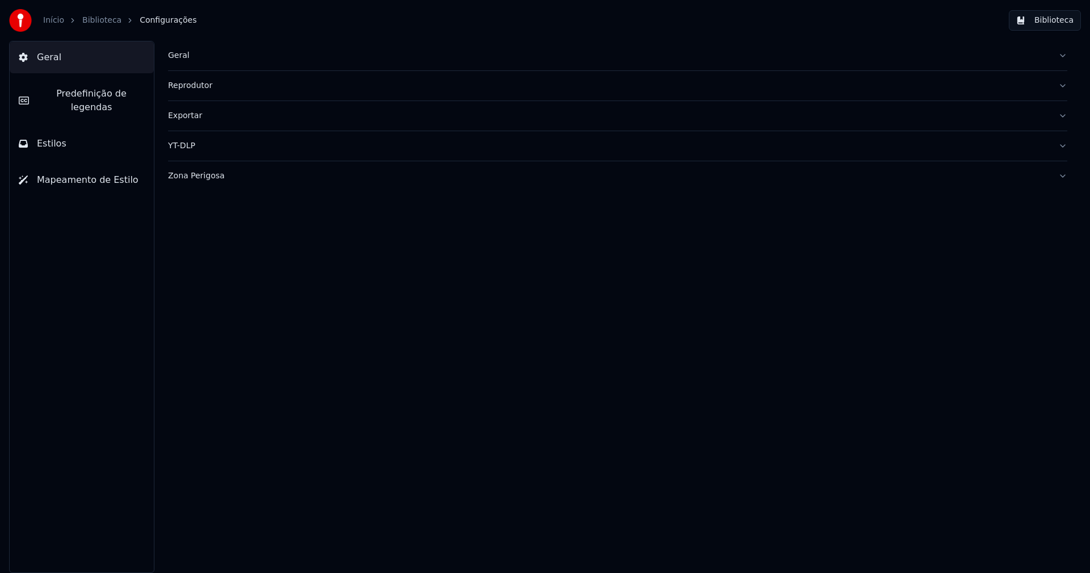
click at [99, 131] on button "Estilos" at bounding box center [82, 144] width 144 height 32
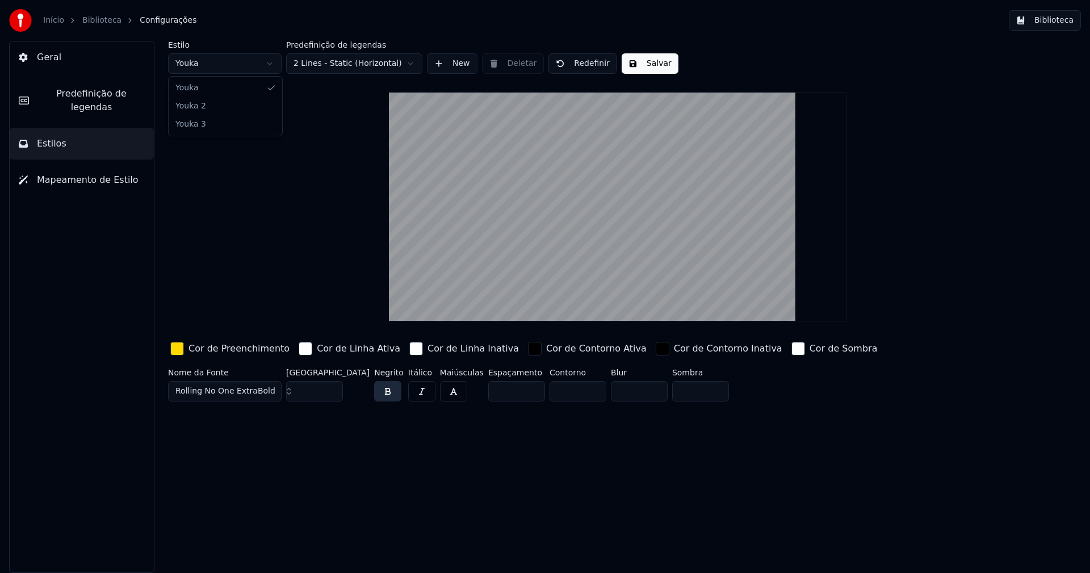
click at [224, 65] on html "Início Biblioteca Configurações Biblioteca Geral Predefinição de legendas Estil…" at bounding box center [545, 286] width 1090 height 573
click at [332, 387] on input "***" at bounding box center [314, 391] width 57 height 20
type input "***"
click at [332, 387] on input "***" at bounding box center [314, 391] width 57 height 20
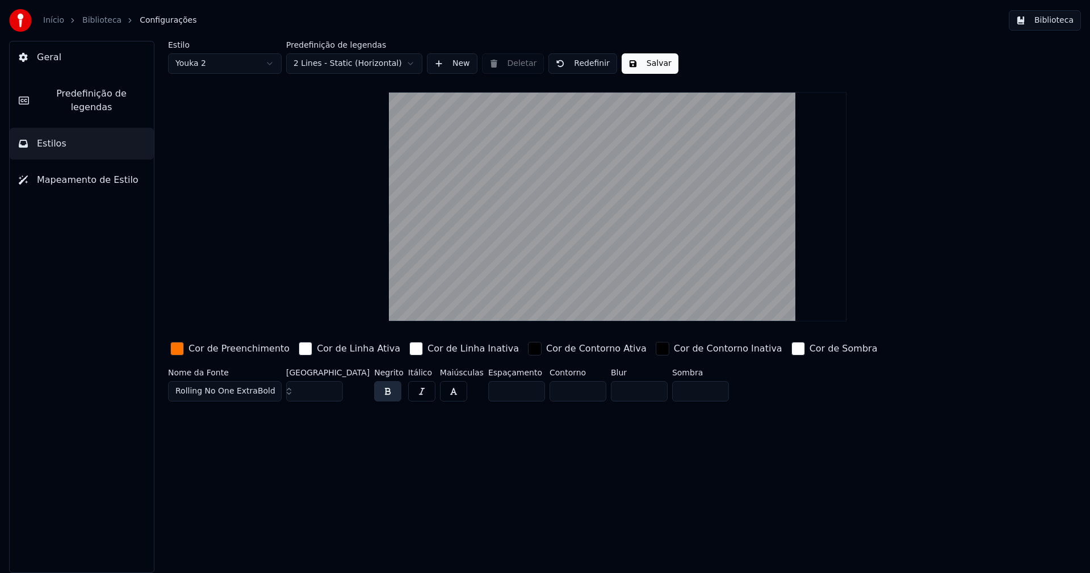
click at [174, 353] on div "button" at bounding box center [177, 349] width 14 height 14
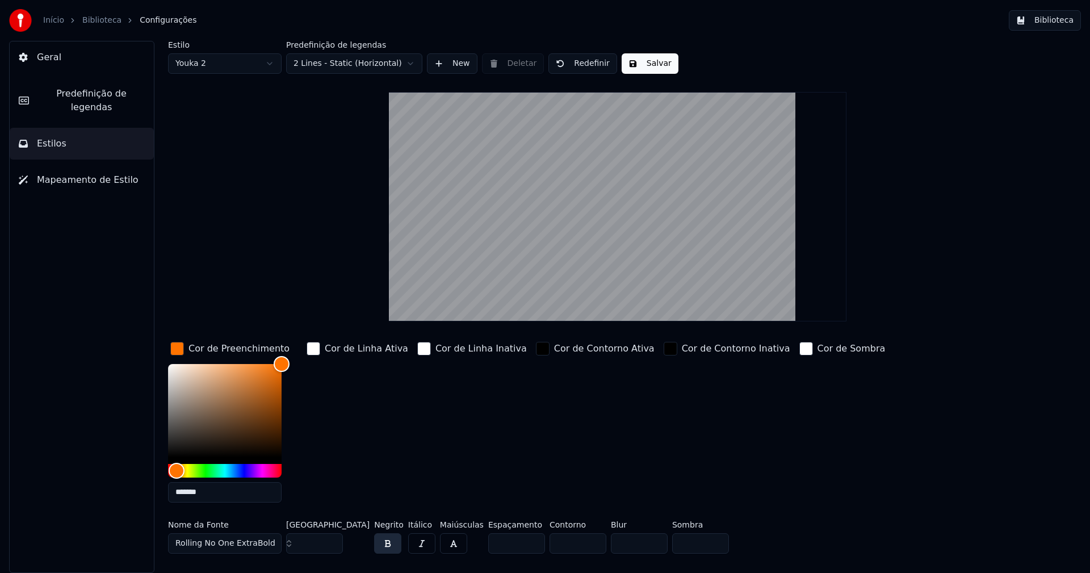
click at [214, 494] on input "*******" at bounding box center [225, 492] width 114 height 20
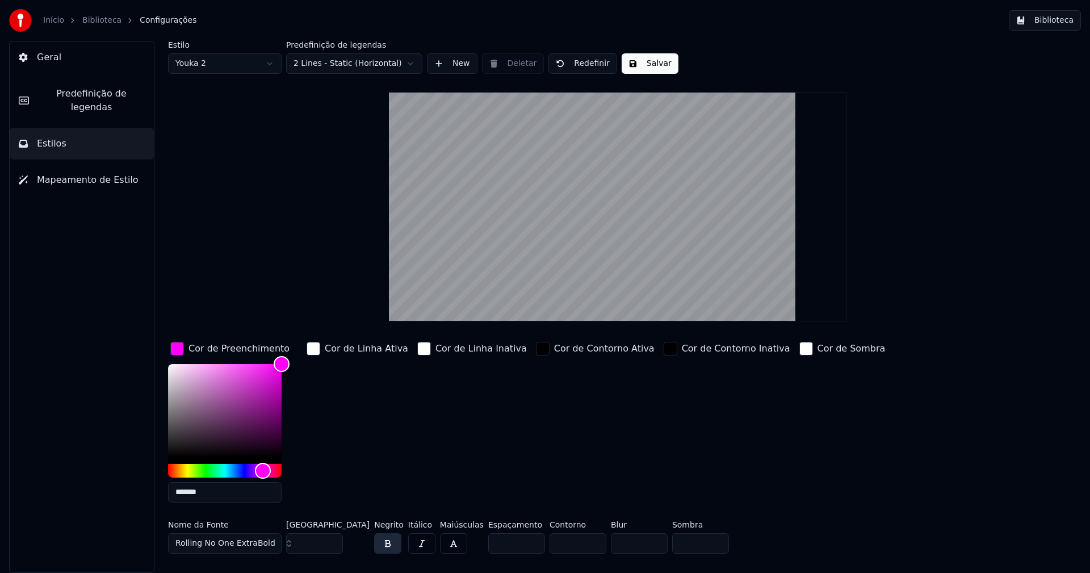
type input "*******"
click at [179, 350] on div "button" at bounding box center [177, 349] width 14 height 14
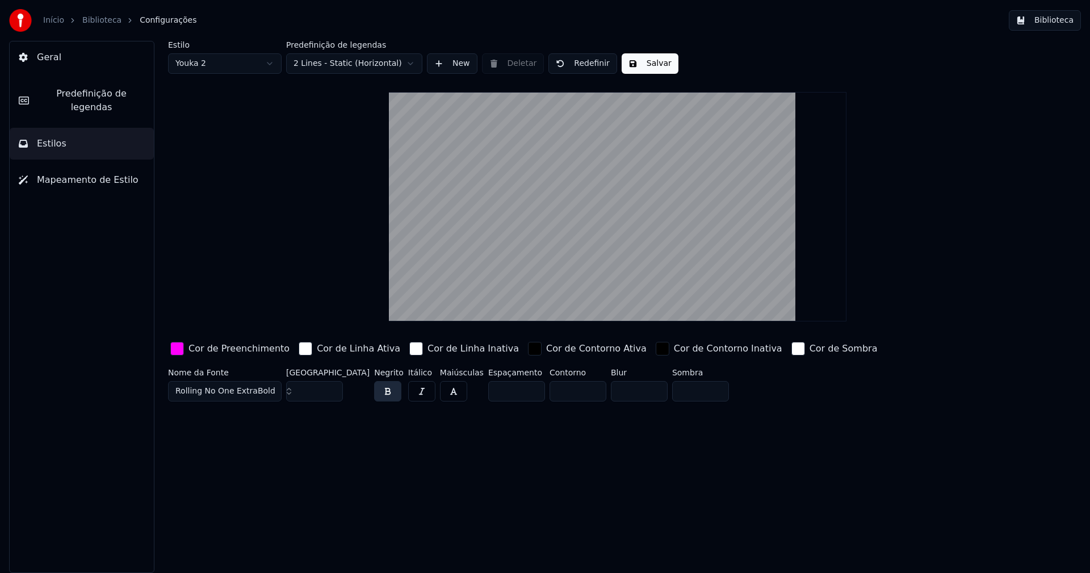
click at [637, 65] on button "Salvar" at bounding box center [650, 63] width 57 height 20
click at [1060, 26] on button "Biblioteca" at bounding box center [1045, 20] width 72 height 20
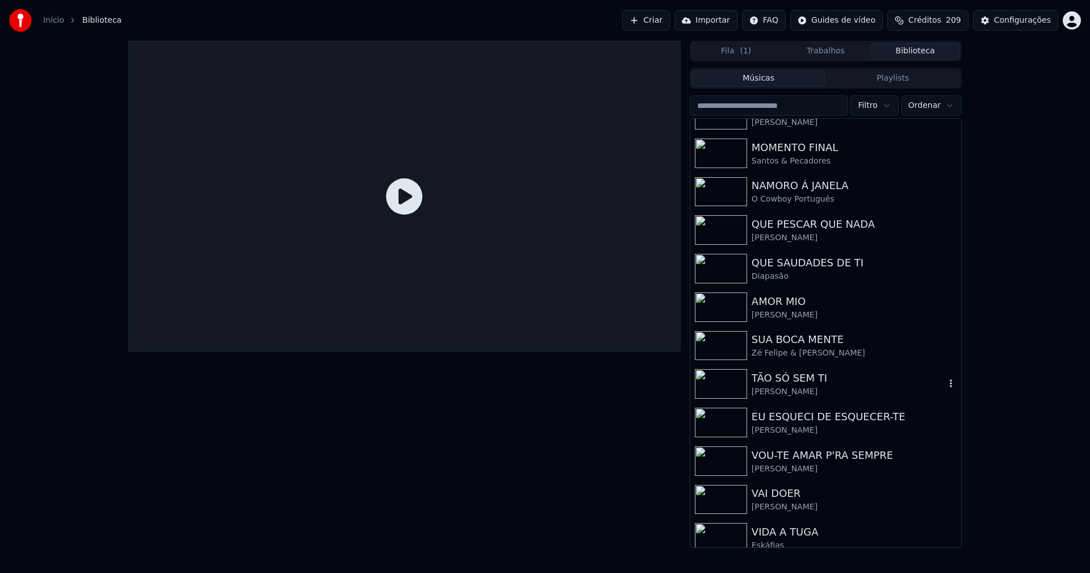
scroll to position [341, 0]
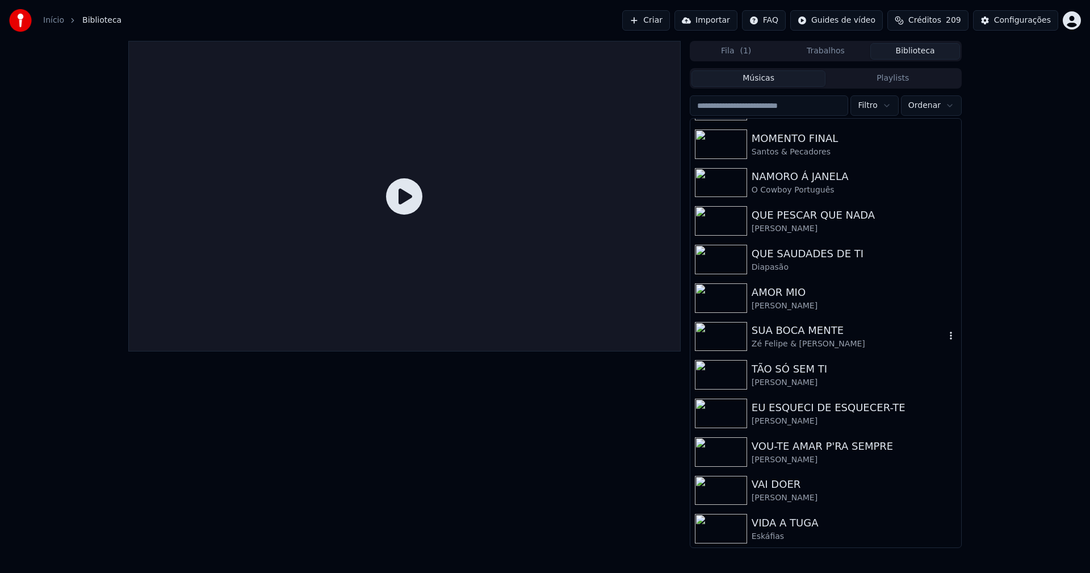
click at [777, 340] on div "Zé Felipe & [PERSON_NAME]" at bounding box center [849, 343] width 194 height 11
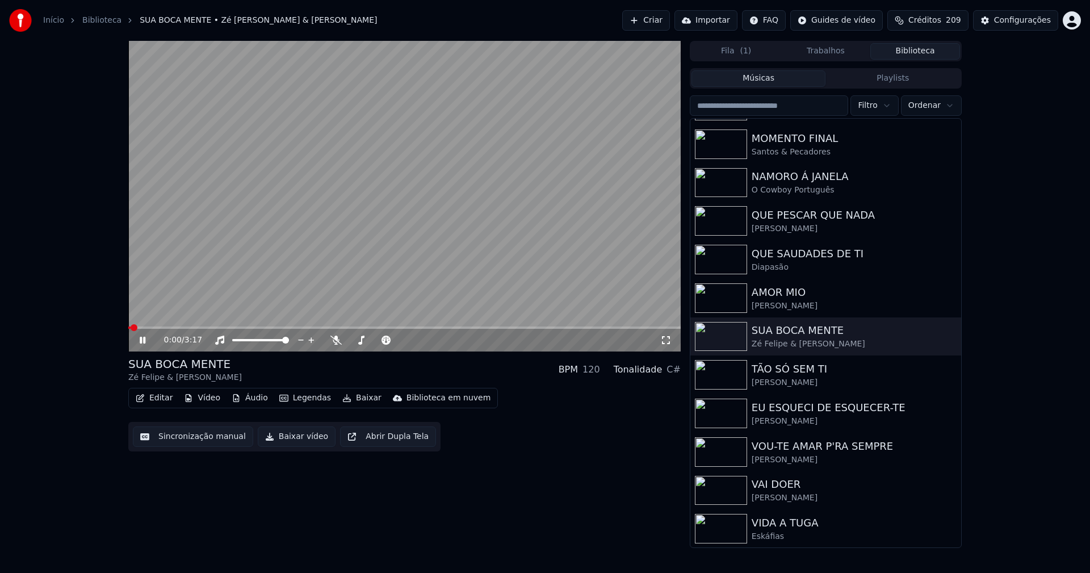
click at [144, 340] on icon at bounding box center [143, 340] width 6 height 7
click at [285, 438] on button "Baixar vídeo" at bounding box center [297, 437] width 78 height 20
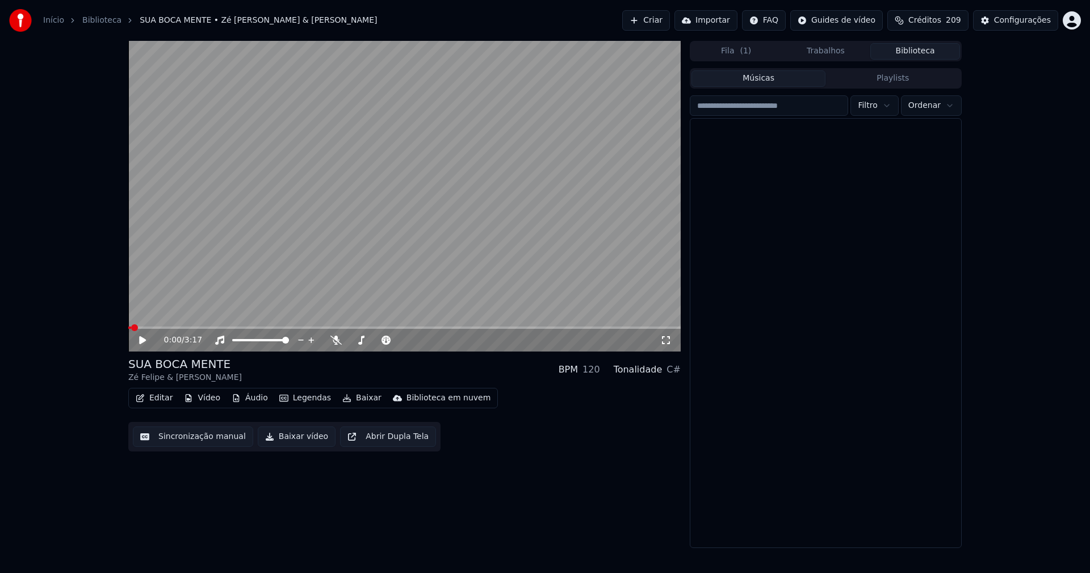
click at [909, 46] on button "Biblioteca" at bounding box center [916, 51] width 90 height 16
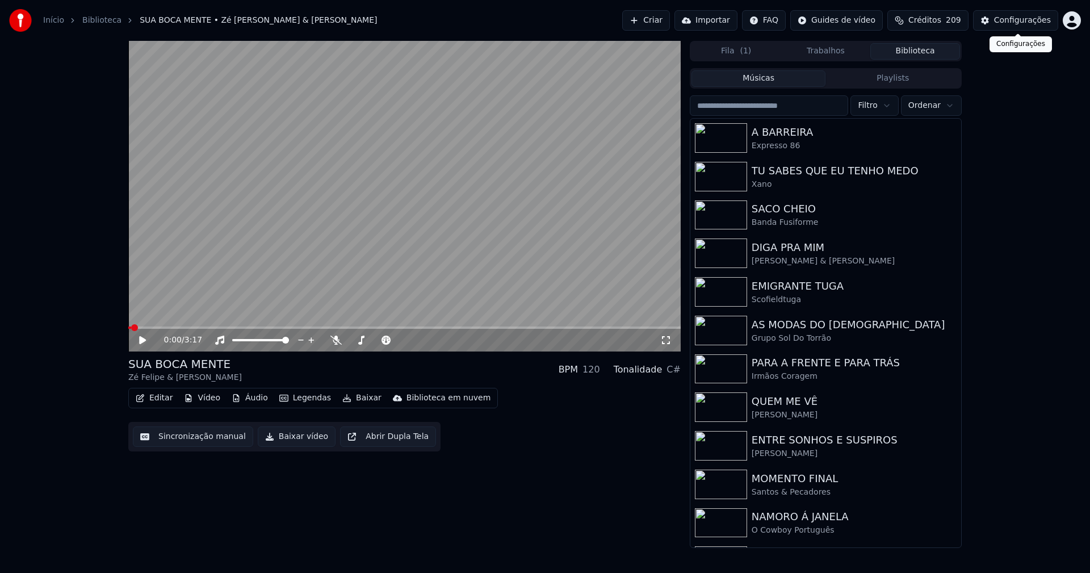
click at [1036, 20] on div "Configurações" at bounding box center [1022, 20] width 57 height 11
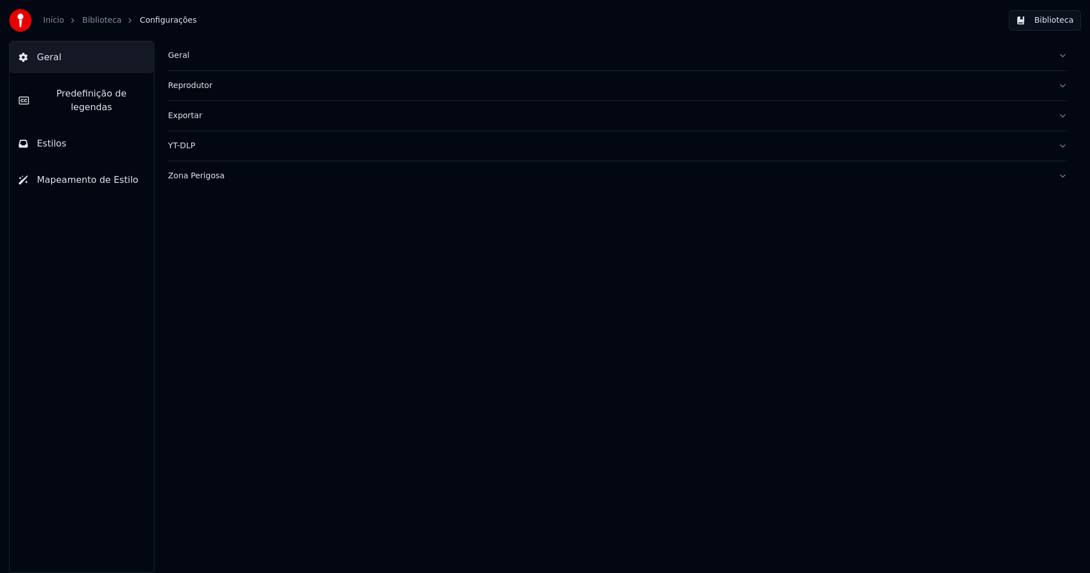
click at [78, 132] on button "Estilos" at bounding box center [82, 144] width 144 height 32
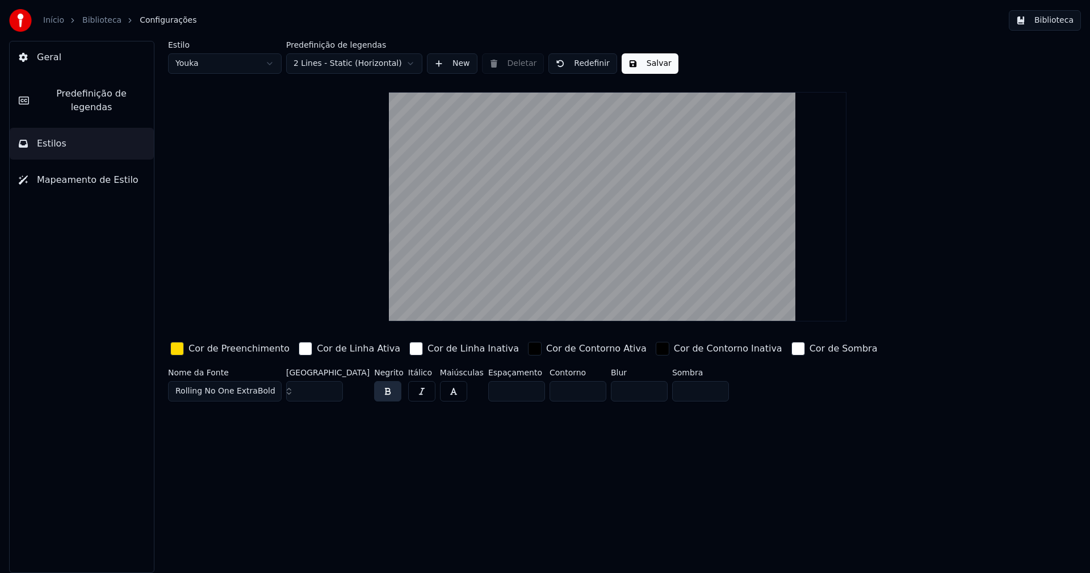
click at [331, 396] on input "**" at bounding box center [314, 391] width 57 height 20
type input "**"
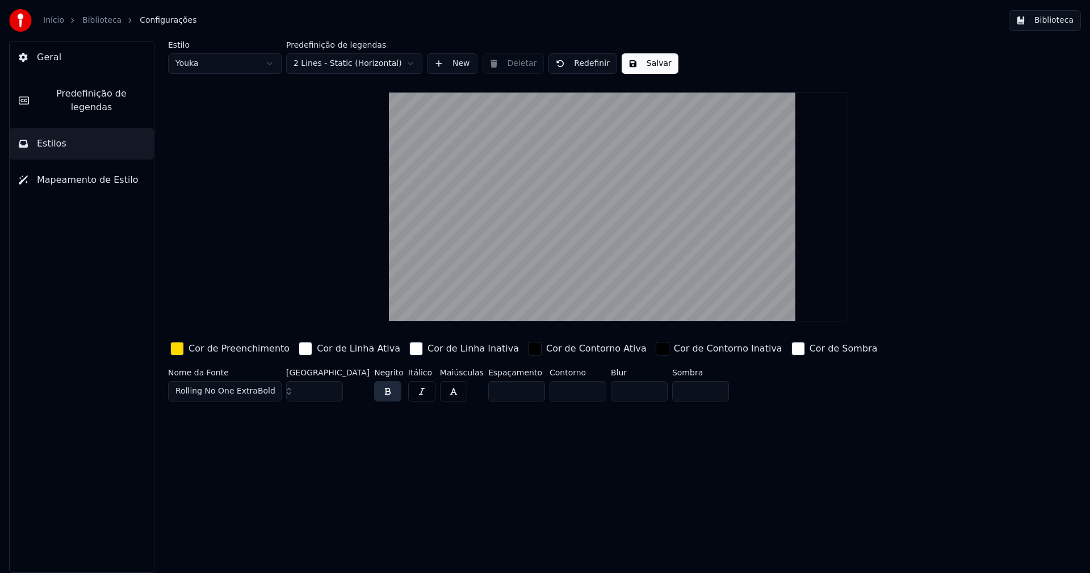
click at [331, 396] on input "**" at bounding box center [314, 391] width 57 height 20
click at [175, 349] on div "button" at bounding box center [177, 349] width 14 height 14
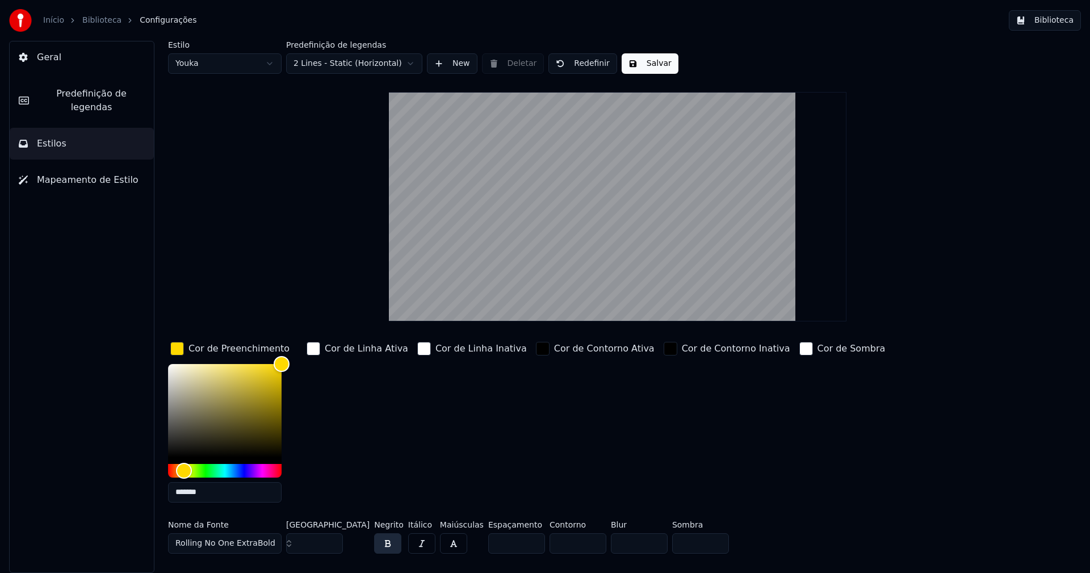
click at [212, 491] on input "*******" at bounding box center [225, 492] width 114 height 20
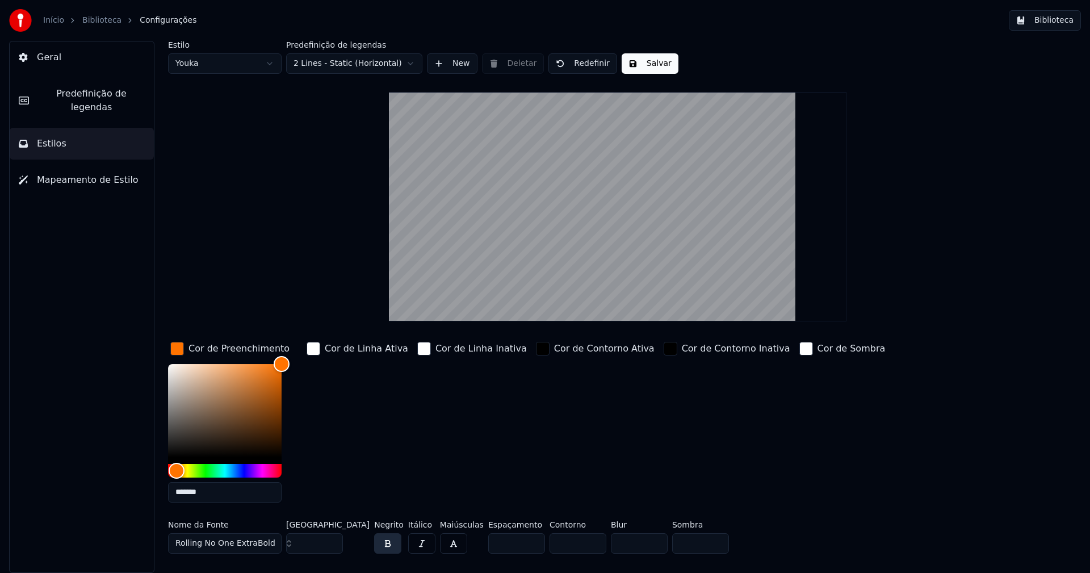
type input "*******"
click at [178, 350] on div "button" at bounding box center [177, 349] width 14 height 14
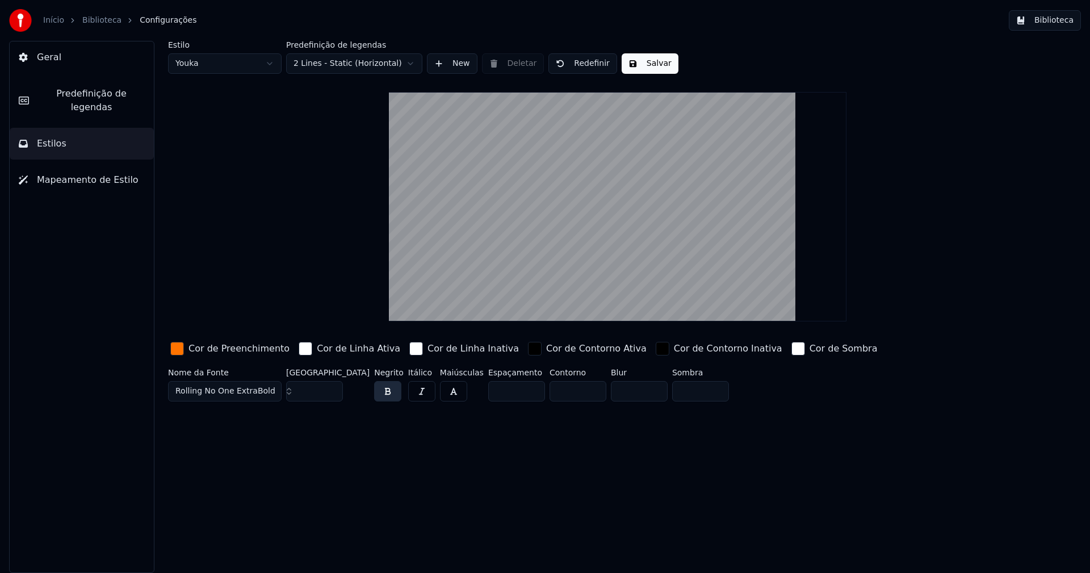
click at [628, 64] on button "Salvar" at bounding box center [650, 63] width 57 height 20
click at [1049, 22] on button "Biblioteca" at bounding box center [1045, 20] width 72 height 20
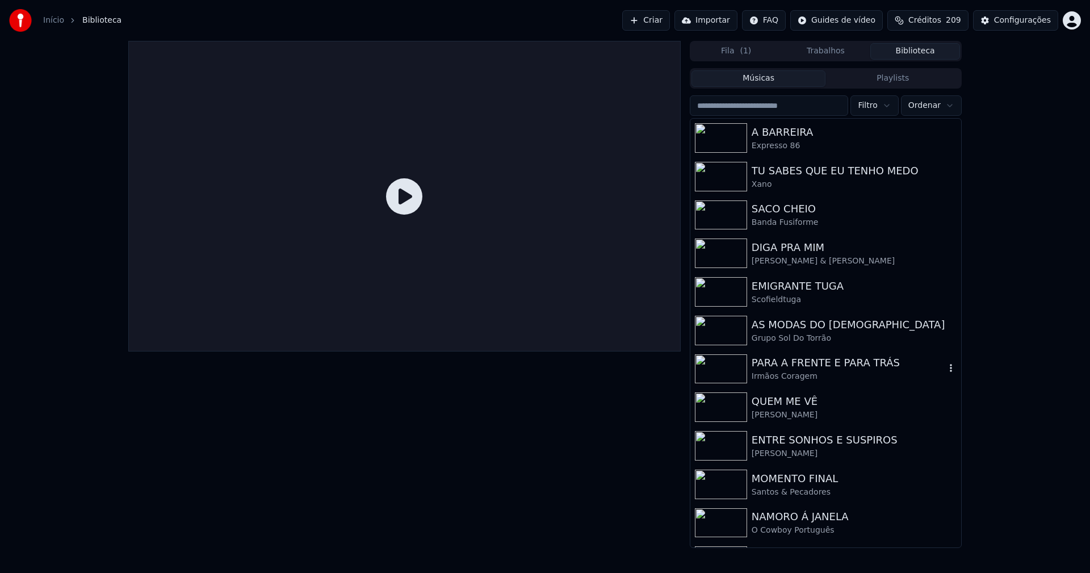
click at [827, 367] on div "PARA A FRENTE E PARA TRÁS" at bounding box center [849, 363] width 194 height 16
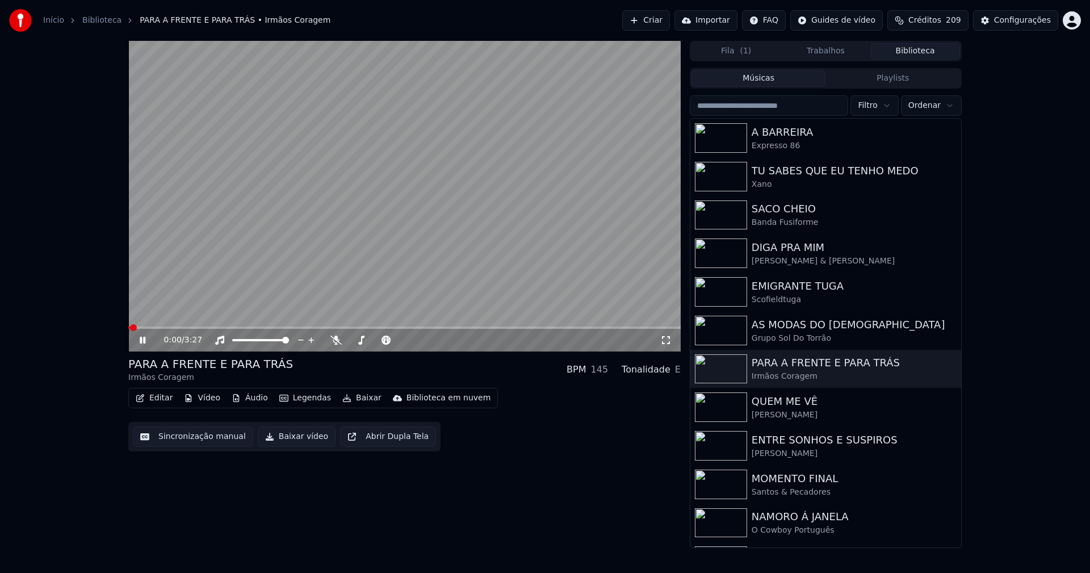
click at [210, 399] on button "Vídeo" at bounding box center [201, 398] width 45 height 16
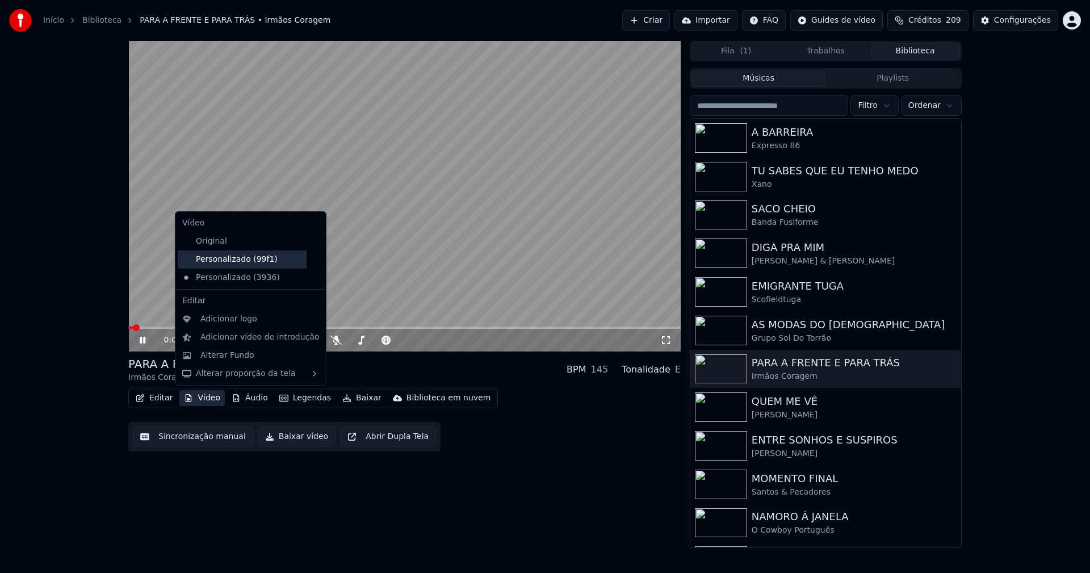
click at [225, 255] on div "Personalizado (99f1)" at bounding box center [242, 259] width 129 height 18
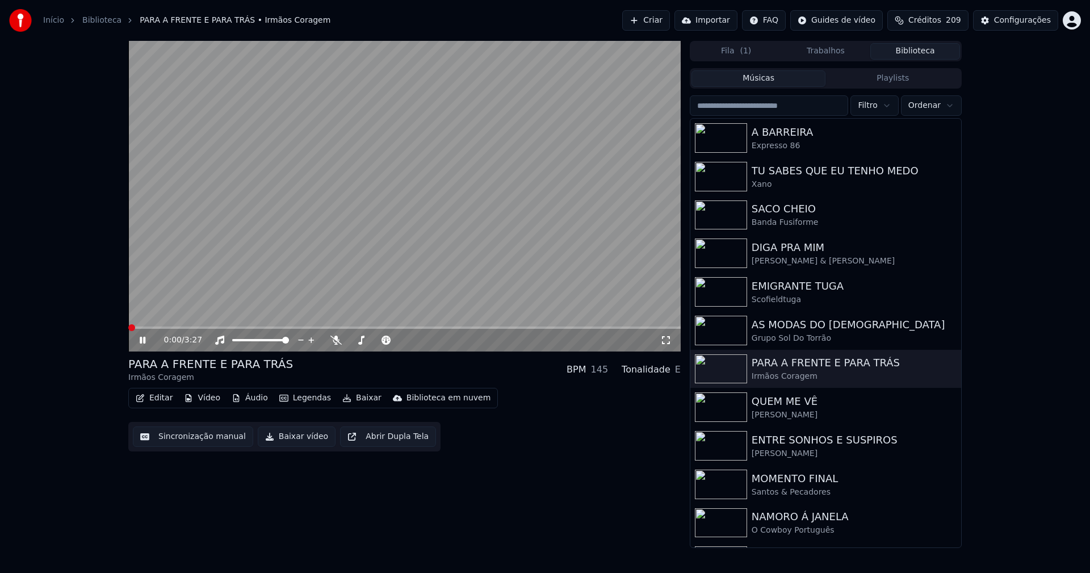
click at [145, 342] on icon at bounding box center [143, 340] width 6 height 7
click at [291, 440] on button "Baixar vídeo" at bounding box center [297, 437] width 78 height 20
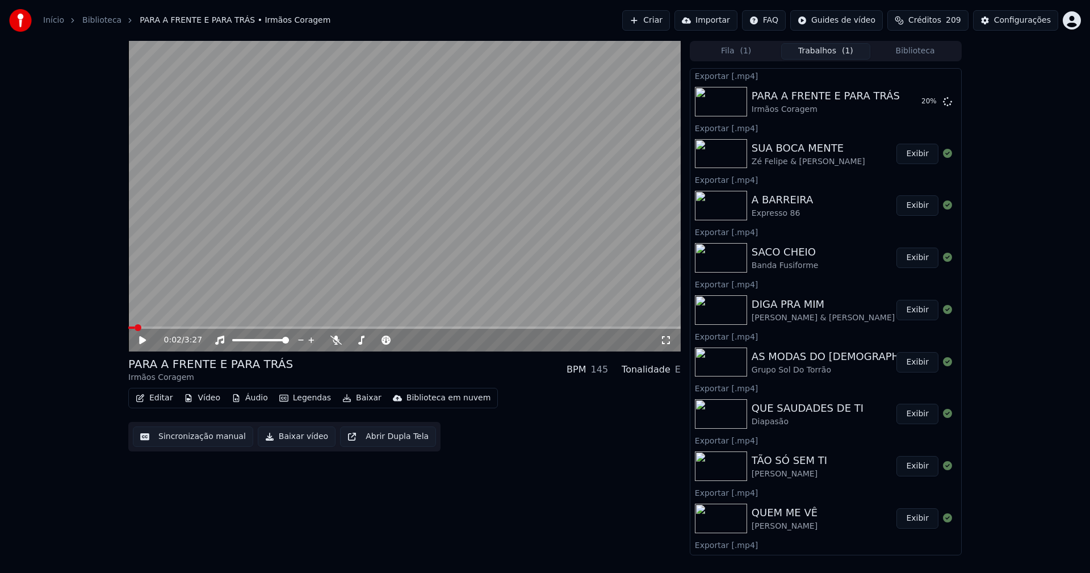
click at [922, 47] on button "Biblioteca" at bounding box center [916, 51] width 90 height 16
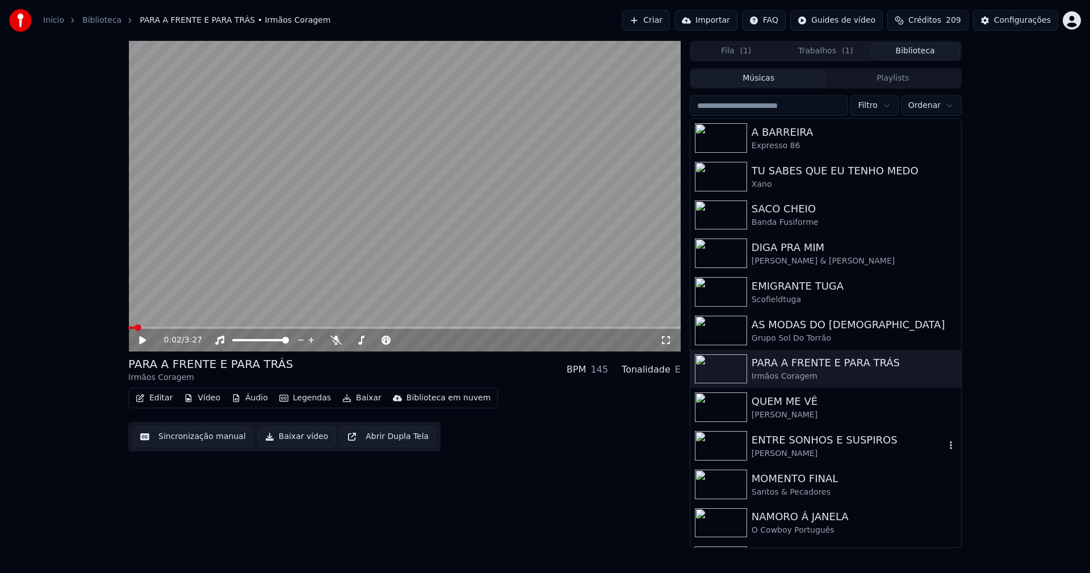
click at [810, 447] on div "ENTRE SONHOS E SUSPIROS" at bounding box center [849, 440] width 194 height 16
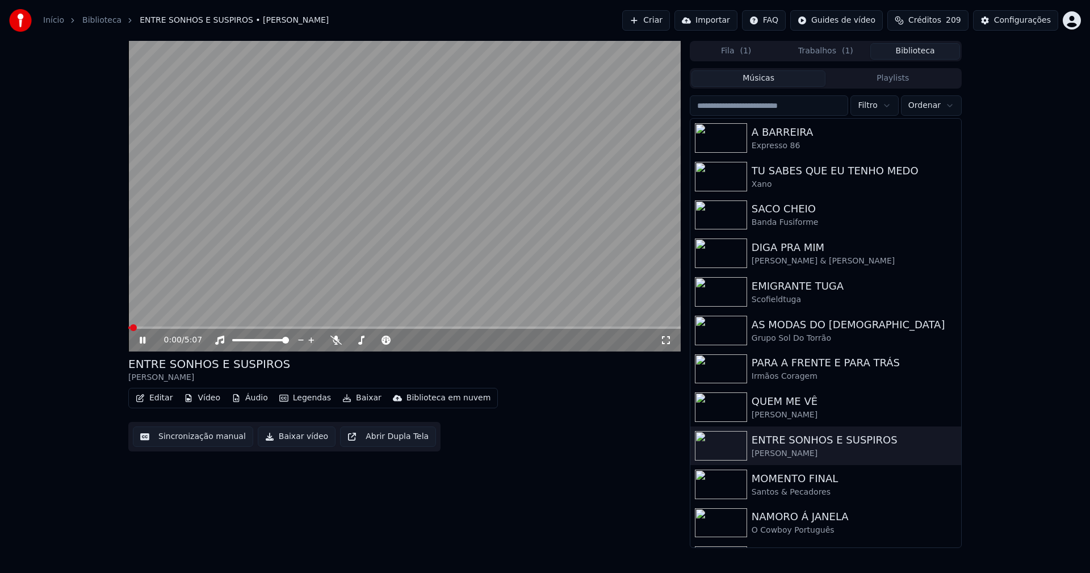
click at [141, 338] on icon at bounding box center [143, 340] width 6 height 7
click at [290, 437] on button "Baixar vídeo" at bounding box center [297, 437] width 78 height 20
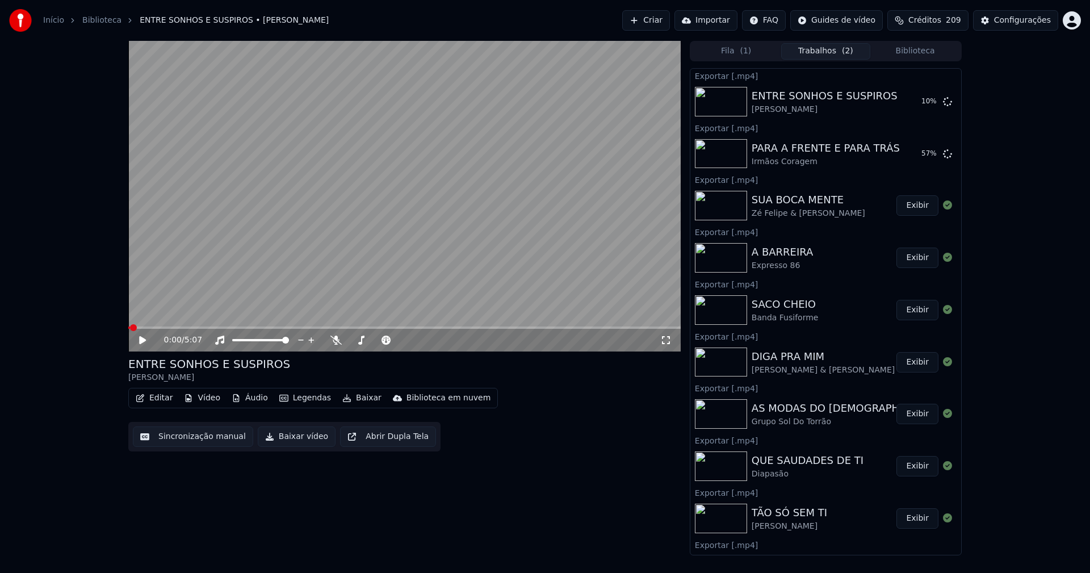
click at [936, 50] on button "Biblioteca" at bounding box center [916, 51] width 90 height 16
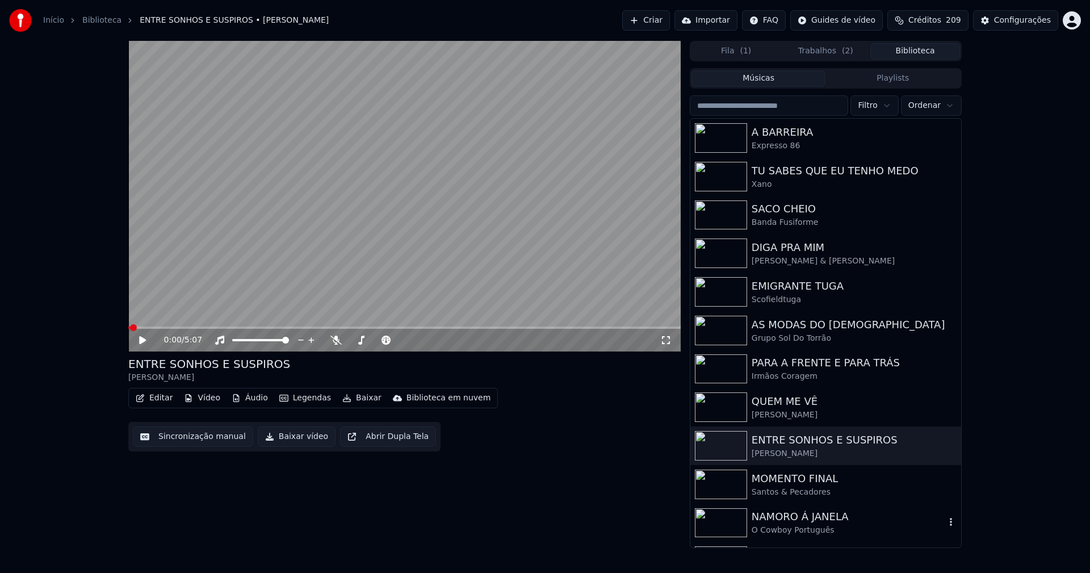
drag, startPoint x: 814, startPoint y: 528, endPoint x: 860, endPoint y: 510, distance: 49.3
click at [815, 527] on div "O Cowboy Português" at bounding box center [849, 530] width 194 height 11
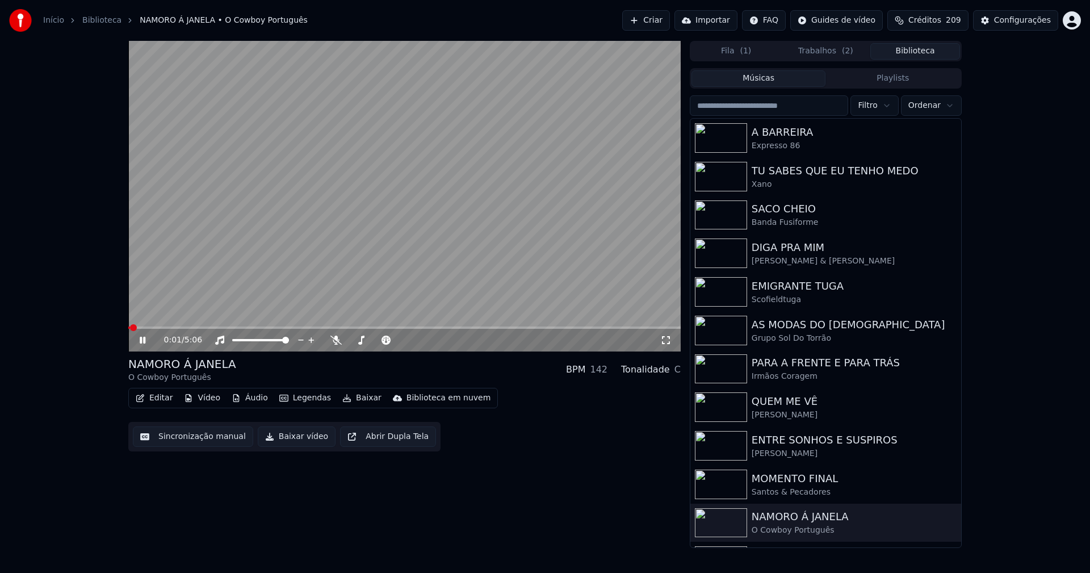
click at [143, 340] on icon at bounding box center [150, 340] width 27 height 9
click at [295, 435] on button "Baixar vídeo" at bounding box center [297, 437] width 78 height 20
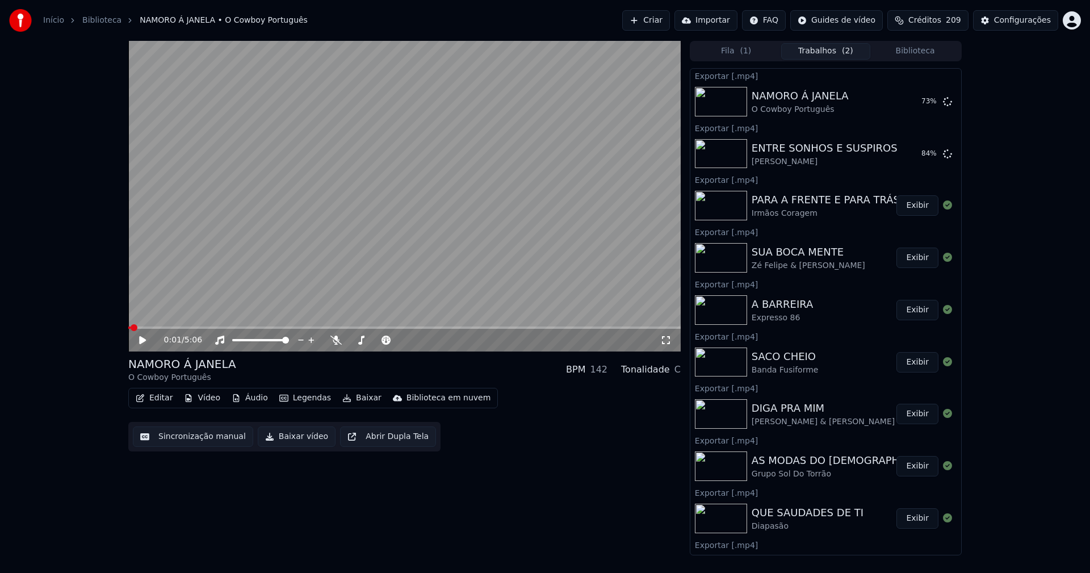
drag, startPoint x: 930, startPoint y: 52, endPoint x: 864, endPoint y: 56, distance: 66.6
click at [930, 52] on button "Biblioteca" at bounding box center [916, 51] width 90 height 16
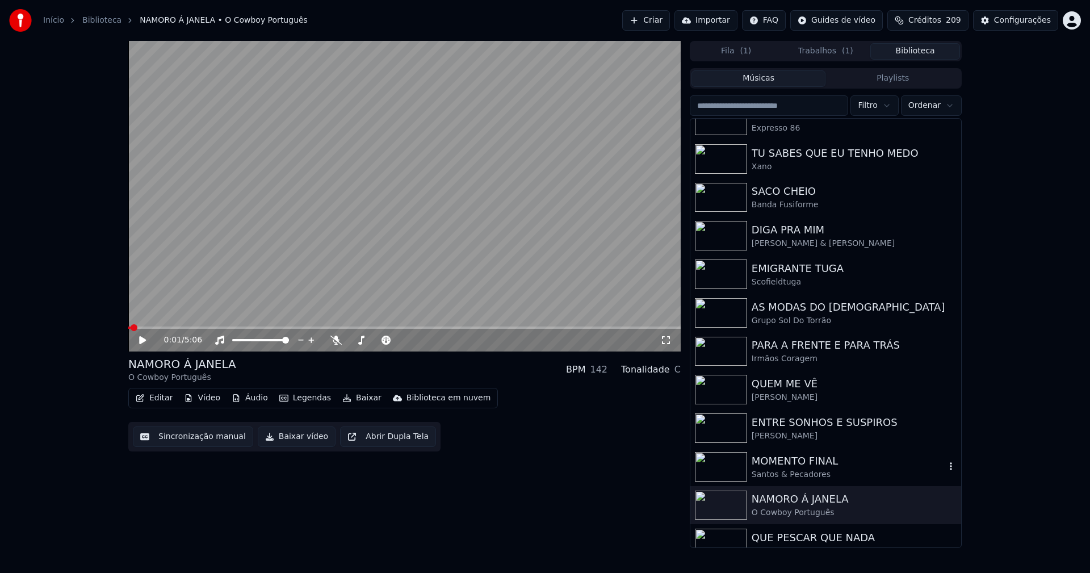
scroll to position [1, 0]
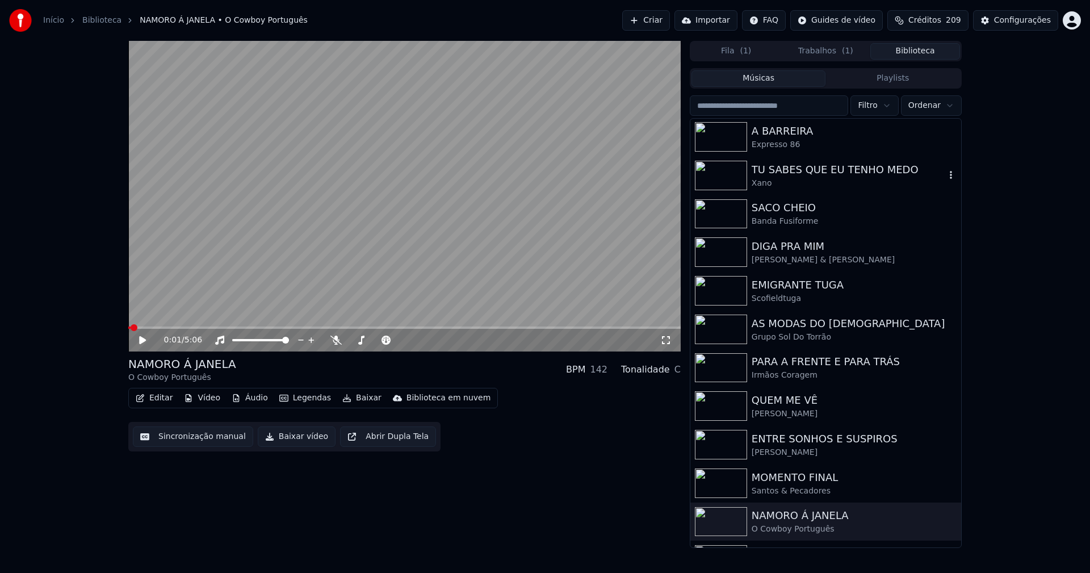
click at [805, 172] on div "TU SABES QUE EU TENHO MEDO" at bounding box center [849, 170] width 194 height 16
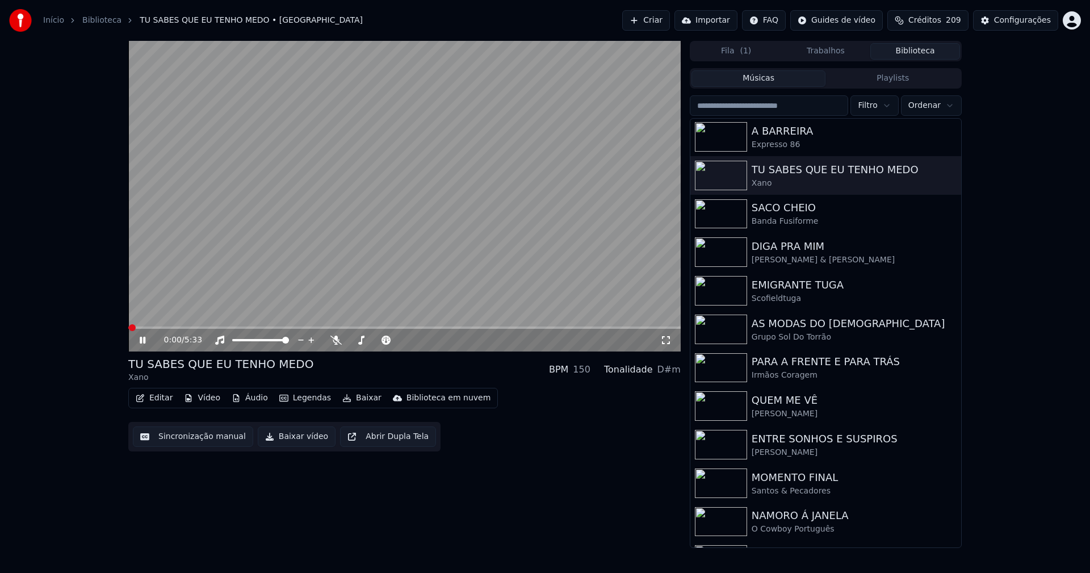
click at [143, 341] on icon at bounding box center [150, 340] width 27 height 9
click at [305, 440] on button "Baixar vídeo" at bounding box center [297, 437] width 78 height 20
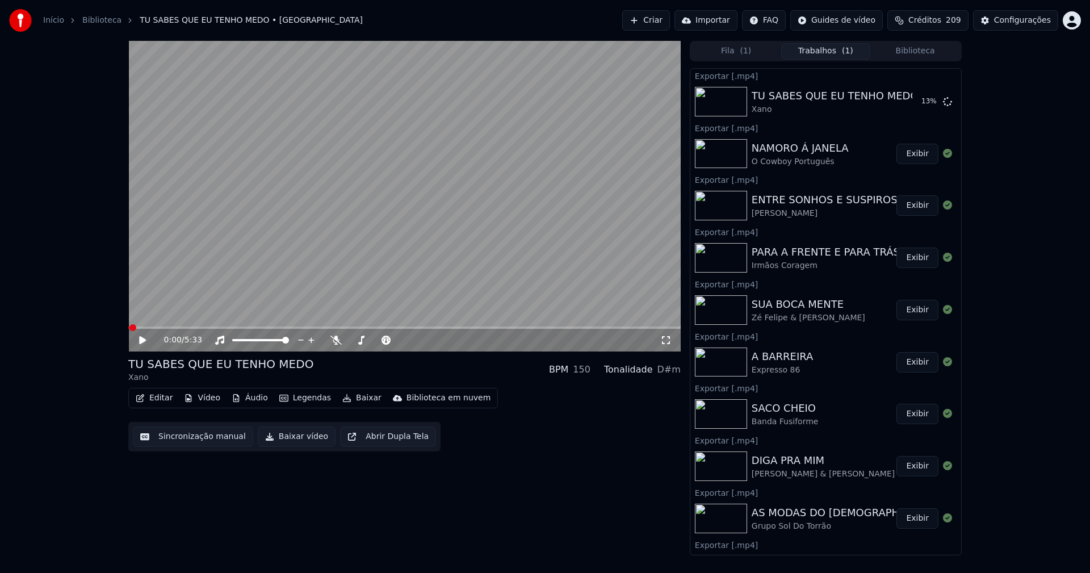
click at [934, 49] on button "Biblioteca" at bounding box center [916, 51] width 90 height 16
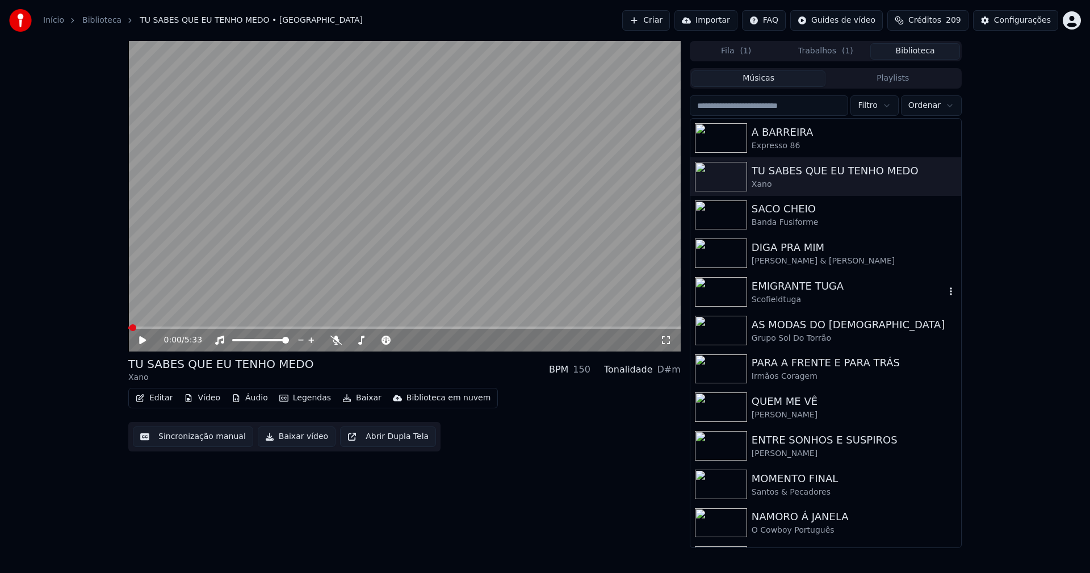
click at [818, 297] on div "Scofieldtuga" at bounding box center [849, 299] width 194 height 11
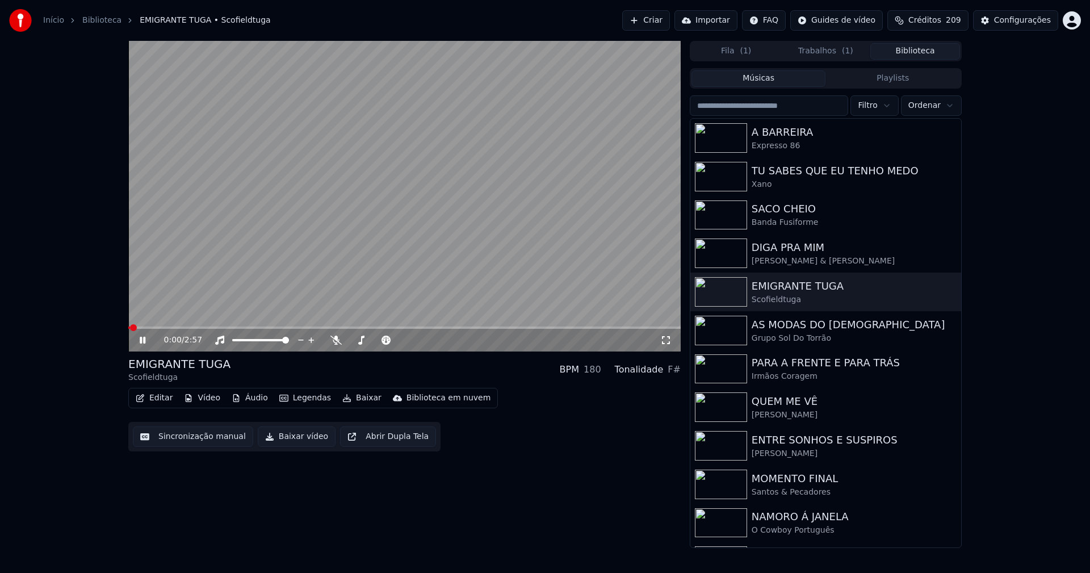
click at [141, 342] on icon at bounding box center [143, 340] width 6 height 7
click at [282, 438] on button "Baixar vídeo" at bounding box center [297, 437] width 78 height 20
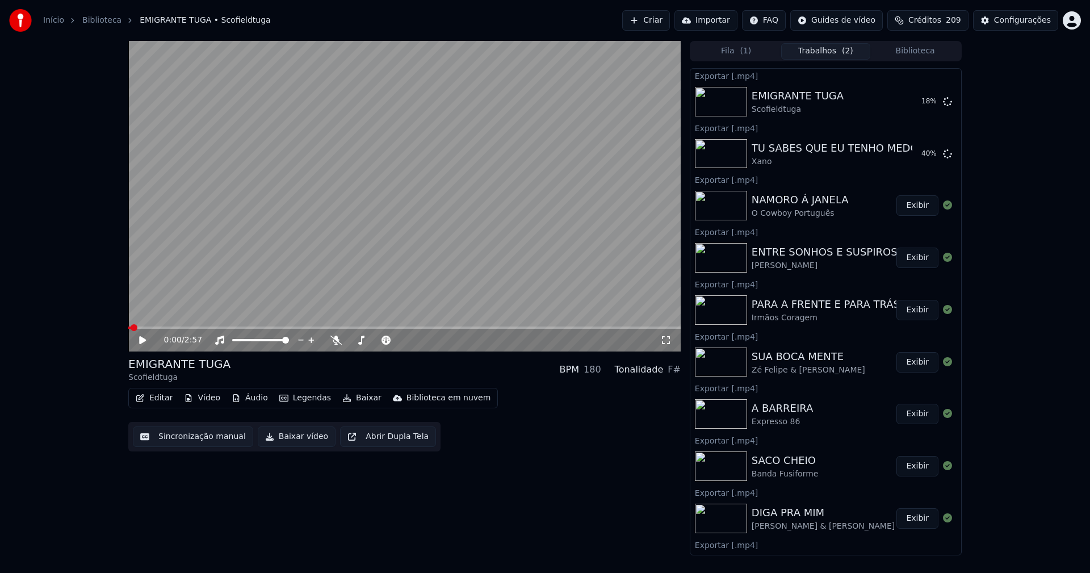
drag, startPoint x: 926, startPoint y: 55, endPoint x: 897, endPoint y: 67, distance: 31.8
click at [926, 55] on button "Biblioteca" at bounding box center [916, 51] width 90 height 16
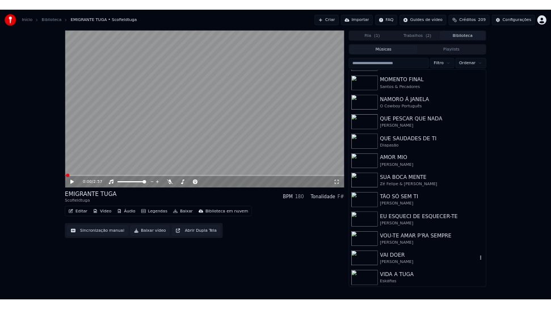
scroll to position [342, 0]
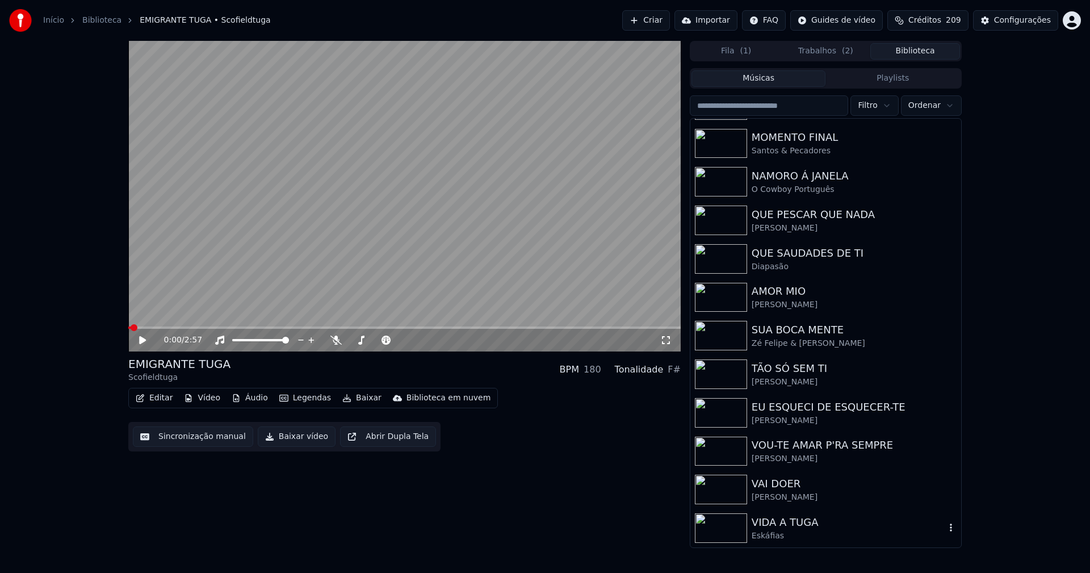
click at [810, 520] on div "VIDA A TUGA" at bounding box center [849, 523] width 194 height 16
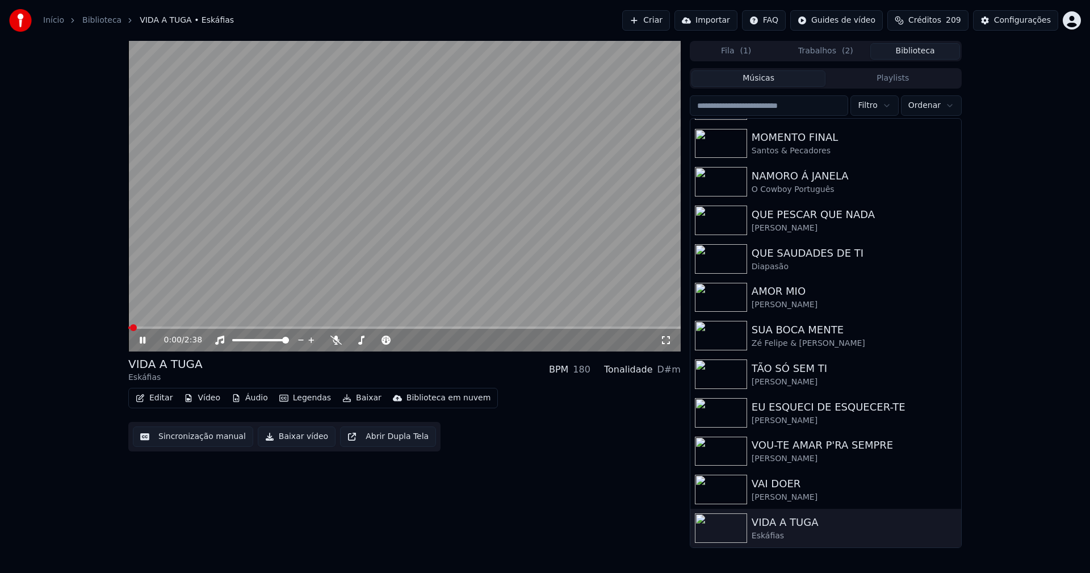
click at [166, 327] on span at bounding box center [404, 328] width 553 height 2
click at [261, 327] on span at bounding box center [404, 328] width 553 height 2
click at [145, 342] on icon at bounding box center [143, 340] width 6 height 7
click at [823, 45] on button "Trabalhos ( 2 )" at bounding box center [826, 51] width 90 height 16
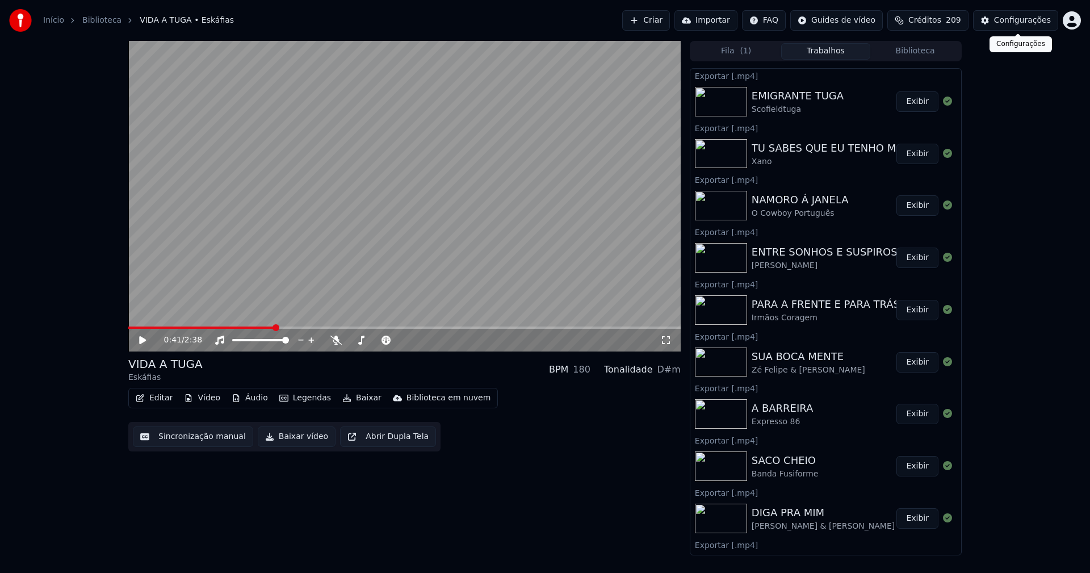
click at [1021, 22] on div "Configurações" at bounding box center [1022, 20] width 57 height 11
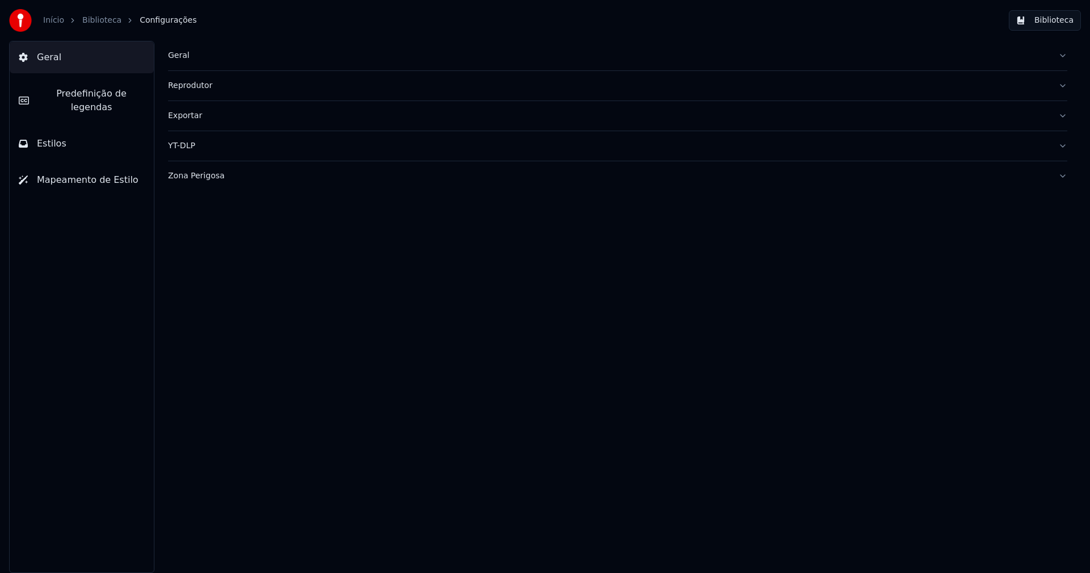
click at [91, 136] on button "Estilos" at bounding box center [82, 144] width 144 height 32
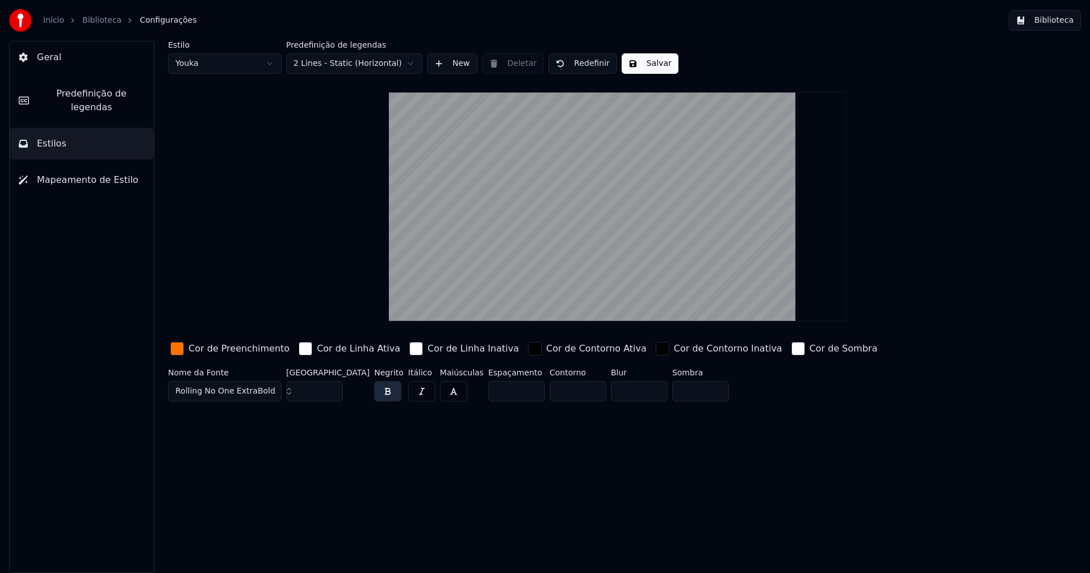
click at [329, 387] on input "**" at bounding box center [314, 391] width 57 height 20
click at [331, 387] on input "**" at bounding box center [314, 391] width 57 height 20
click at [331, 387] on input "***" at bounding box center [314, 391] width 57 height 20
type input "***"
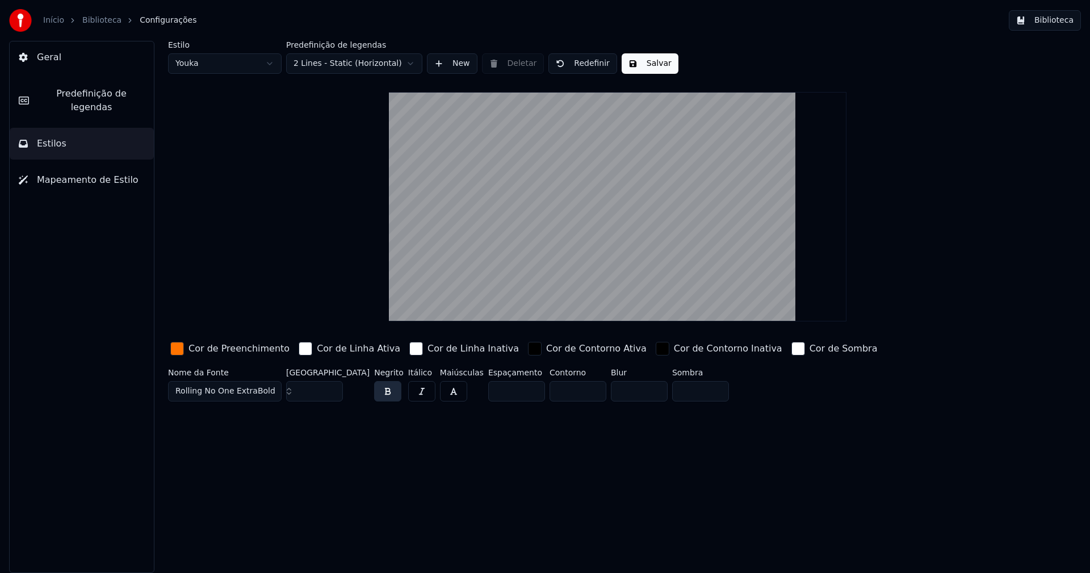
click at [333, 394] on input "***" at bounding box center [314, 391] width 57 height 20
click at [181, 350] on div "button" at bounding box center [177, 349] width 14 height 14
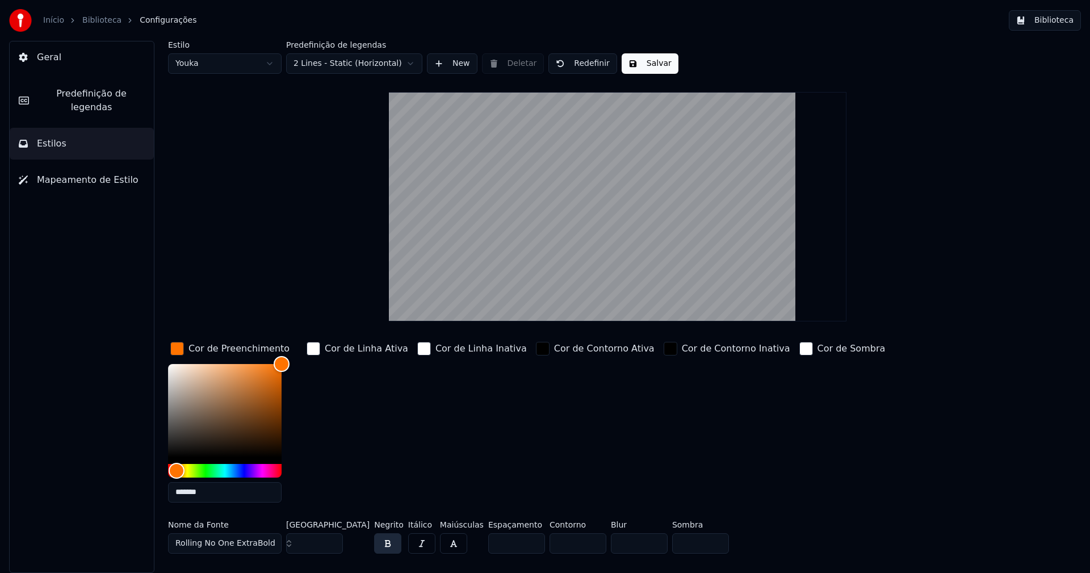
click at [214, 490] on input "*******" at bounding box center [225, 492] width 114 height 20
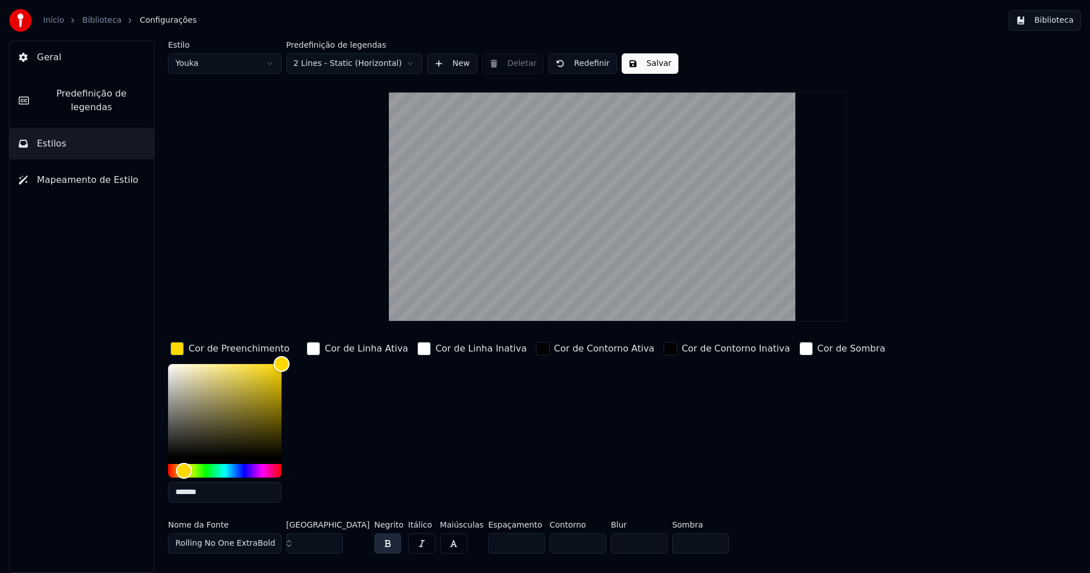
type input "*******"
click at [179, 350] on div "button" at bounding box center [177, 349] width 14 height 14
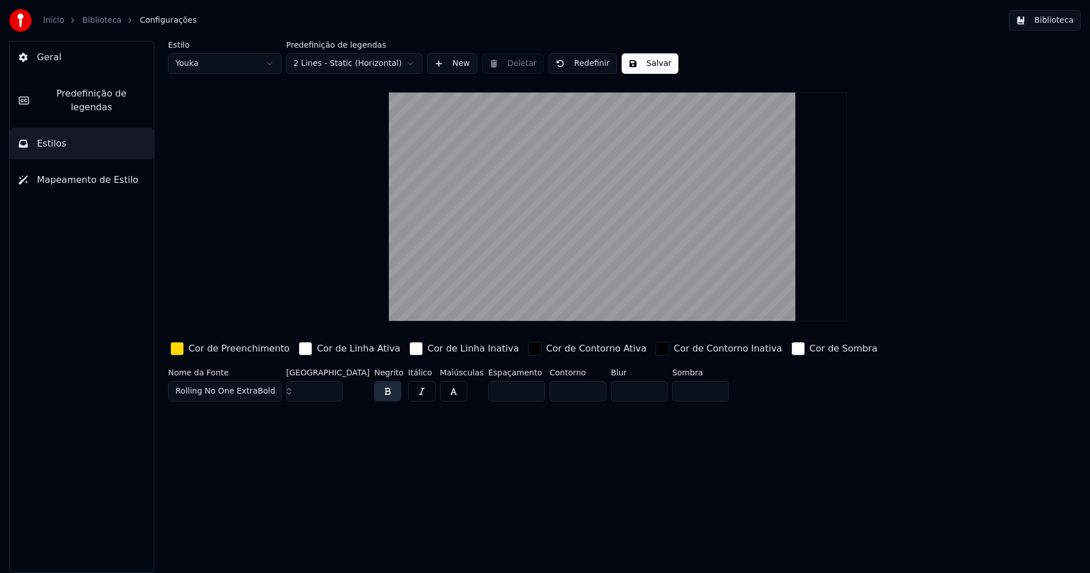
drag, startPoint x: 636, startPoint y: 62, endPoint x: 643, endPoint y: 62, distance: 6.8
click at [637, 62] on button "Salvar" at bounding box center [650, 63] width 57 height 20
click at [210, 56] on html "Início Biblioteca Configurações Biblioteca Geral Predefinição de legendas Estil…" at bounding box center [545, 286] width 1090 height 573
click at [177, 354] on div "button" at bounding box center [177, 349] width 14 height 14
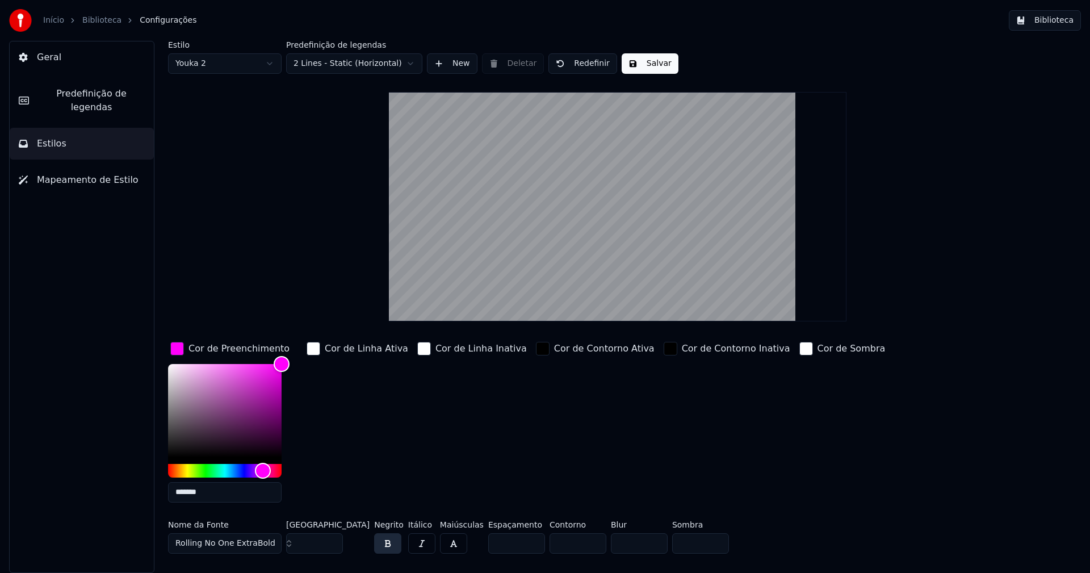
click at [203, 492] on input "*******" at bounding box center [225, 492] width 114 height 20
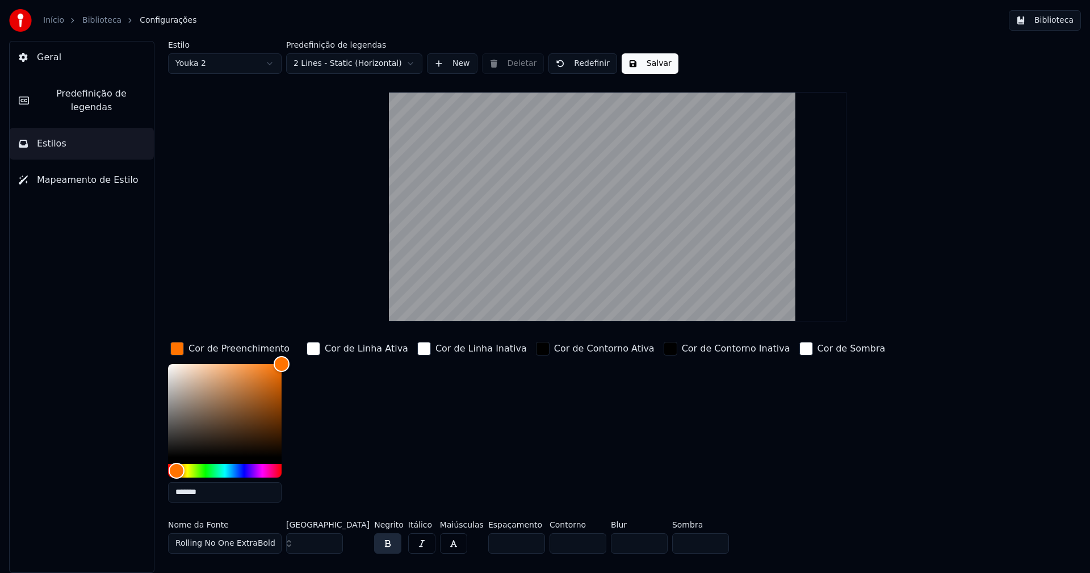
type input "*******"
click at [332, 547] on input "**" at bounding box center [314, 543] width 57 height 20
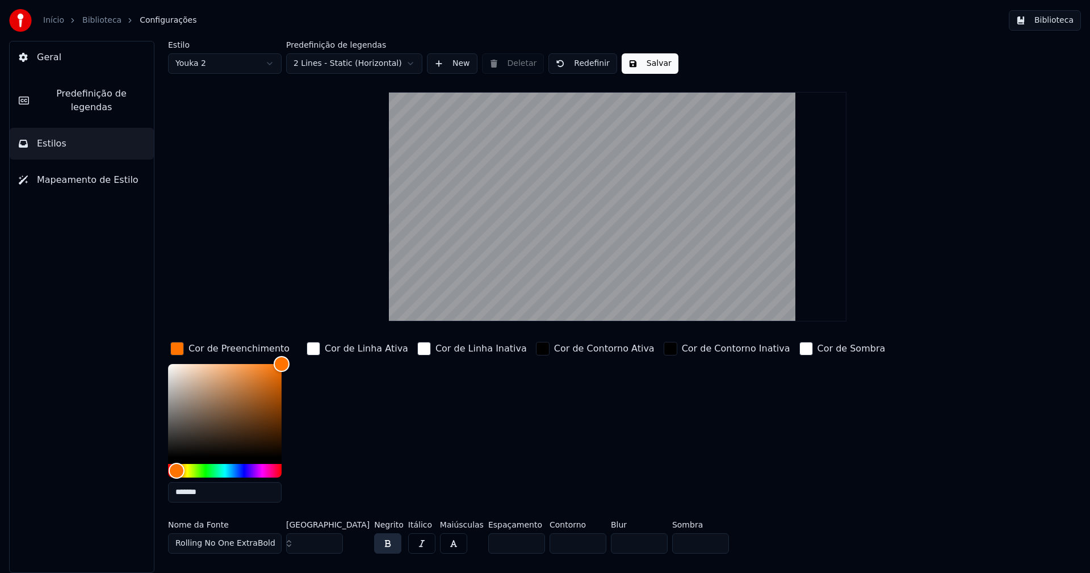
click at [332, 547] on input "**" at bounding box center [314, 543] width 57 height 20
type input "**"
click at [332, 547] on input "**" at bounding box center [314, 543] width 57 height 20
click at [185, 347] on div "Cor de Preenchimento" at bounding box center [230, 349] width 124 height 18
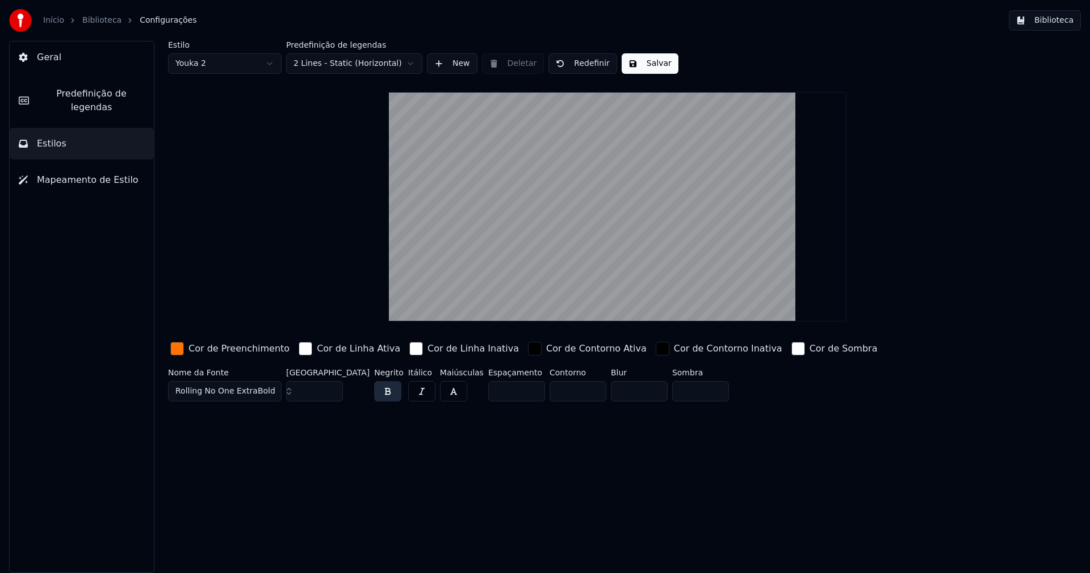
click at [653, 67] on button "Salvar" at bounding box center [650, 63] width 57 height 20
click at [1059, 16] on button "Biblioteca" at bounding box center [1045, 20] width 72 height 20
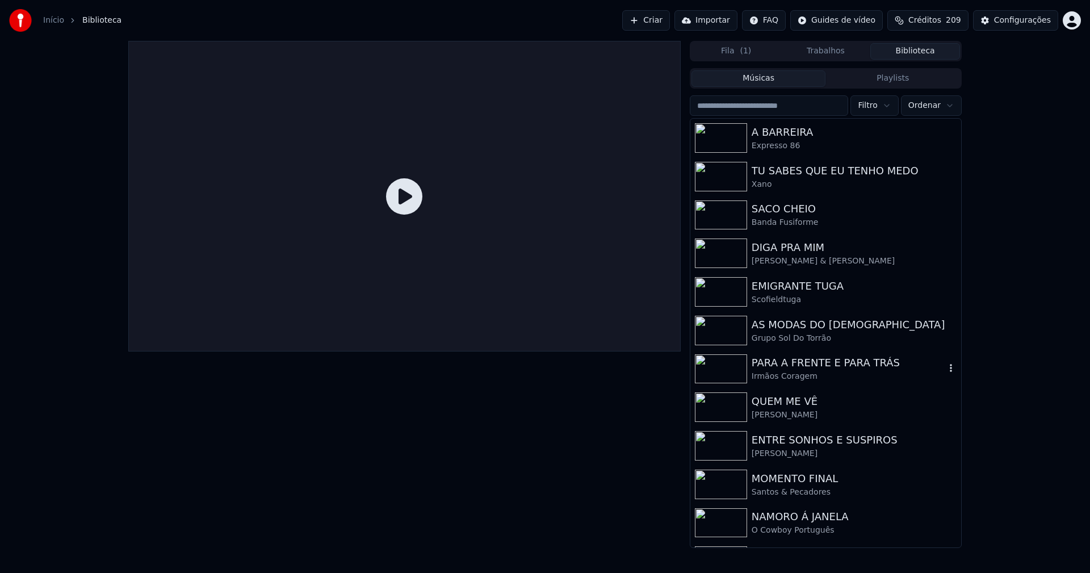
drag, startPoint x: 777, startPoint y: 372, endPoint x: 910, endPoint y: 391, distance: 134.3
click at [783, 374] on div "Irmãos Coragem" at bounding box center [849, 376] width 194 height 11
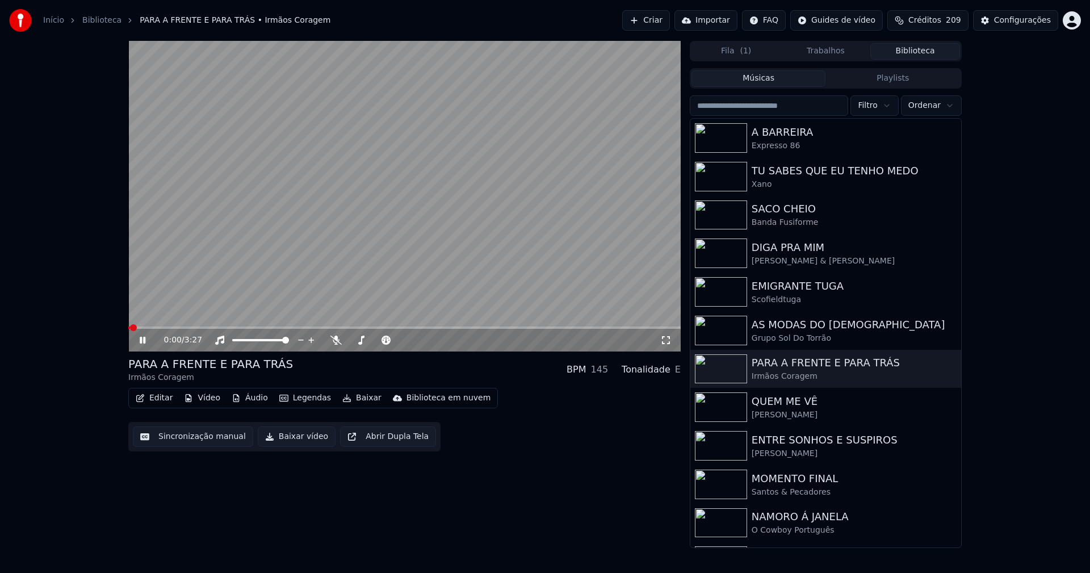
click at [203, 401] on button "Vídeo" at bounding box center [201, 398] width 45 height 16
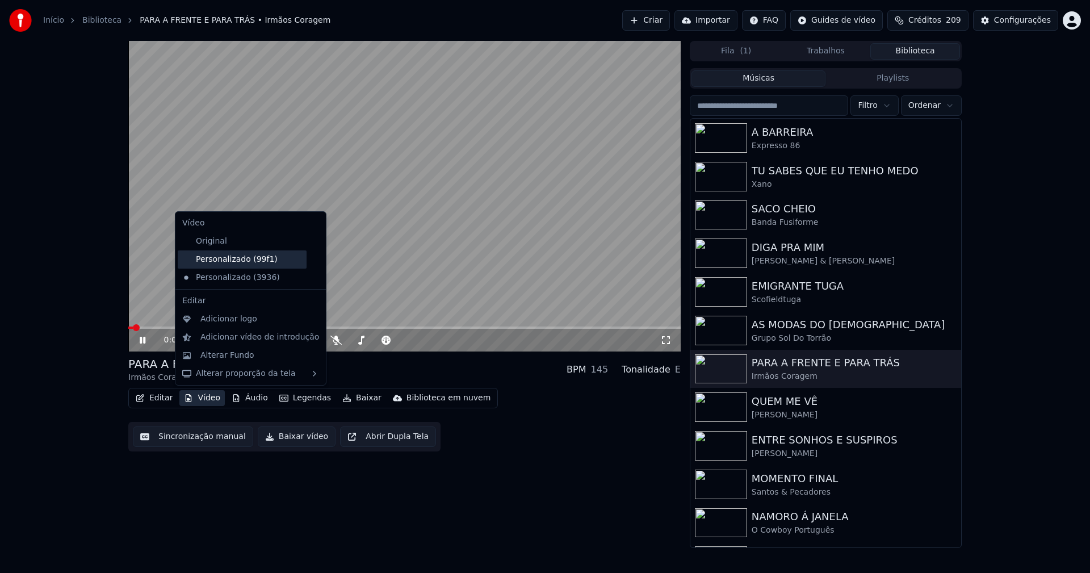
click at [239, 264] on div "Personalizado (99f1)" at bounding box center [242, 259] width 129 height 18
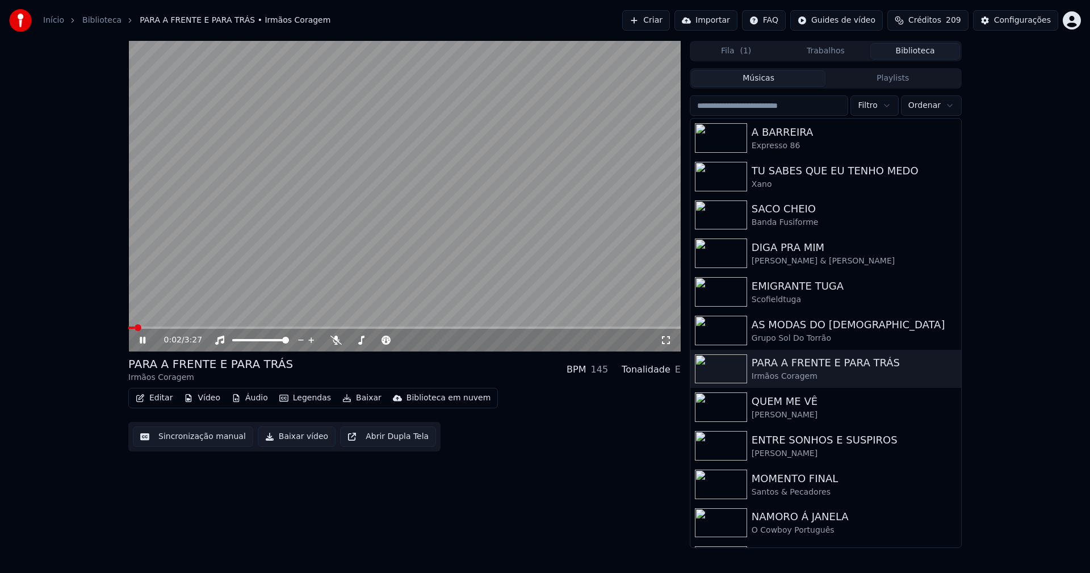
click at [203, 328] on span at bounding box center [404, 328] width 553 height 2
click at [144, 340] on icon at bounding box center [143, 340] width 6 height 7
click at [281, 438] on button "Baixar vídeo" at bounding box center [297, 437] width 78 height 20
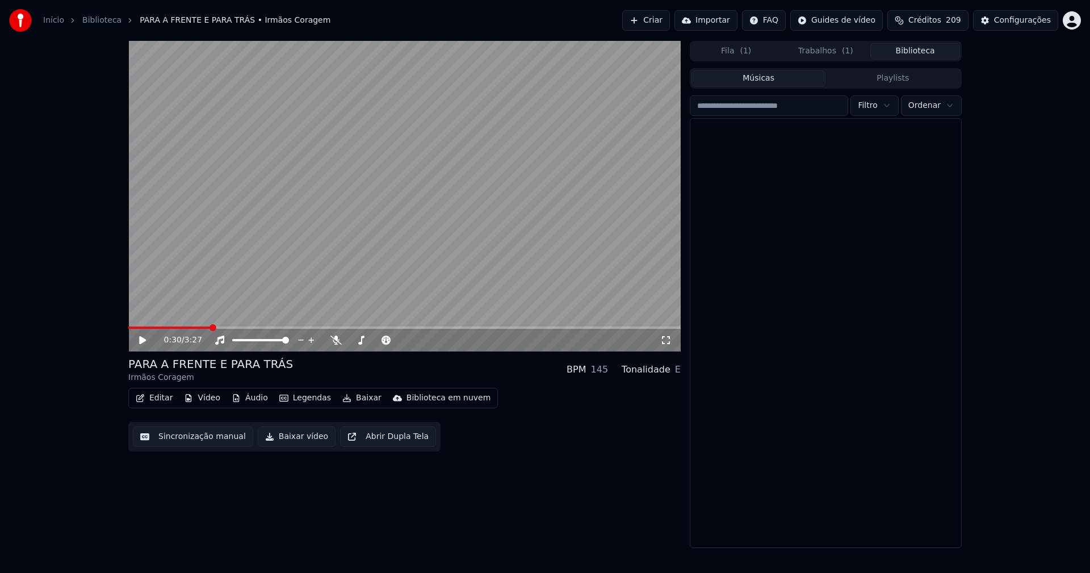
click at [925, 53] on button "Biblioteca" at bounding box center [916, 51] width 90 height 16
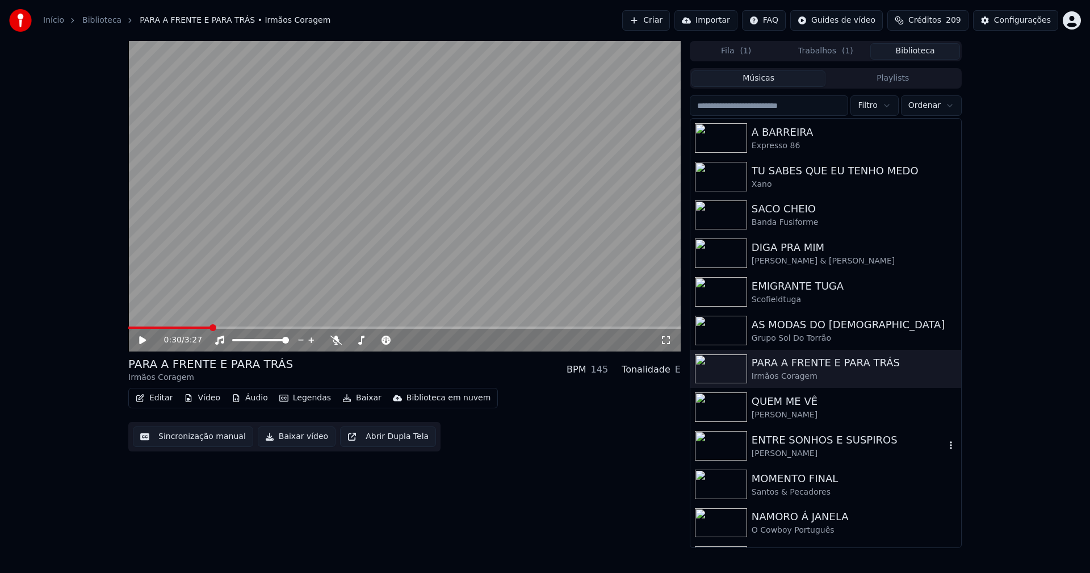
click at [824, 449] on div "[PERSON_NAME]" at bounding box center [849, 453] width 194 height 11
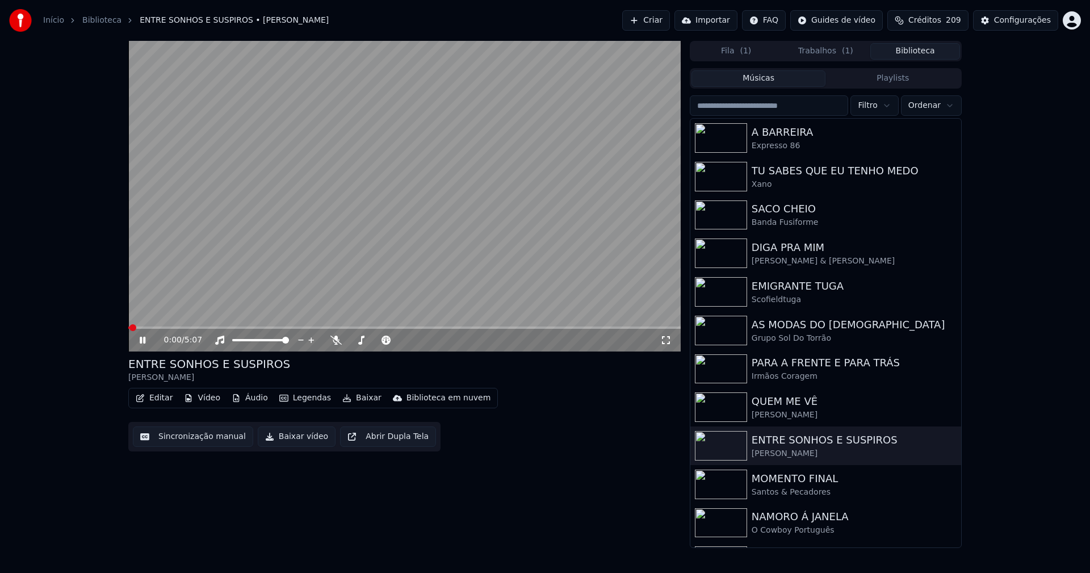
click at [143, 338] on icon at bounding box center [150, 340] width 27 height 9
click at [292, 438] on button "Baixar vídeo" at bounding box center [297, 437] width 78 height 20
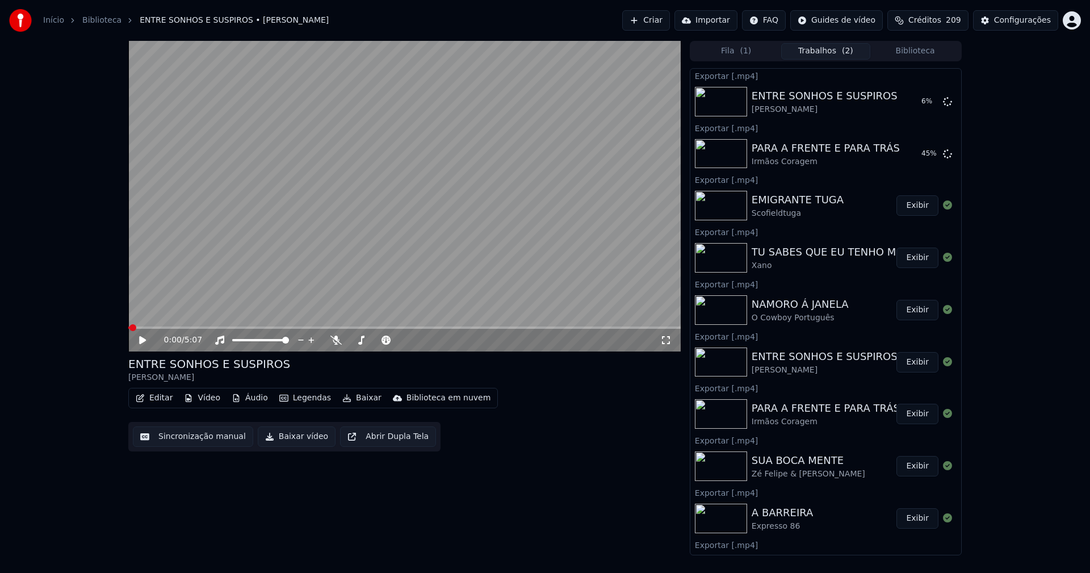
drag, startPoint x: 925, startPoint y: 52, endPoint x: 918, endPoint y: 54, distance: 7.0
click at [925, 52] on button "Biblioteca" at bounding box center [916, 51] width 90 height 16
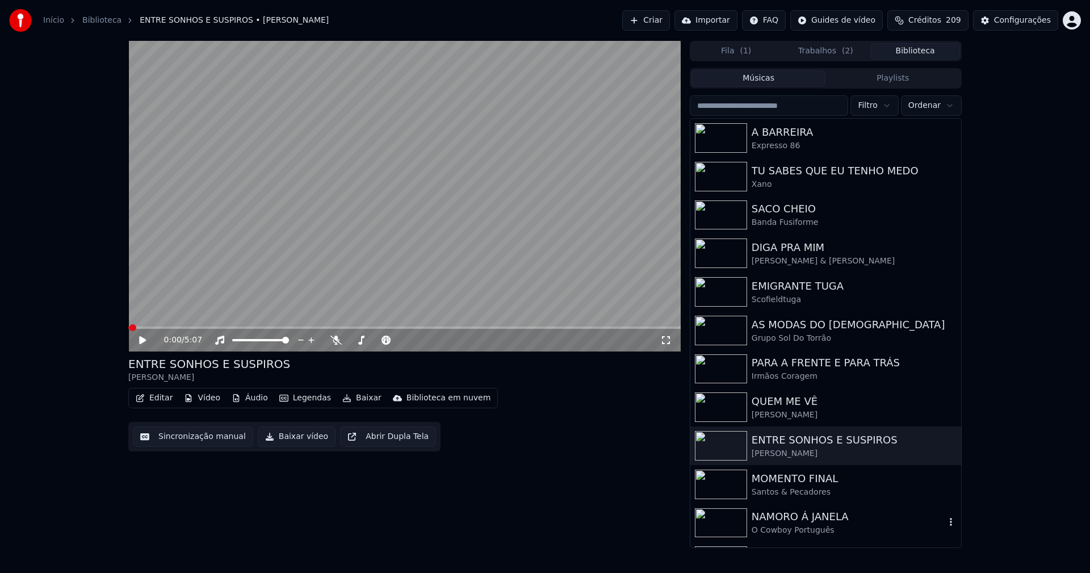
click at [810, 518] on div "NAMORO Á JANELA" at bounding box center [849, 517] width 194 height 16
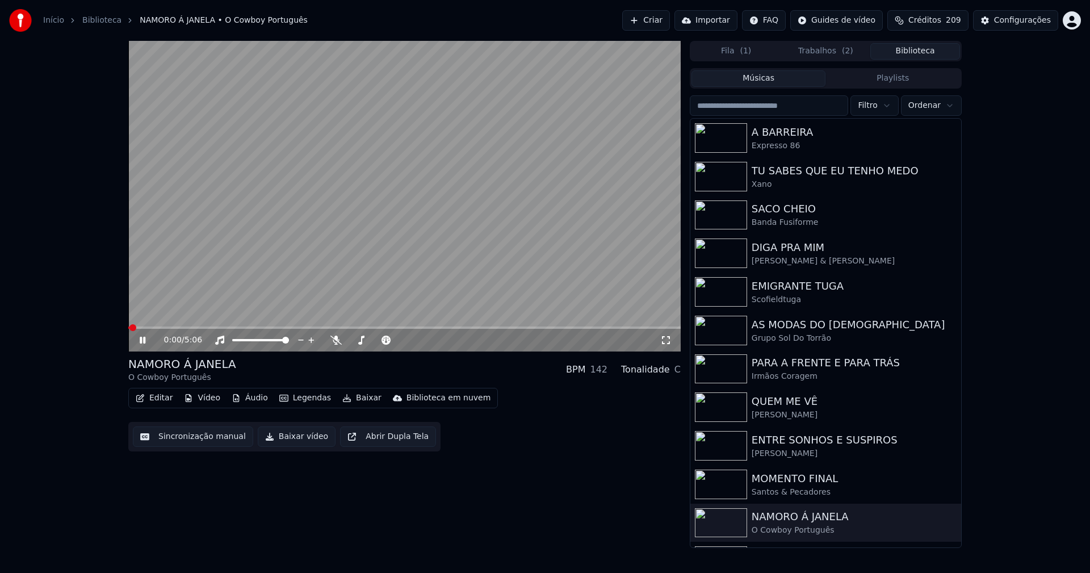
click at [144, 340] on icon at bounding box center [143, 340] width 6 height 7
click at [291, 440] on button "Baixar vídeo" at bounding box center [297, 437] width 78 height 20
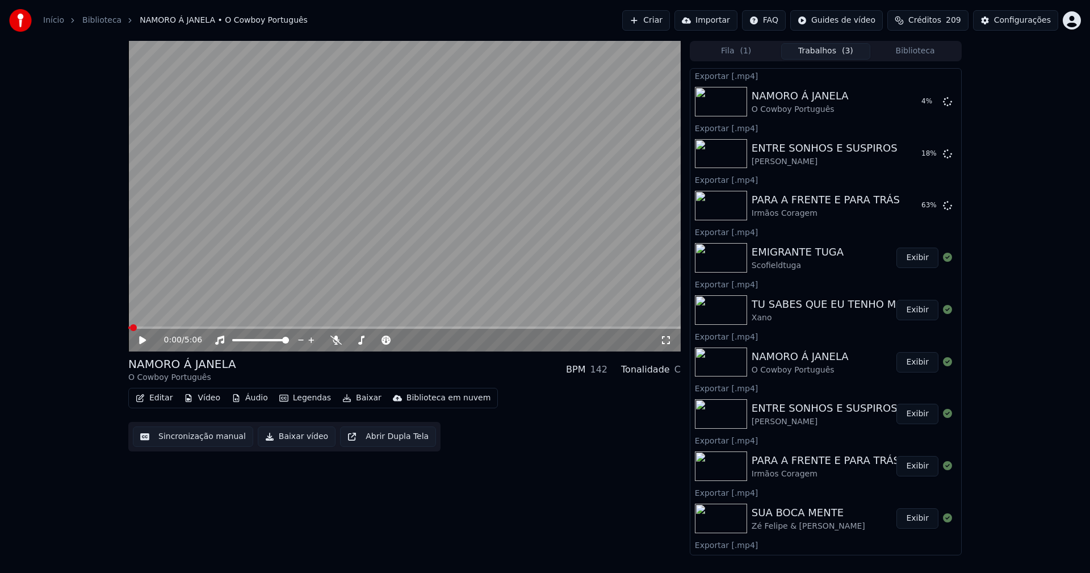
click at [931, 53] on button "Biblioteca" at bounding box center [916, 51] width 90 height 16
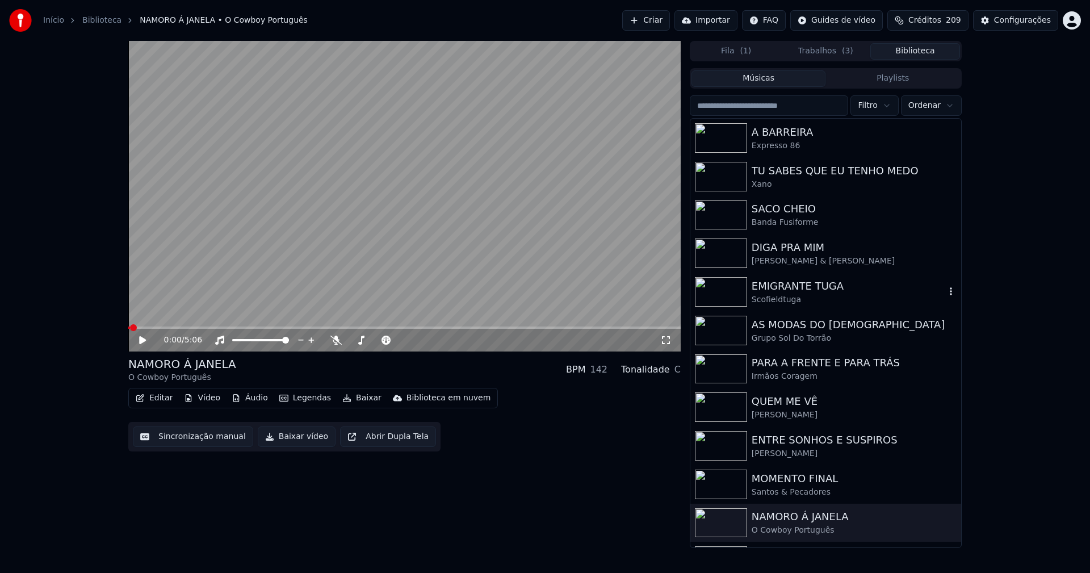
click at [792, 288] on div "EMIGRANTE TUGA" at bounding box center [849, 286] width 194 height 16
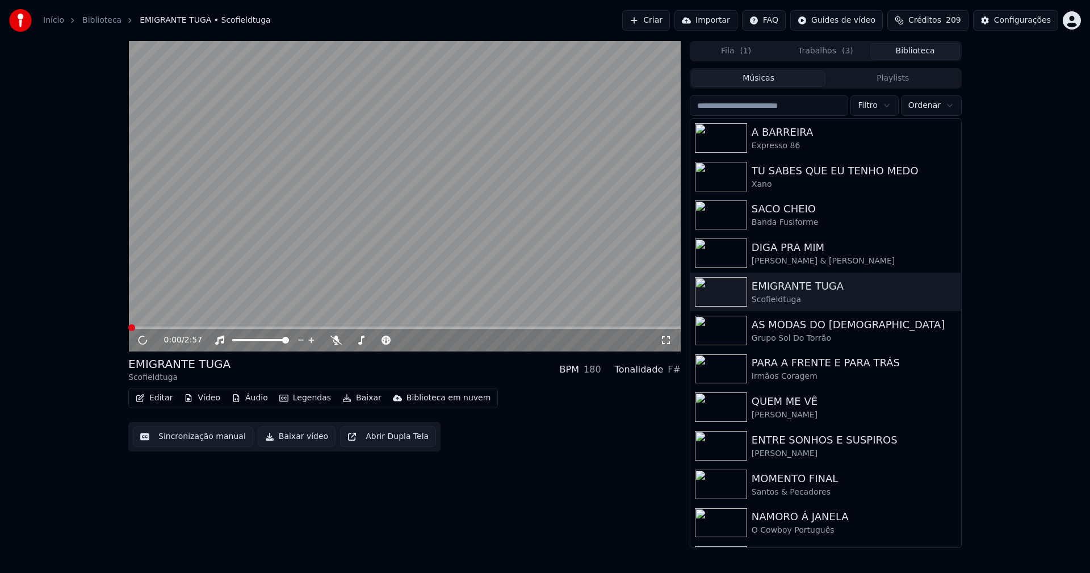
click at [142, 343] on icon at bounding box center [142, 340] width 11 height 11
click at [296, 438] on button "Baixar vídeo" at bounding box center [297, 437] width 78 height 20
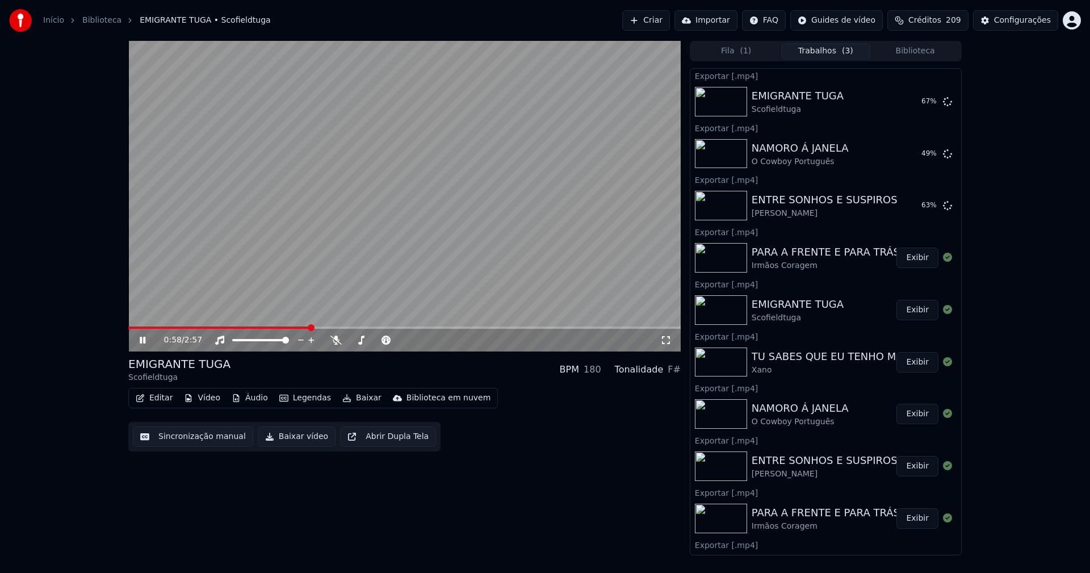
click at [922, 52] on button "Biblioteca" at bounding box center [916, 51] width 90 height 16
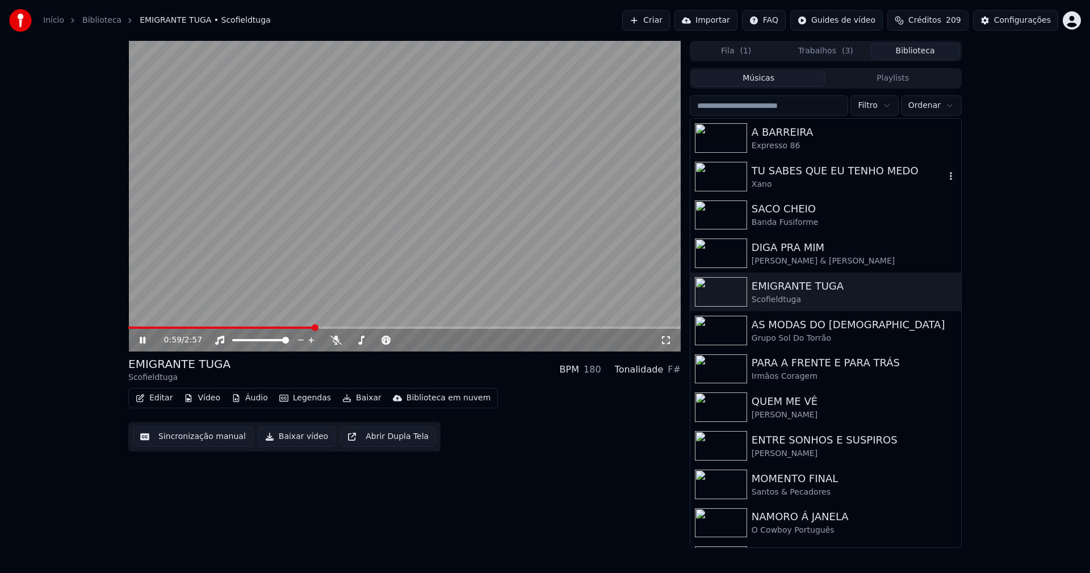
click at [829, 166] on div "TU SABES QUE EU TENHO MEDO" at bounding box center [849, 171] width 194 height 16
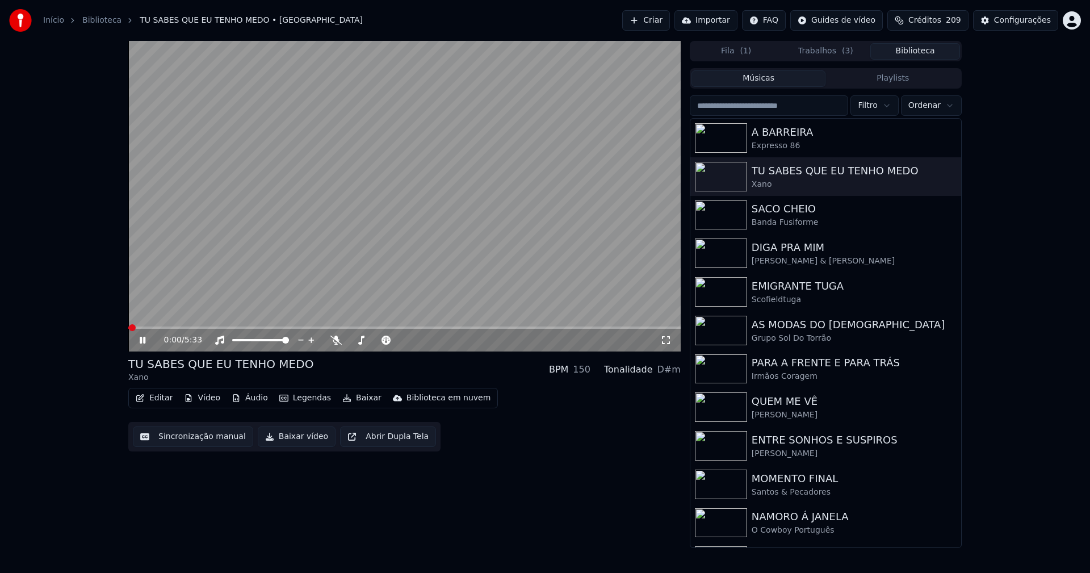
click at [143, 343] on icon at bounding box center [150, 340] width 27 height 9
drag, startPoint x: 296, startPoint y: 442, endPoint x: 290, endPoint y: 440, distance: 7.2
click at [297, 442] on button "Baixar vídeo" at bounding box center [297, 437] width 78 height 20
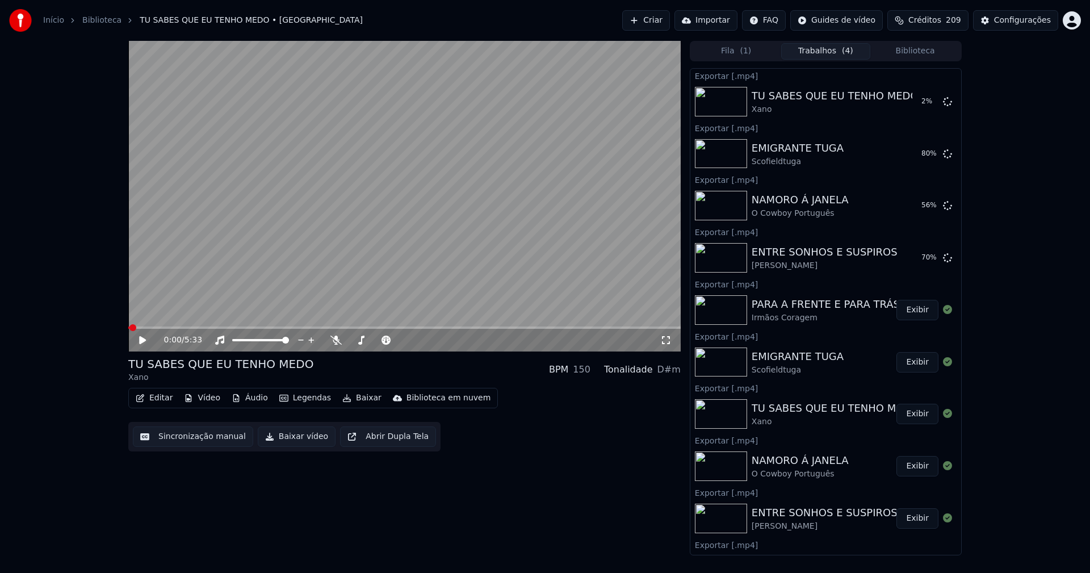
click at [923, 51] on button "Biblioteca" at bounding box center [916, 51] width 90 height 16
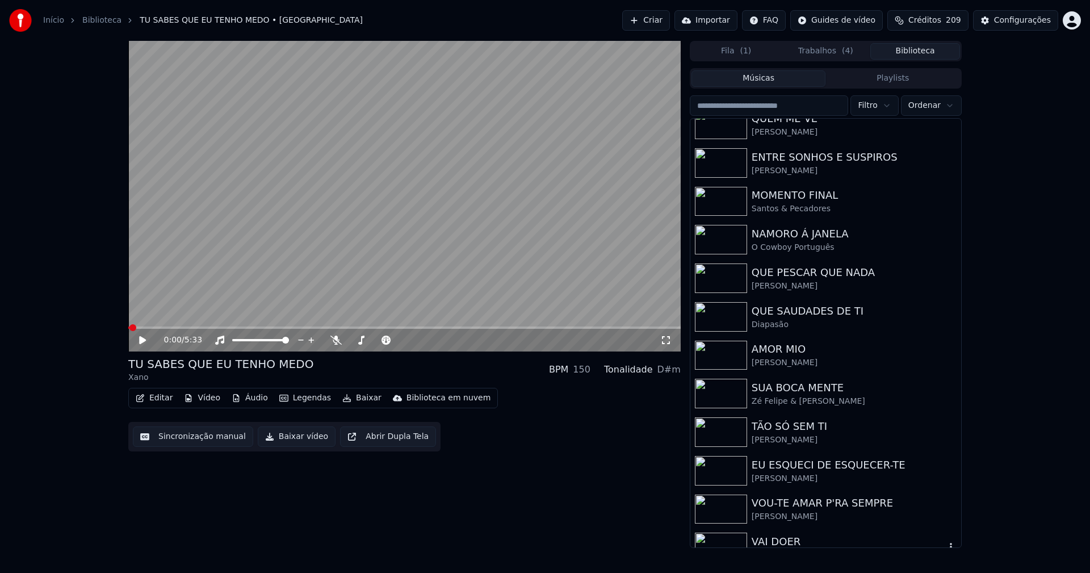
scroll to position [342, 0]
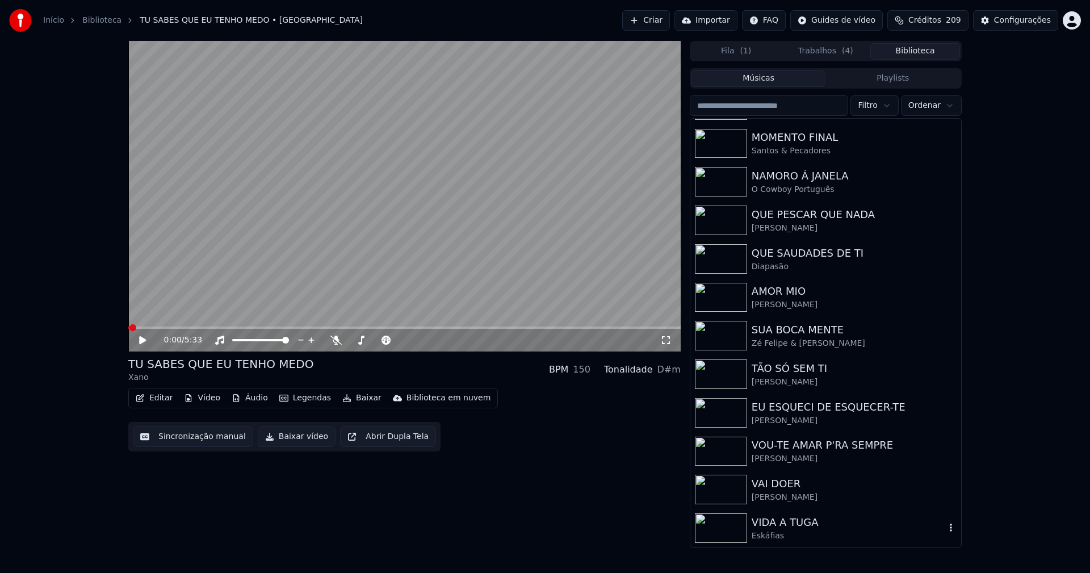
click at [820, 520] on div "VIDA A TUGA" at bounding box center [849, 523] width 194 height 16
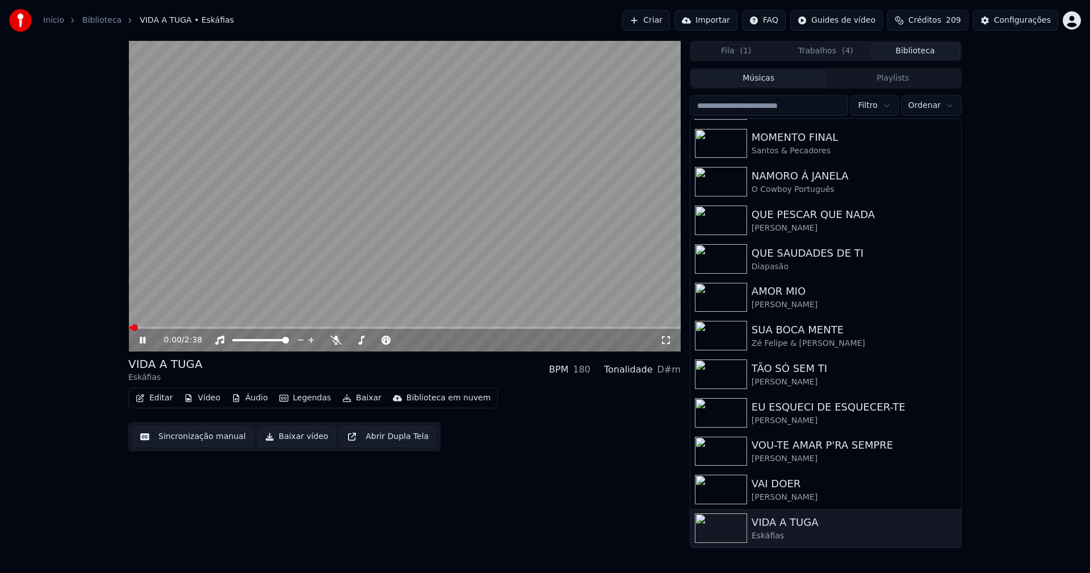
click at [141, 340] on icon at bounding box center [143, 340] width 6 height 7
click at [294, 440] on button "Baixar vídeo" at bounding box center [297, 437] width 78 height 20
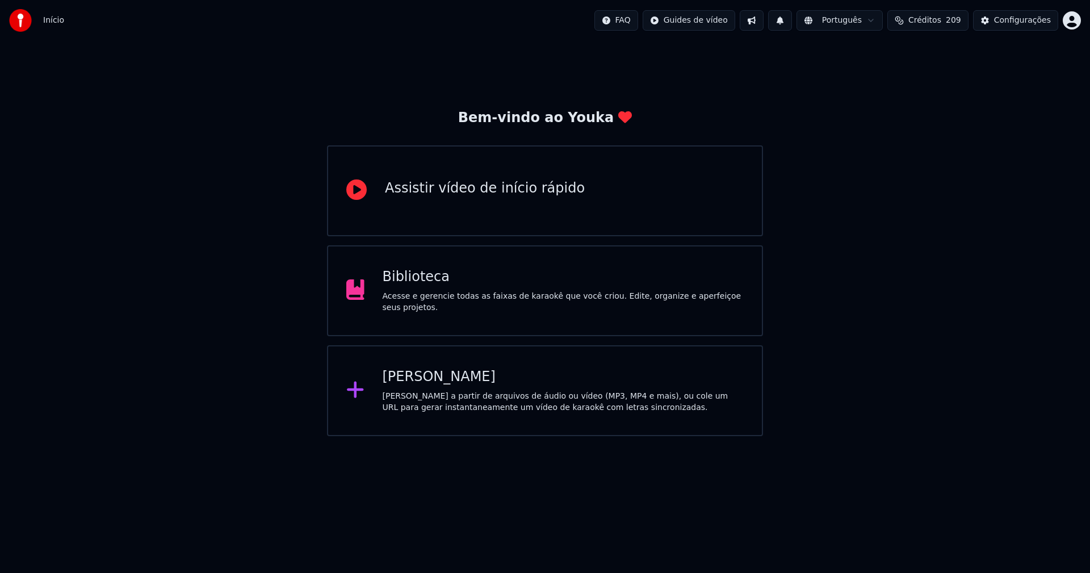
click at [418, 286] on div "Biblioteca" at bounding box center [564, 277] width 362 height 18
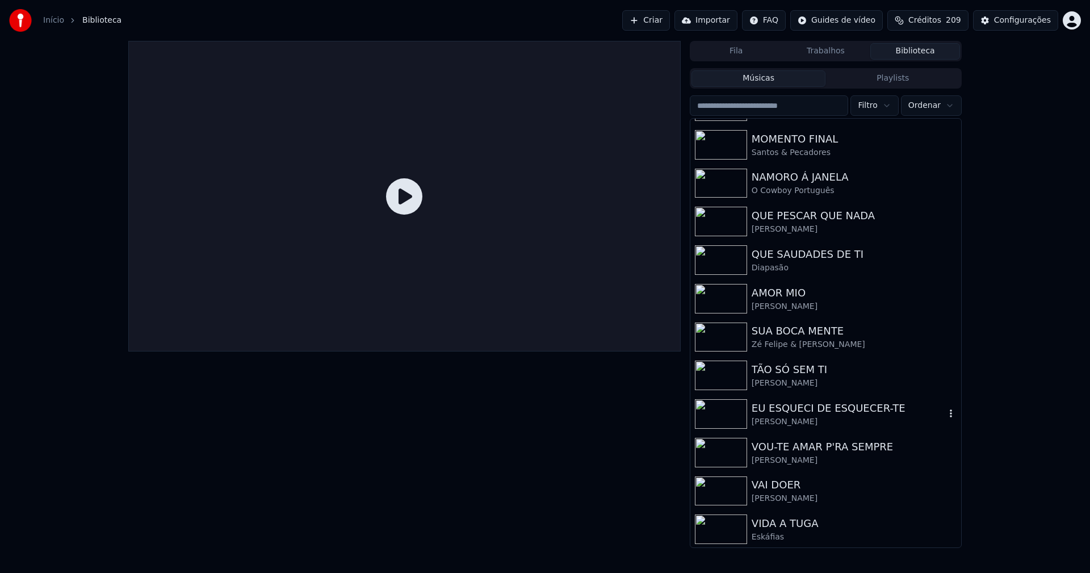
scroll to position [342, 0]
click at [1027, 23] on div "Configurações" at bounding box center [1022, 20] width 57 height 11
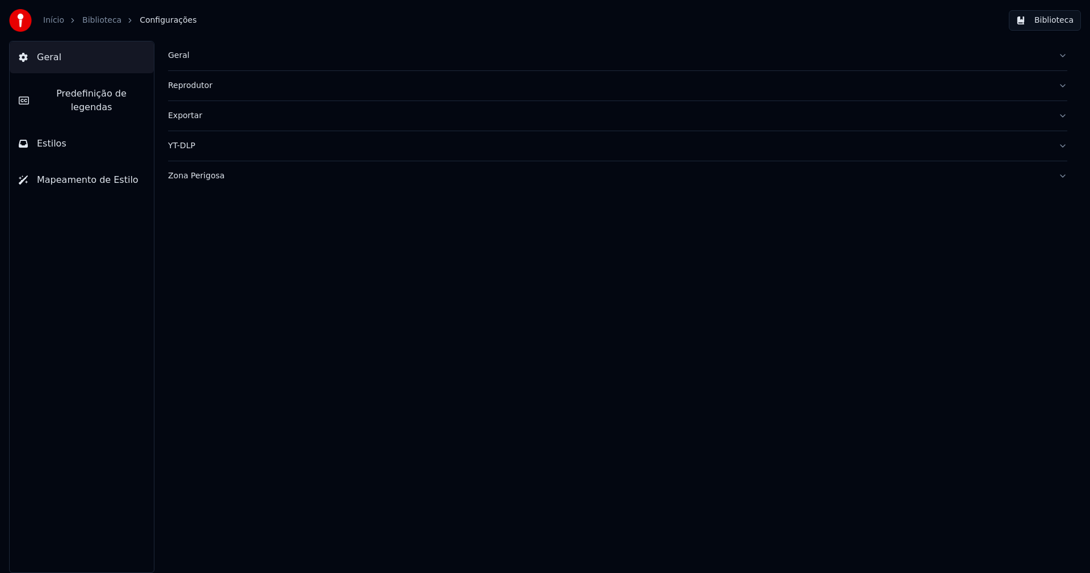
click at [179, 51] on div "Geral" at bounding box center [608, 55] width 881 height 11
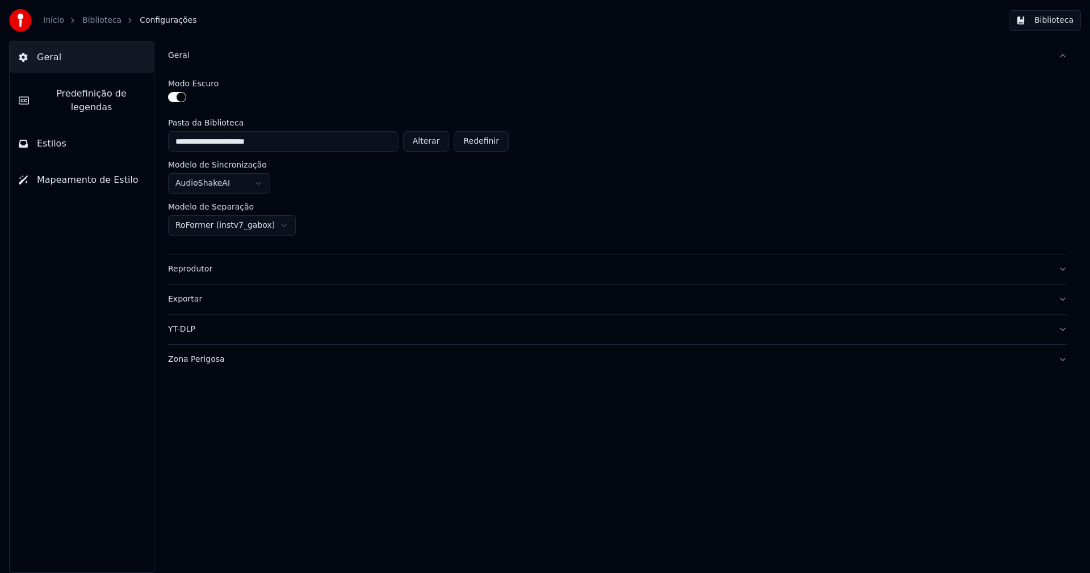
click at [428, 146] on button "Alterar" at bounding box center [426, 141] width 47 height 20
type input "**********"
click at [1061, 24] on button "Biblioteca" at bounding box center [1045, 20] width 72 height 20
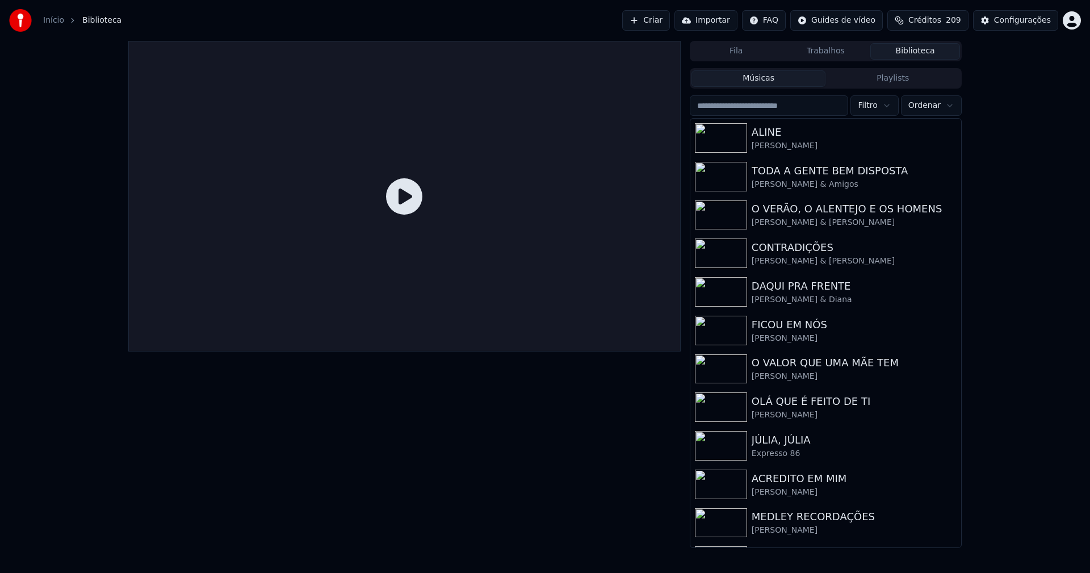
click at [929, 52] on button "Biblioteca" at bounding box center [916, 51] width 90 height 16
click at [1020, 19] on div "Configurações" at bounding box center [1022, 20] width 57 height 11
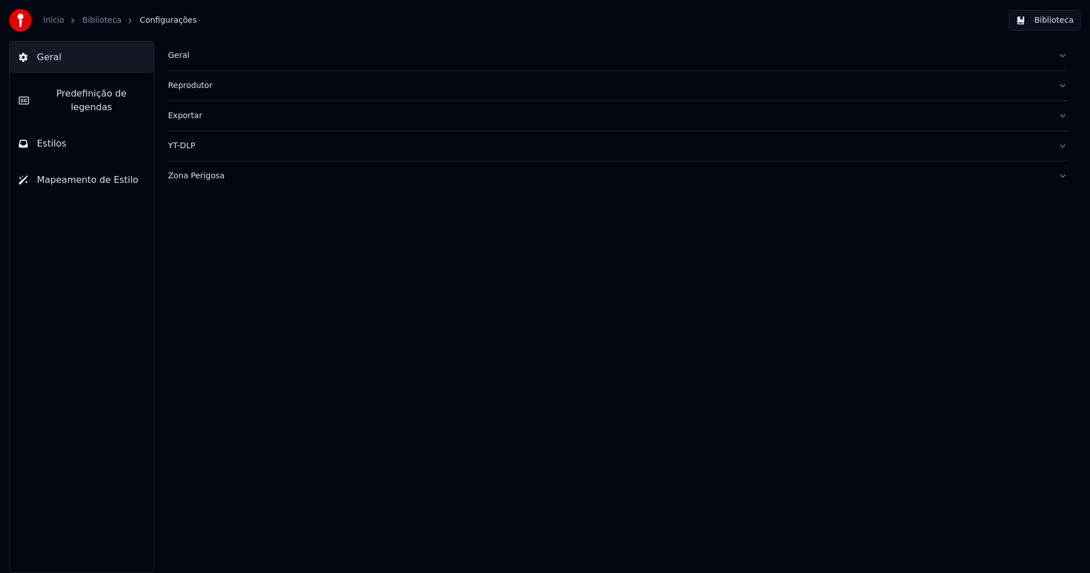
click at [183, 58] on div "Geral" at bounding box center [608, 55] width 881 height 11
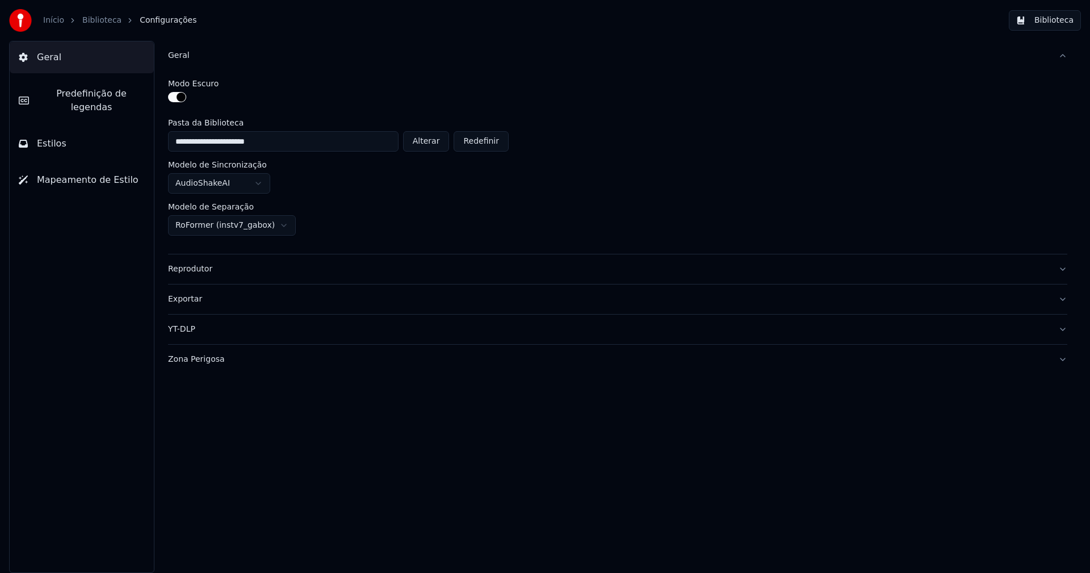
click at [438, 147] on button "Alterar" at bounding box center [426, 141] width 47 height 20
type input "**********"
click at [1055, 23] on button "Biblioteca" at bounding box center [1045, 20] width 72 height 20
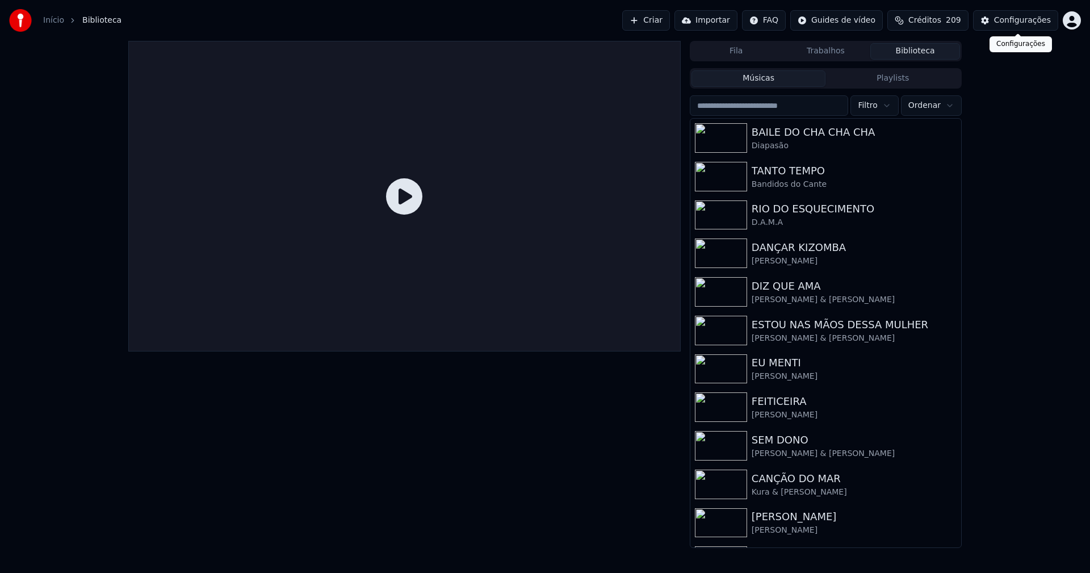
click at [1011, 23] on div "Configurações" at bounding box center [1022, 20] width 57 height 11
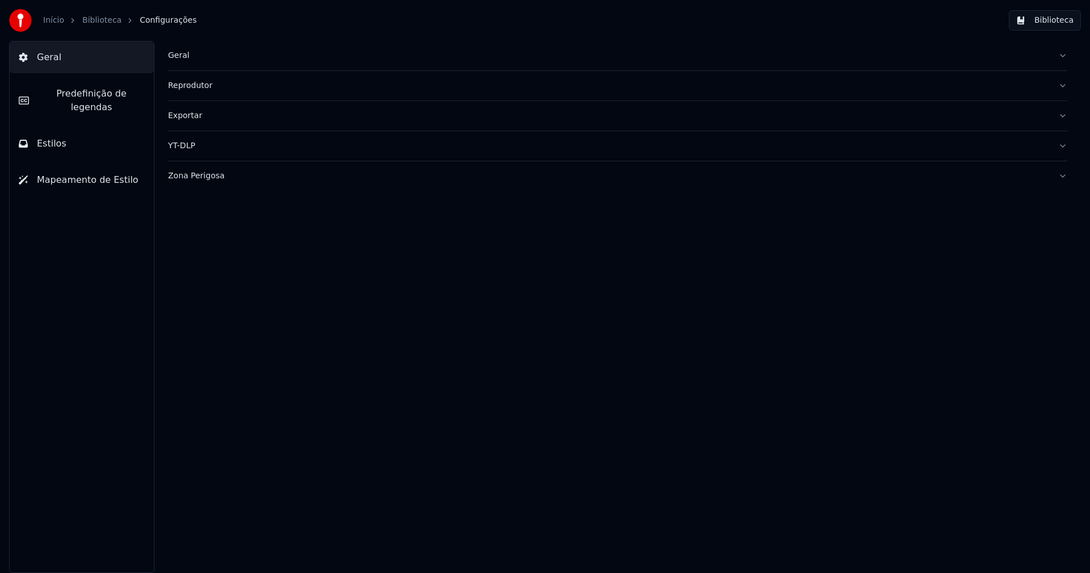
click at [175, 57] on div "Geral" at bounding box center [608, 55] width 881 height 11
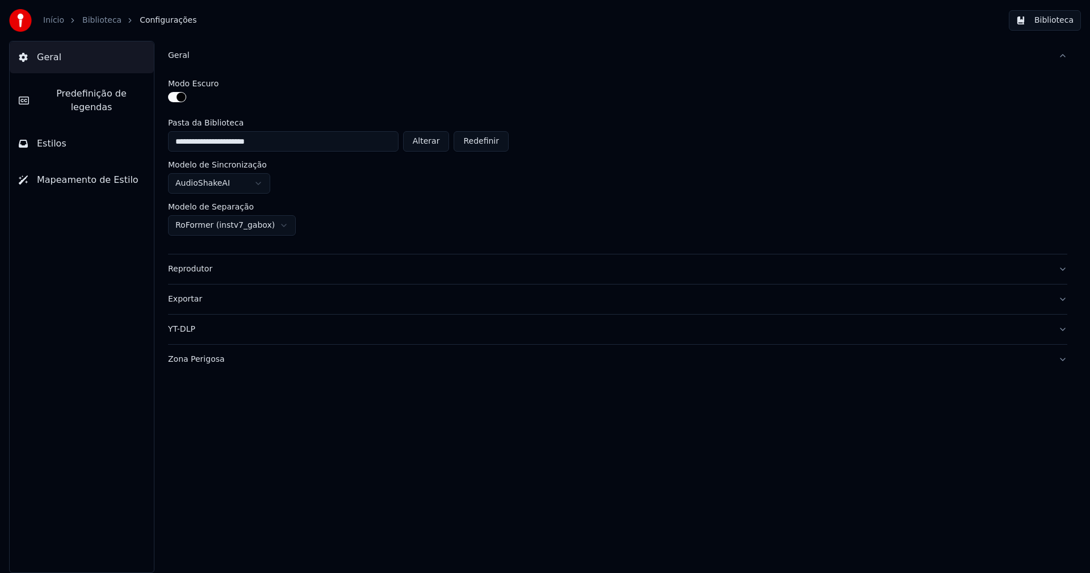
click at [438, 141] on button "Alterar" at bounding box center [426, 141] width 47 height 20
type input "**********"
click at [1051, 25] on button "Biblioteca" at bounding box center [1045, 20] width 72 height 20
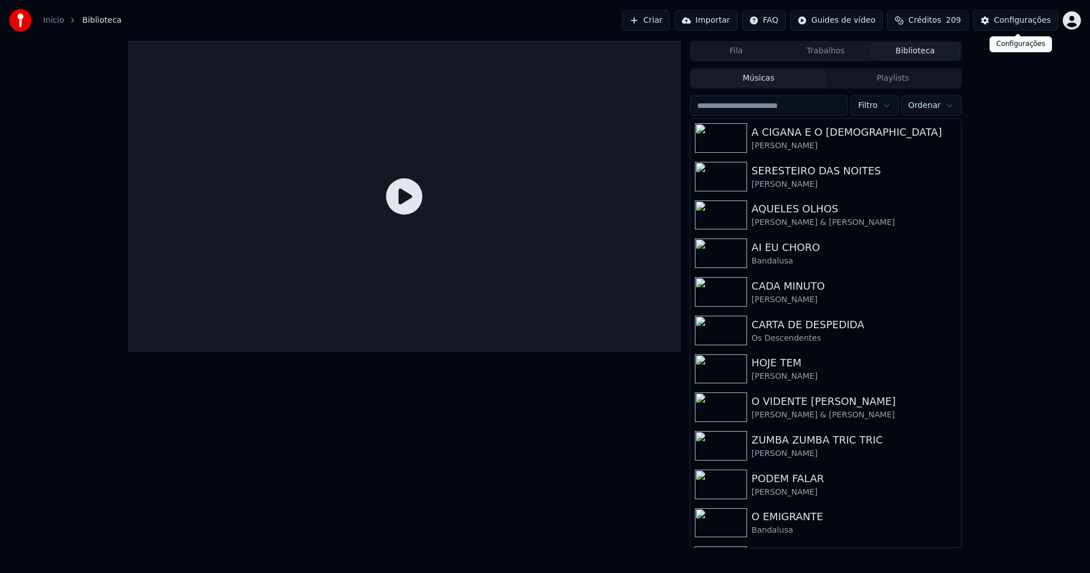
click at [1025, 26] on button "Configurações" at bounding box center [1015, 20] width 85 height 20
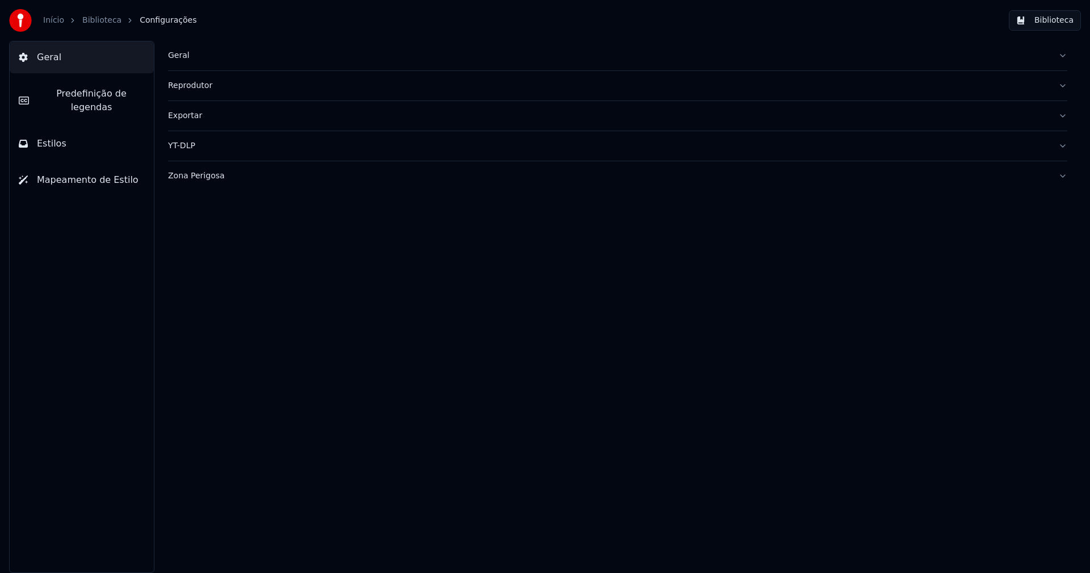
click at [183, 58] on div "Geral" at bounding box center [608, 55] width 881 height 11
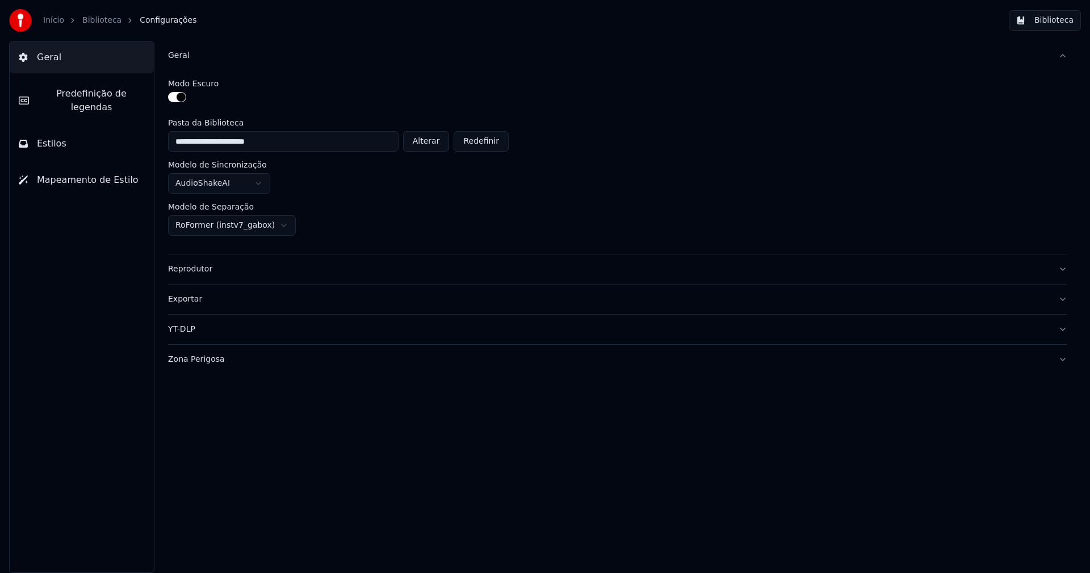
click at [434, 140] on button "Alterar" at bounding box center [426, 141] width 47 height 20
type input "**********"
click at [1051, 25] on button "Biblioteca" at bounding box center [1045, 20] width 72 height 20
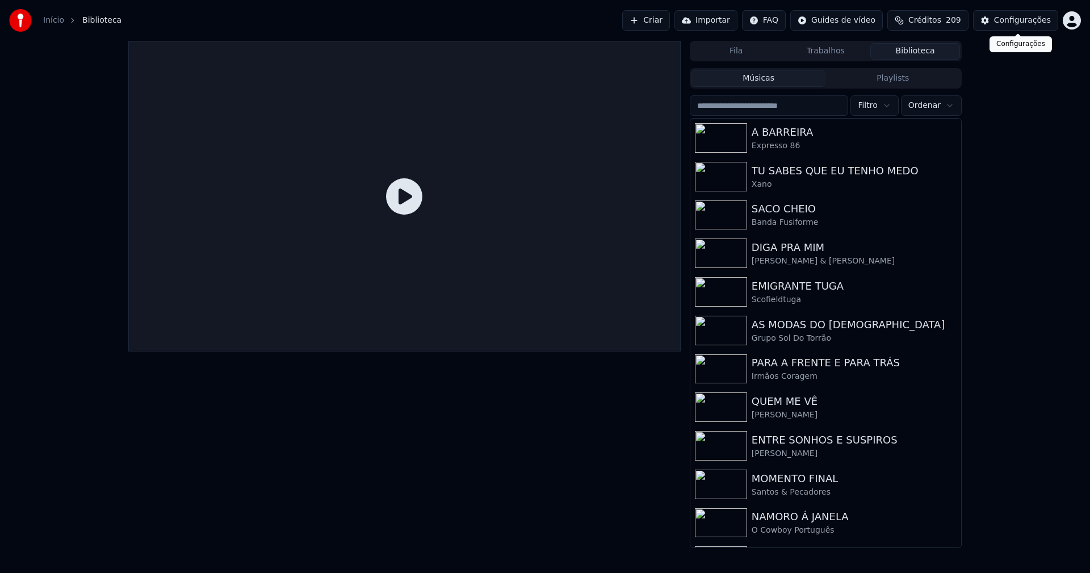
drag, startPoint x: 1045, startPoint y: 20, endPoint x: 1032, endPoint y: 20, distance: 12.5
click at [1032, 20] on div "Configurações" at bounding box center [1022, 20] width 57 height 11
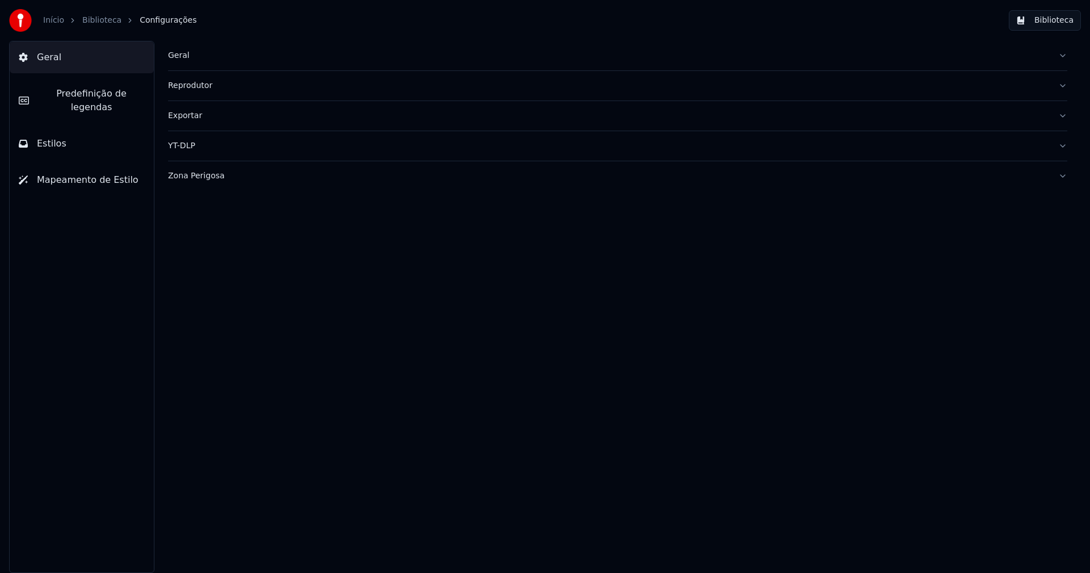
click at [186, 56] on div "Geral" at bounding box center [608, 55] width 881 height 11
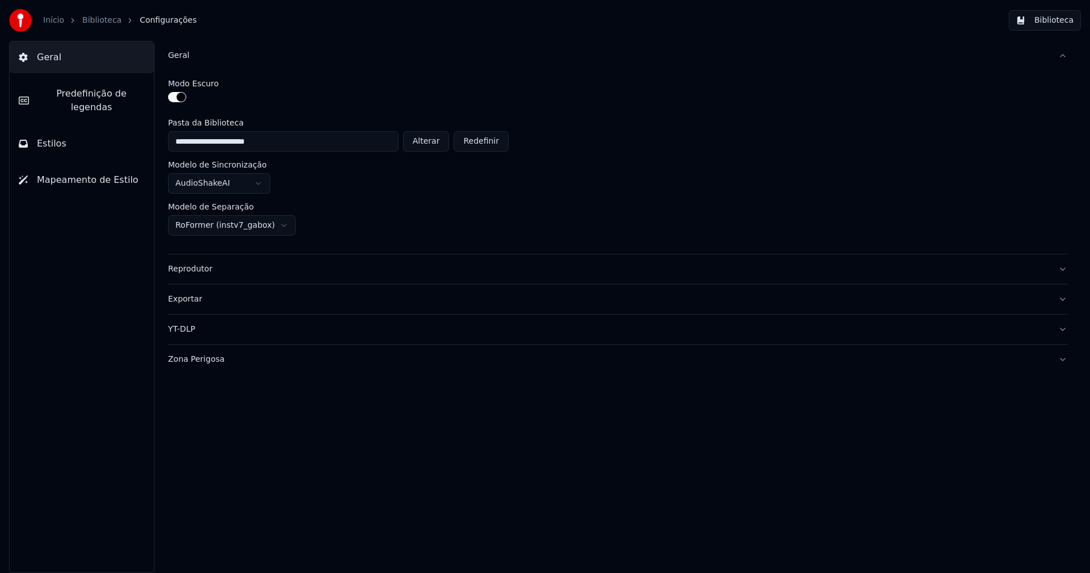
click at [424, 143] on button "Alterar" at bounding box center [426, 141] width 47 height 20
type input "**********"
click at [1050, 23] on button "Biblioteca" at bounding box center [1045, 20] width 72 height 20
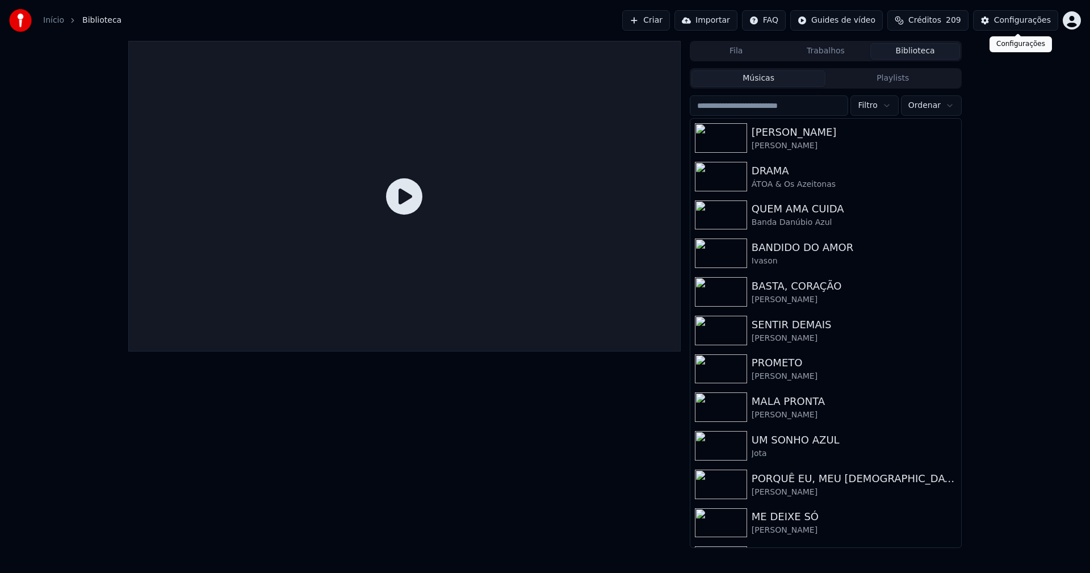
click at [1023, 24] on div "Configurações" at bounding box center [1022, 20] width 57 height 11
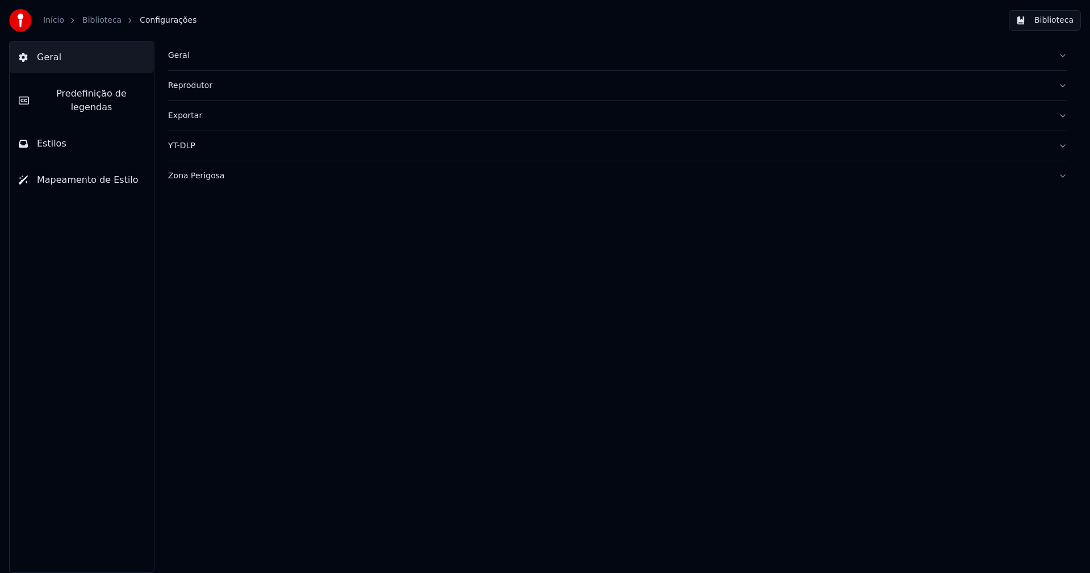
drag, startPoint x: 174, startPoint y: 55, endPoint x: 252, endPoint y: 65, distance: 79.0
click at [174, 55] on div "Geral" at bounding box center [608, 55] width 881 height 11
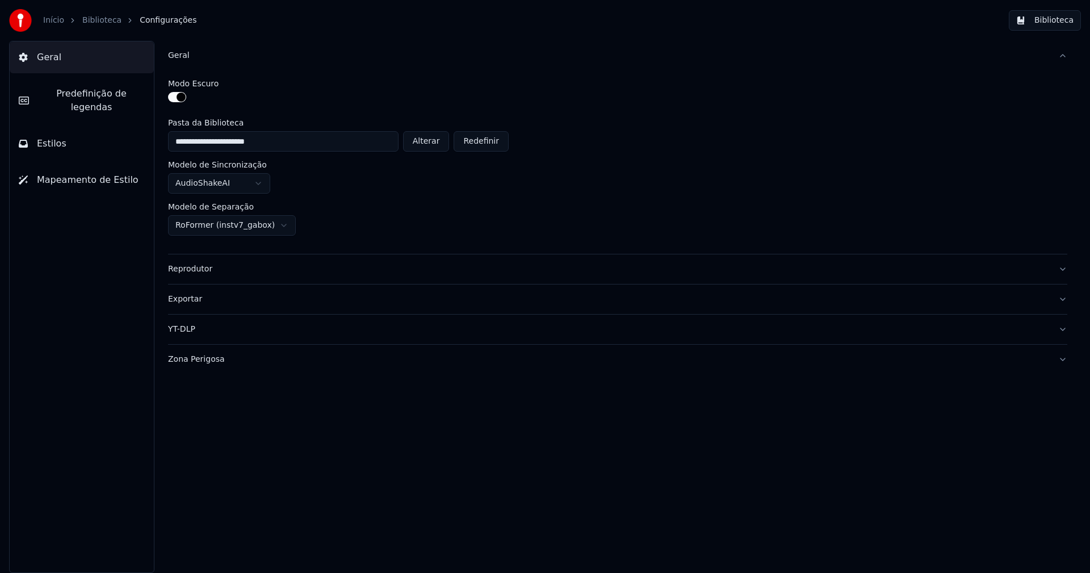
click at [430, 144] on button "Alterar" at bounding box center [426, 141] width 47 height 20
type input "**********"
click at [1057, 18] on button "Biblioteca" at bounding box center [1045, 20] width 72 height 20
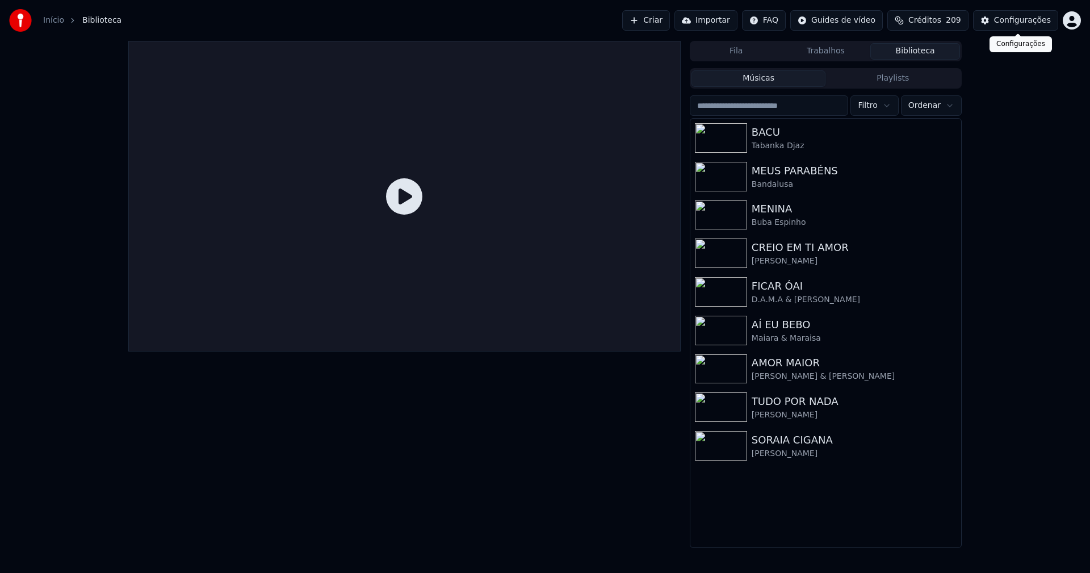
click at [1026, 24] on div "Configurações" at bounding box center [1022, 20] width 57 height 11
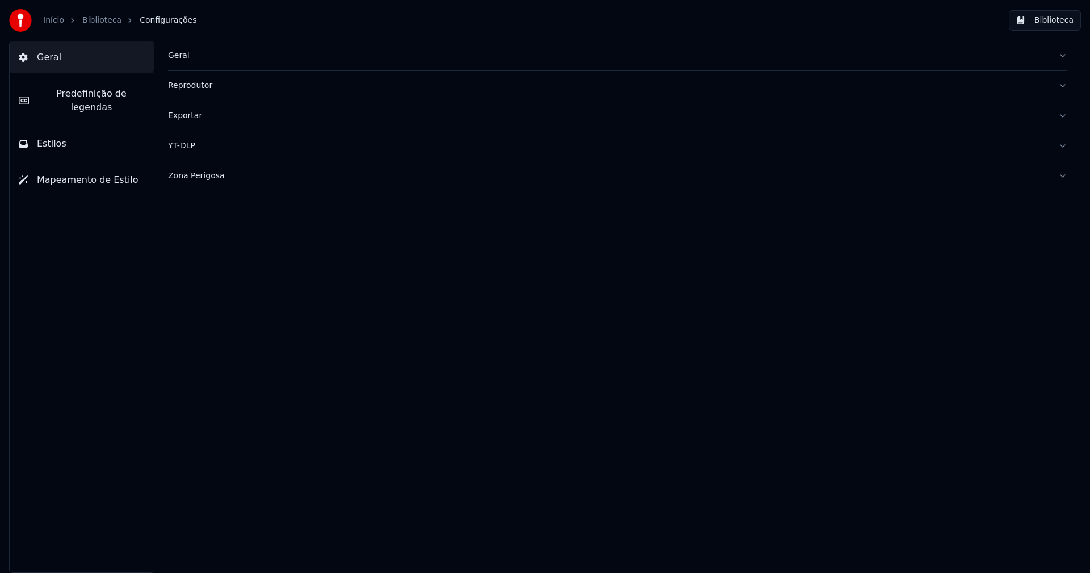
click at [181, 57] on div "Geral" at bounding box center [608, 55] width 881 height 11
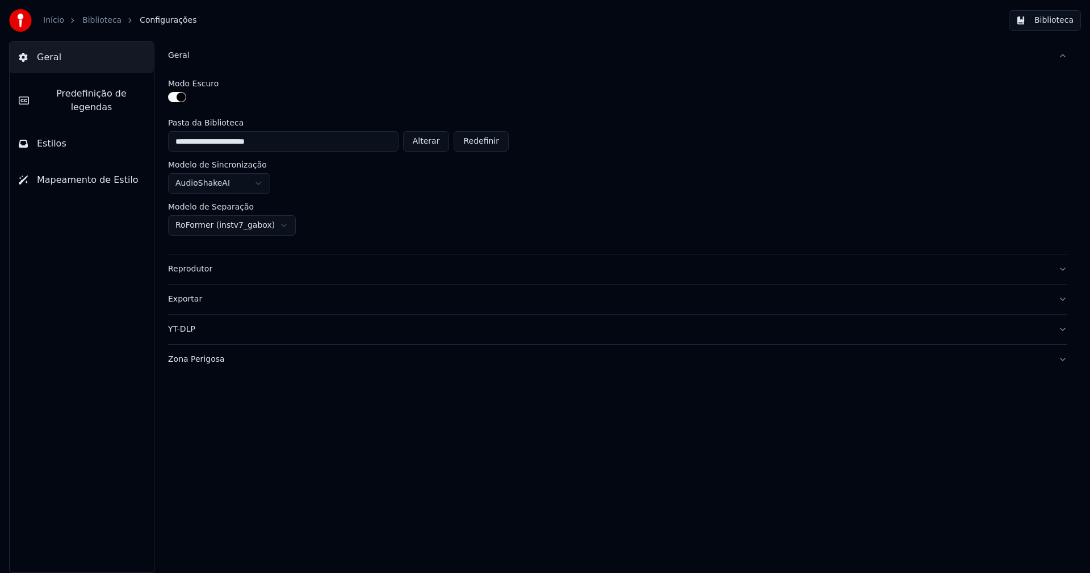
click at [433, 140] on button "Alterar" at bounding box center [426, 141] width 47 height 20
type input "**********"
click at [1059, 22] on button "Biblioteca" at bounding box center [1045, 20] width 72 height 20
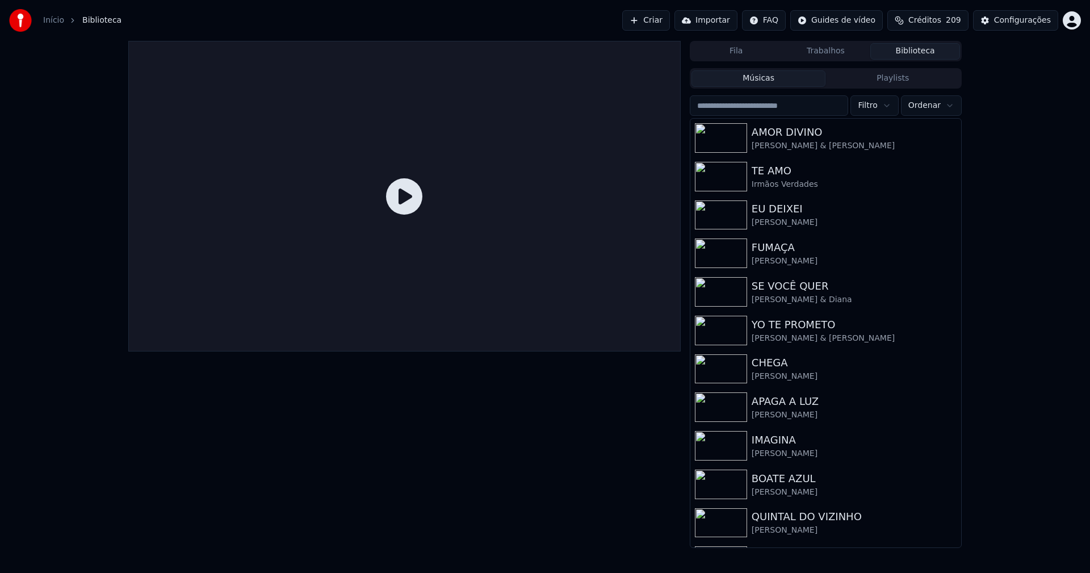
click at [763, 109] on input "search" at bounding box center [769, 105] width 159 height 20
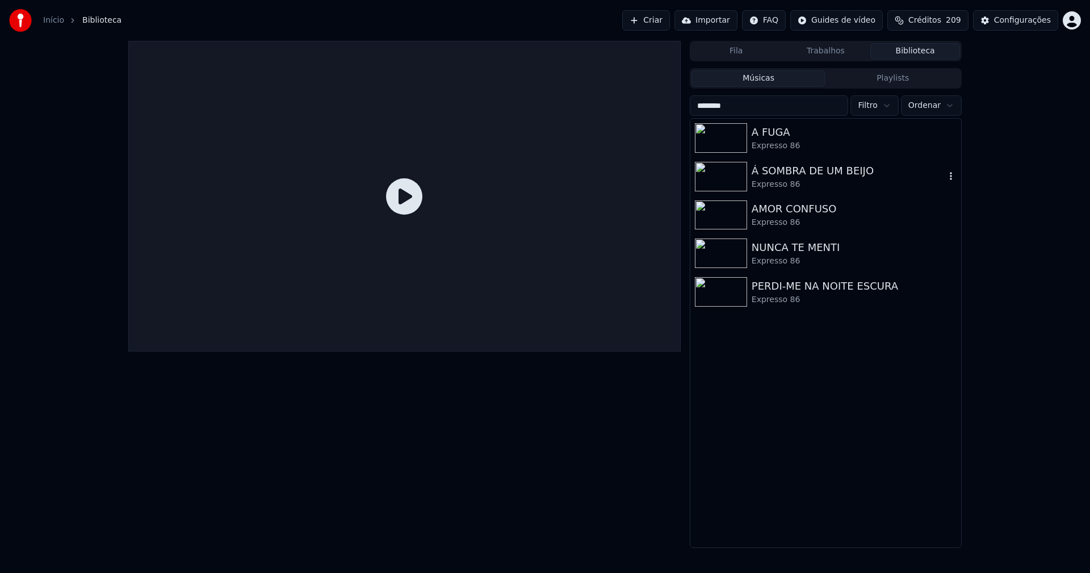
type input "********"
click at [798, 177] on div "Á SOMBRA DE UM BEIJO" at bounding box center [849, 171] width 194 height 16
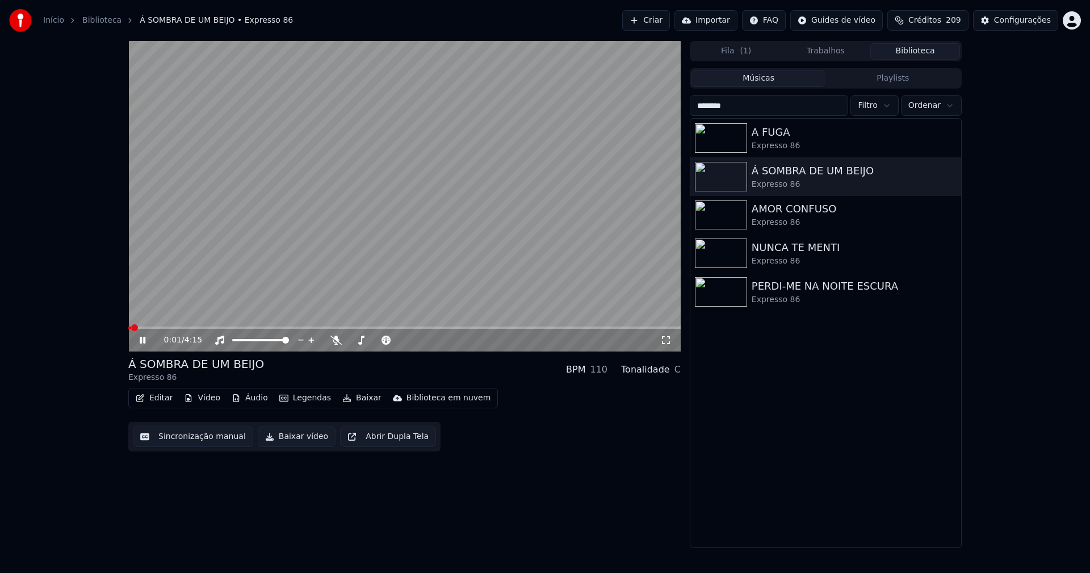
click at [663, 338] on icon at bounding box center [665, 340] width 11 height 9
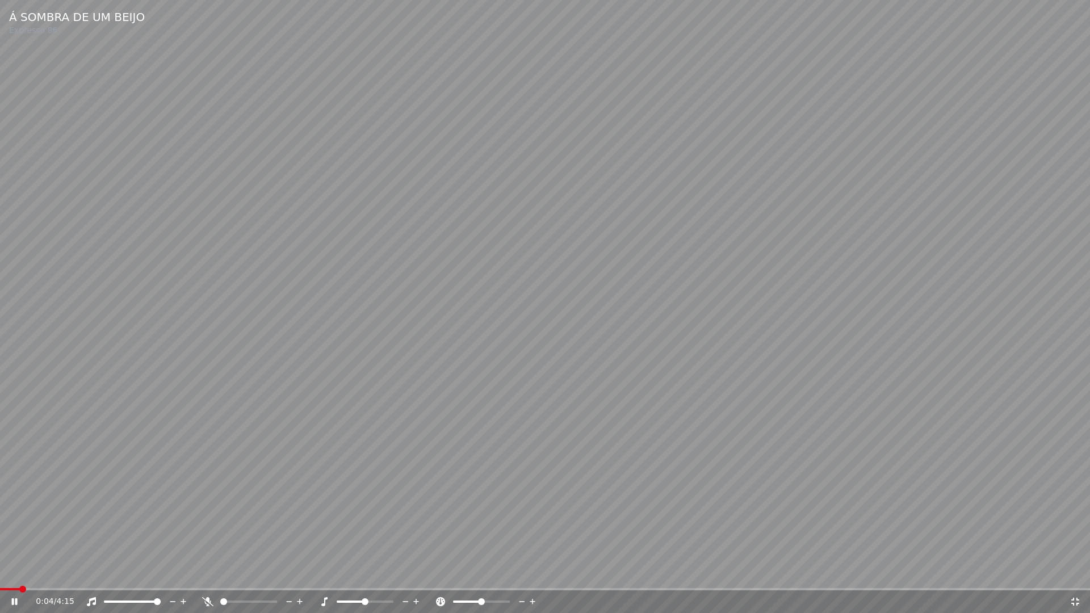
click at [210, 572] on span at bounding box center [545, 589] width 1090 height 2
drag, startPoint x: 1074, startPoint y: 604, endPoint x: 434, endPoint y: 461, distance: 656.3
click at [1074, 572] on icon at bounding box center [1076, 602] width 8 height 8
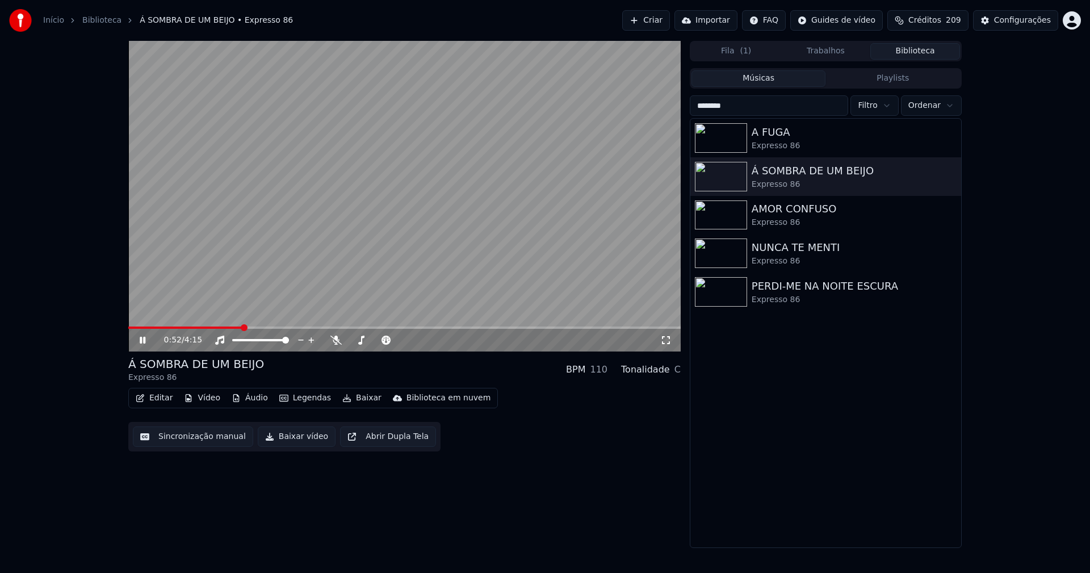
drag, startPoint x: 143, startPoint y: 339, endPoint x: 212, endPoint y: 409, distance: 98.4
click at [143, 339] on icon at bounding box center [150, 340] width 27 height 9
drag, startPoint x: 299, startPoint y: 438, endPoint x: 86, endPoint y: 536, distance: 234.0
click at [298, 438] on button "Baixar vídeo" at bounding box center [297, 437] width 78 height 20
